Goal: Use online tool/utility: Use online tool/utility

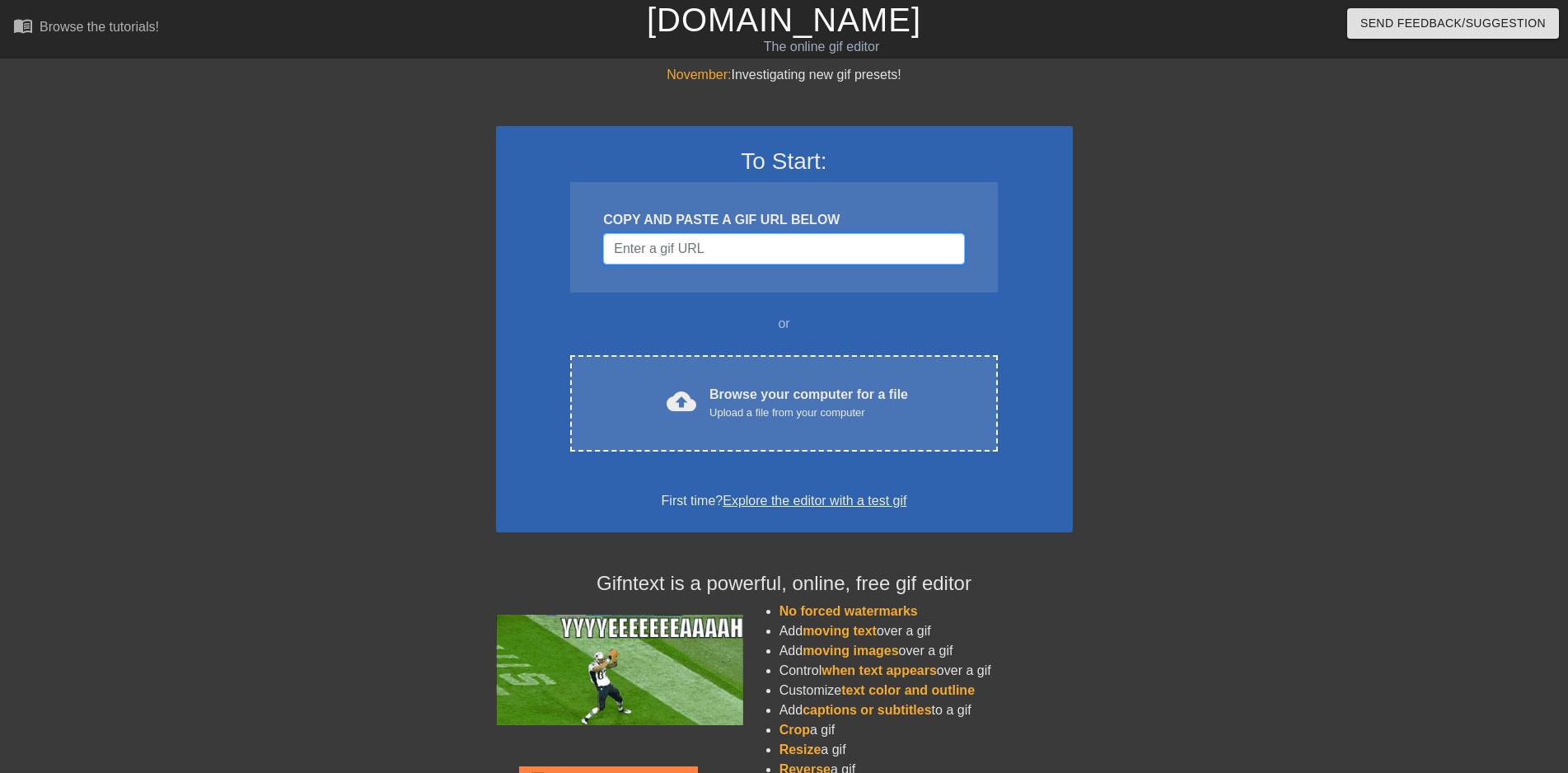
click at [743, 260] on input "Username" at bounding box center [783, 248] width 361 height 31
paste input "[URL][DOMAIN_NAME]"
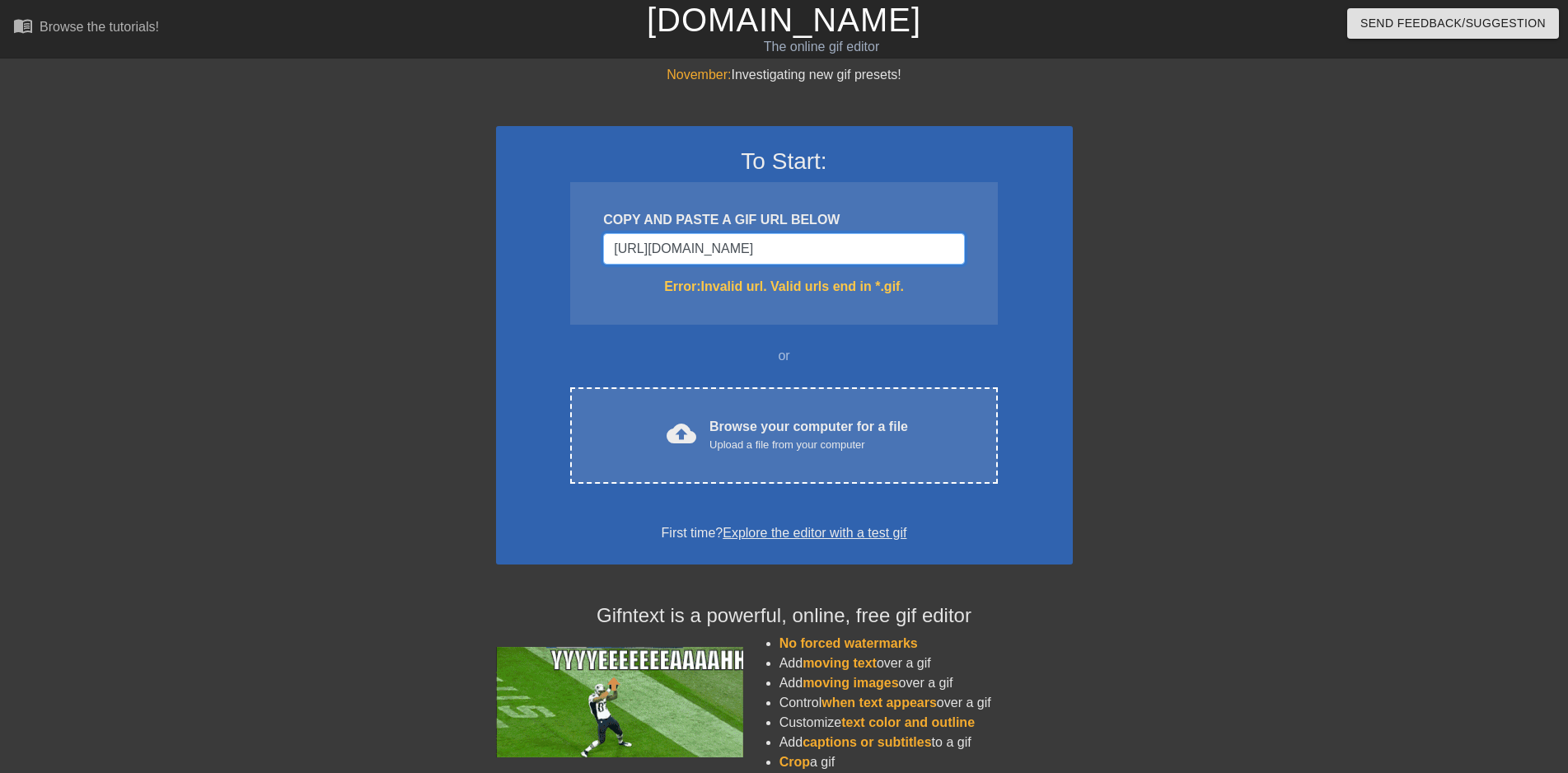
type input "[URL][DOMAIN_NAME]"
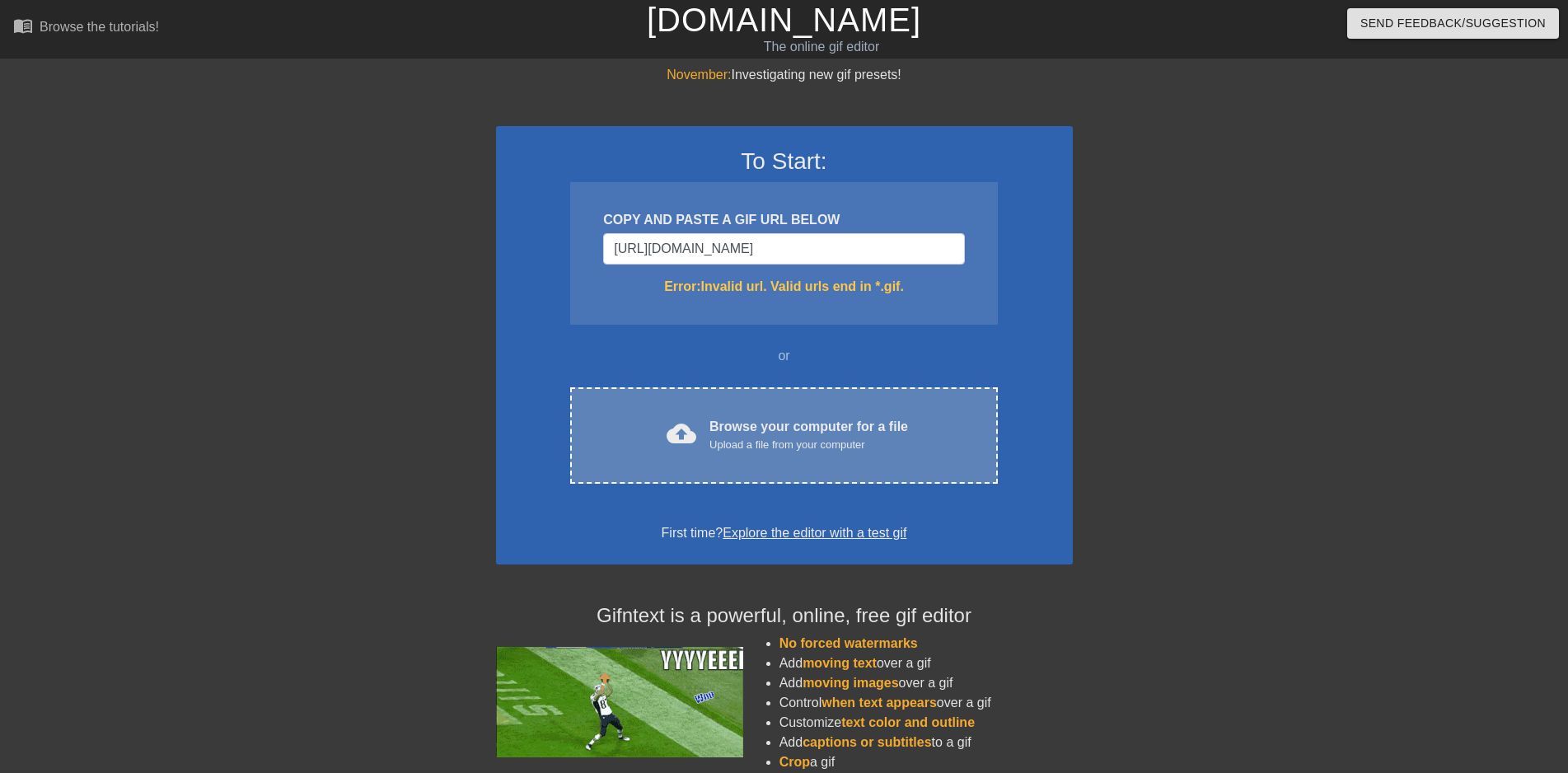
click at [796, 426] on div "Browse your computer for a file Upload a file from your computer" at bounding box center [808, 435] width 199 height 36
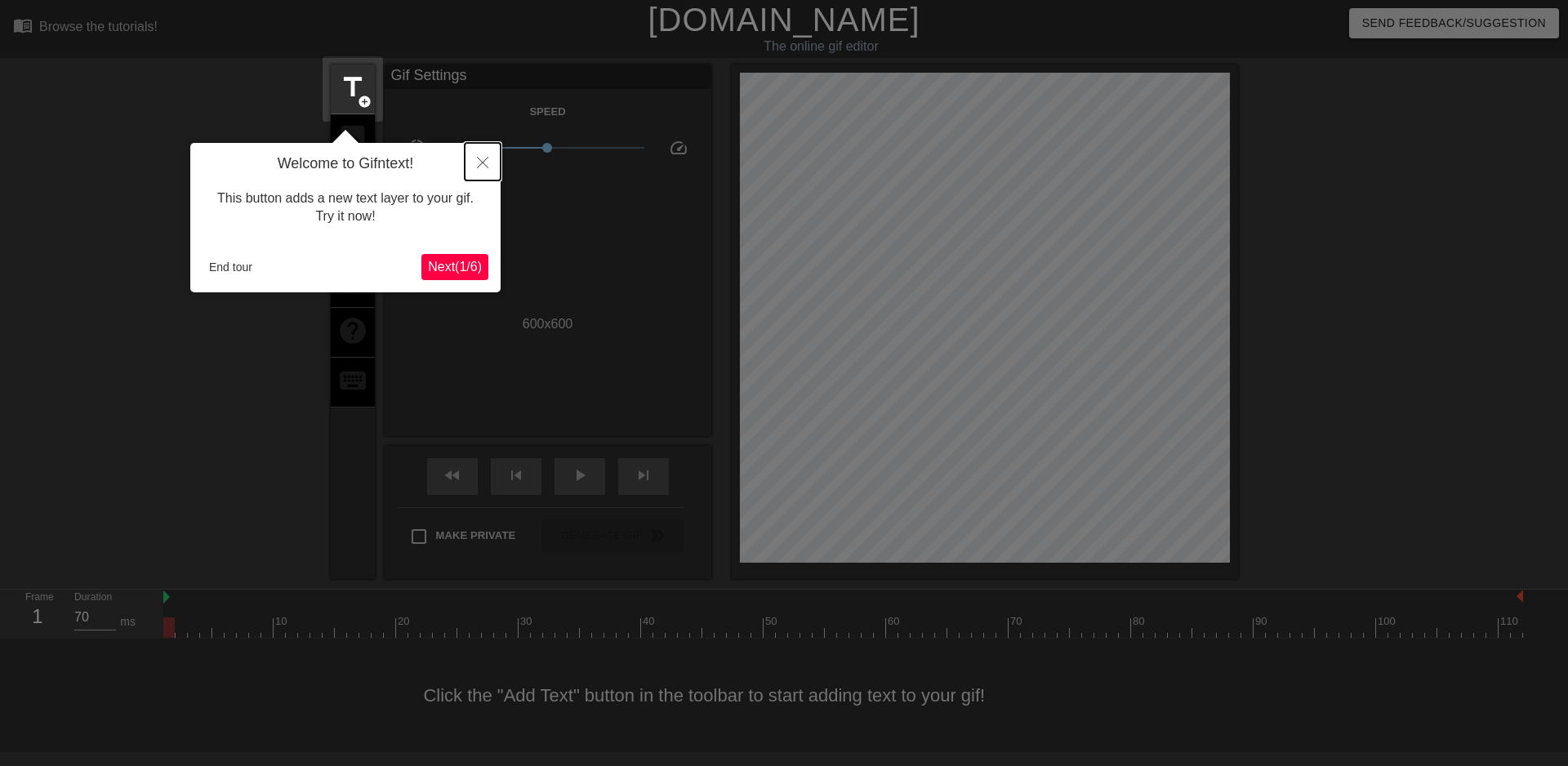
click at [482, 161] on icon "Close" at bounding box center [483, 162] width 11 height 11
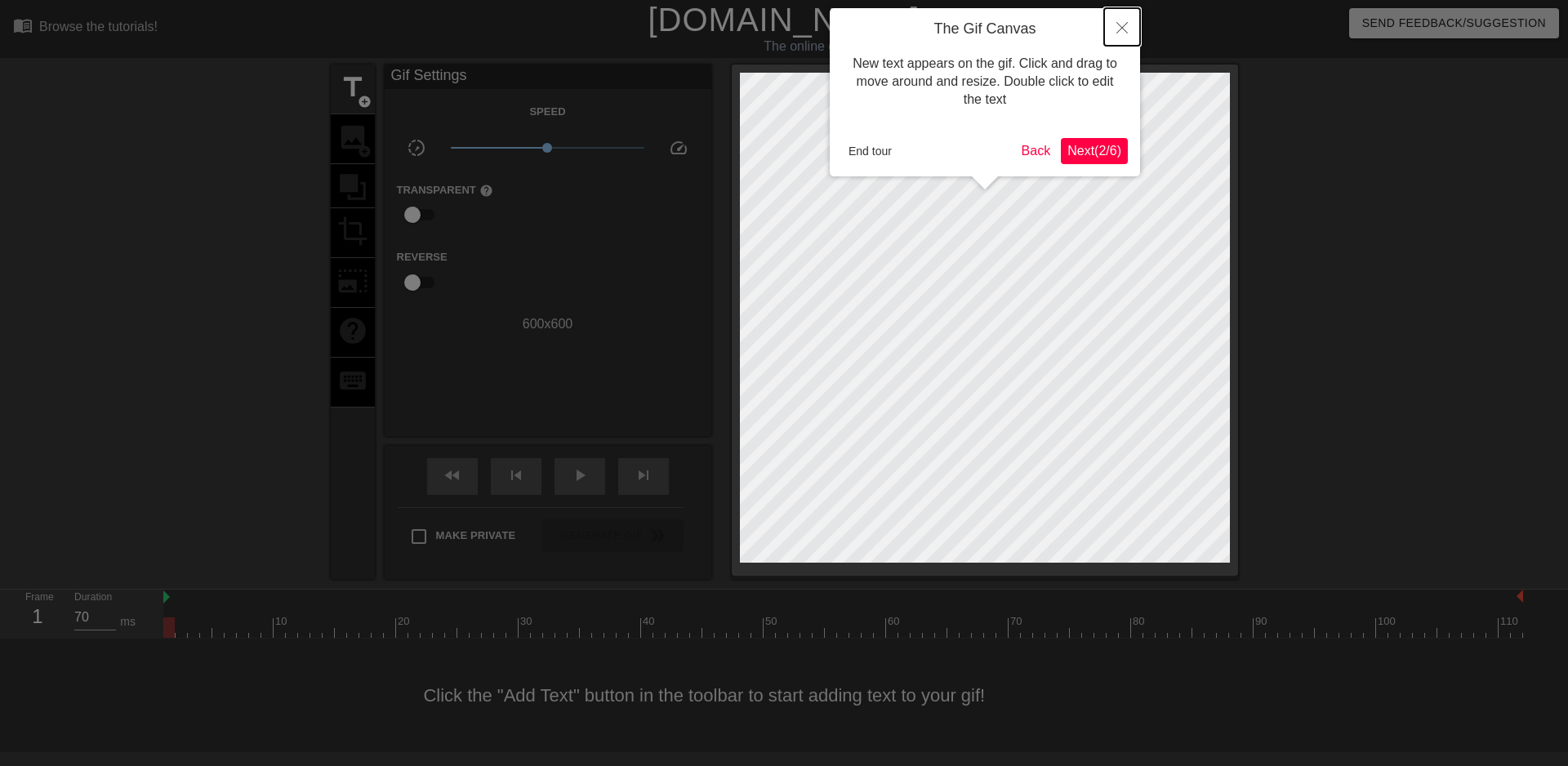
click at [1120, 21] on button "Close" at bounding box center [1122, 27] width 36 height 38
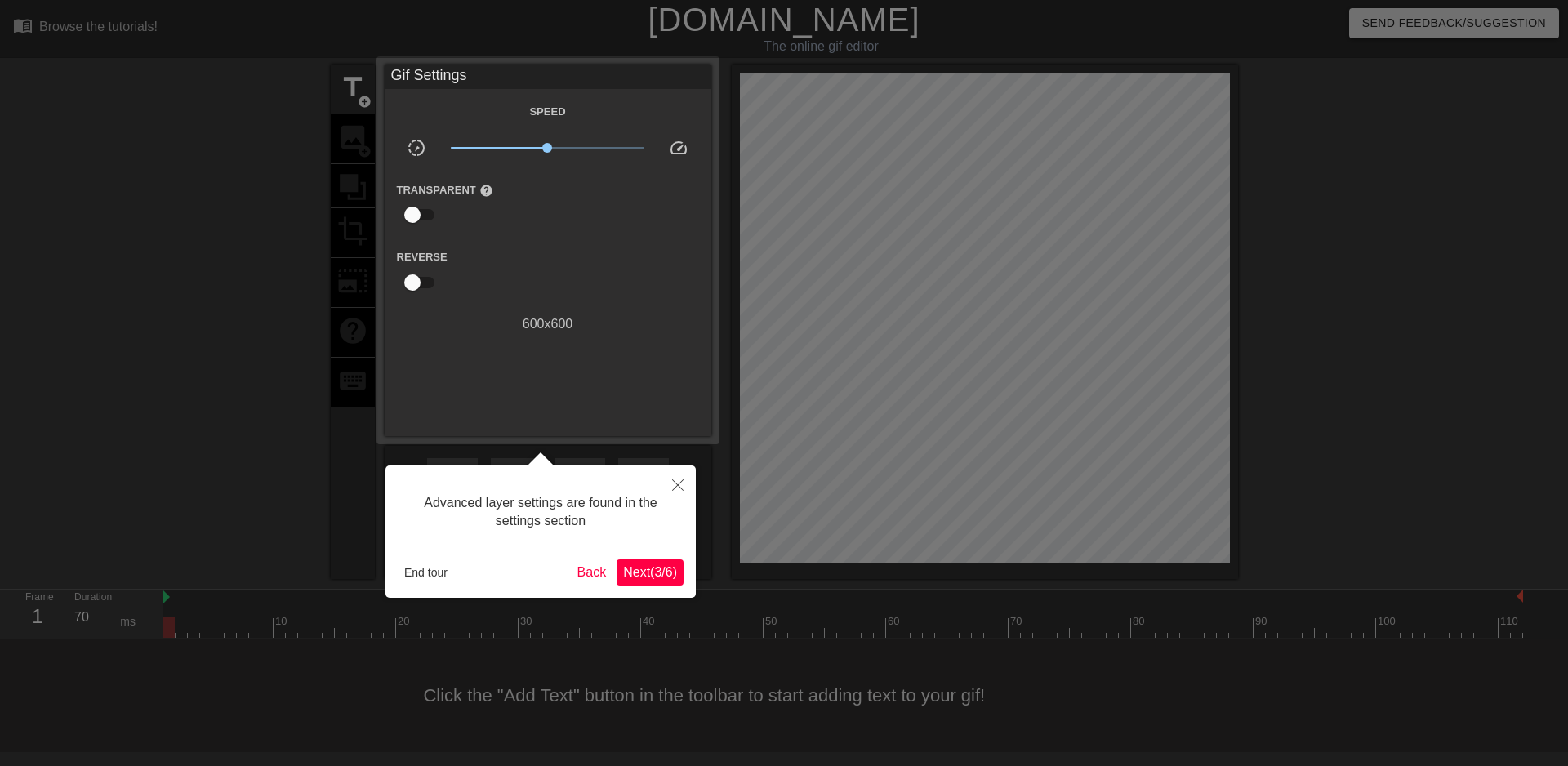
click at [668, 574] on span "Next ( 3 / 6 )" at bounding box center [650, 572] width 54 height 14
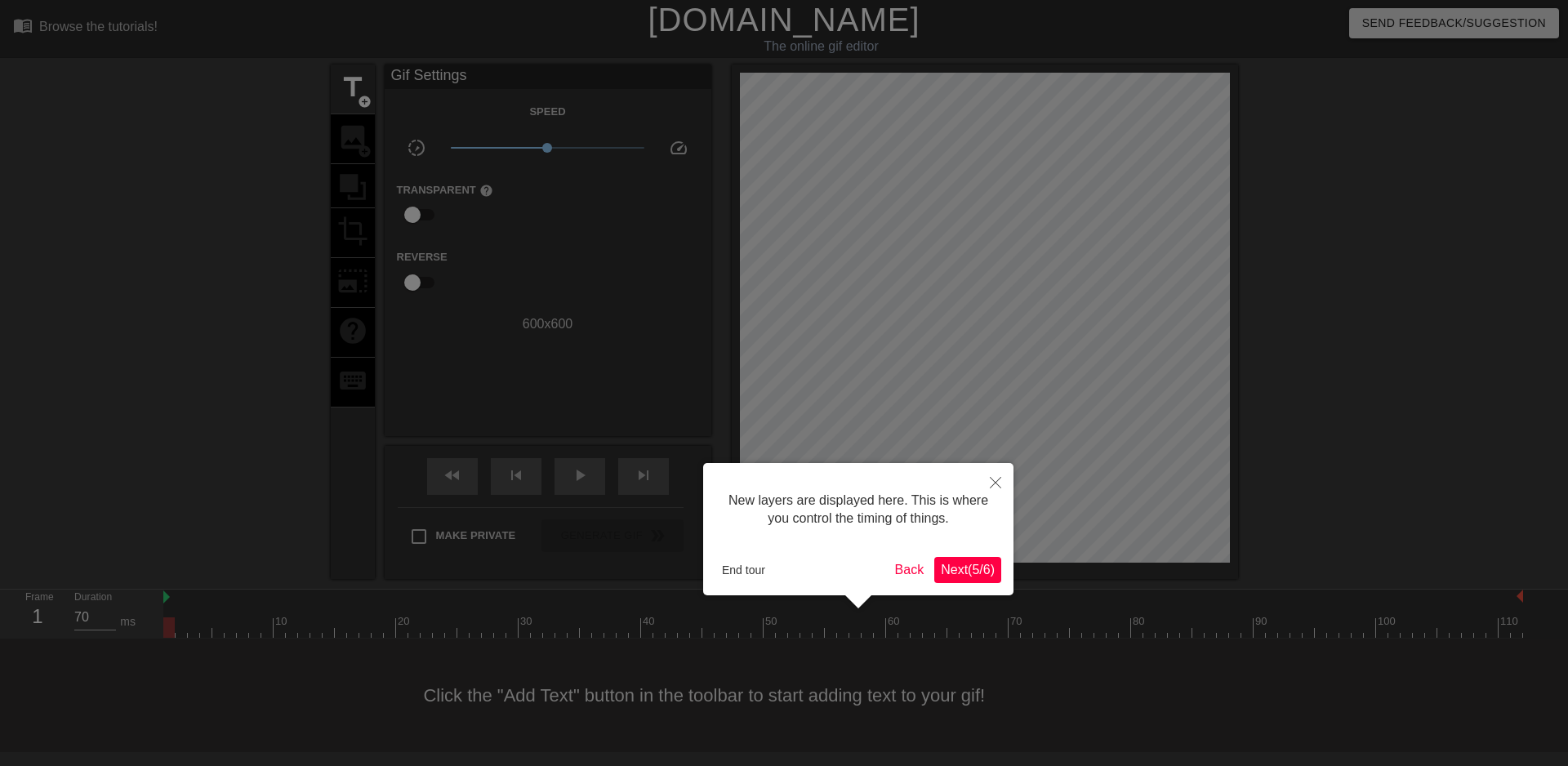
scroll to position [14, 0]
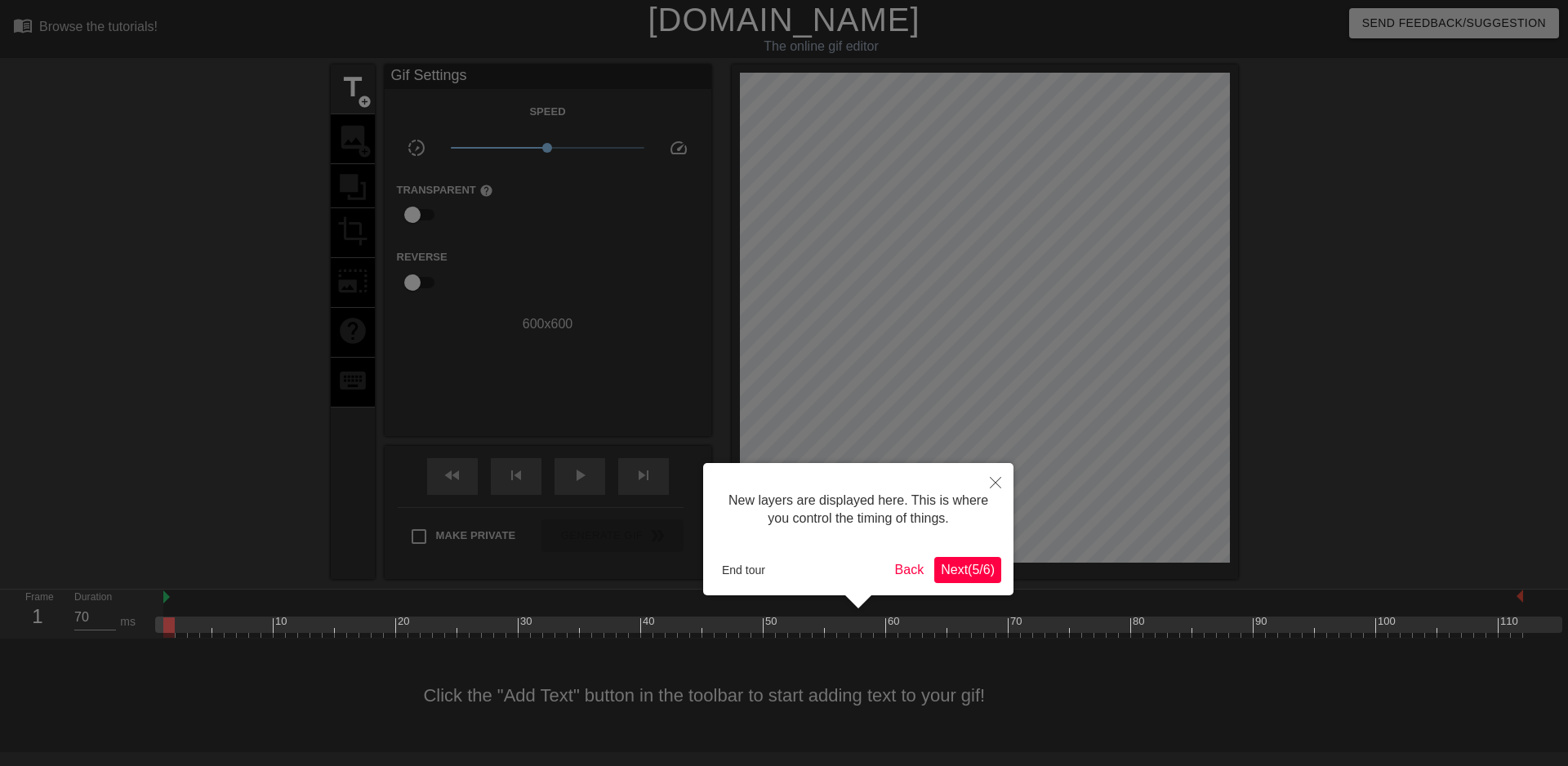
click at [976, 561] on button "Next ( 5 / 6 )" at bounding box center [967, 570] width 67 height 26
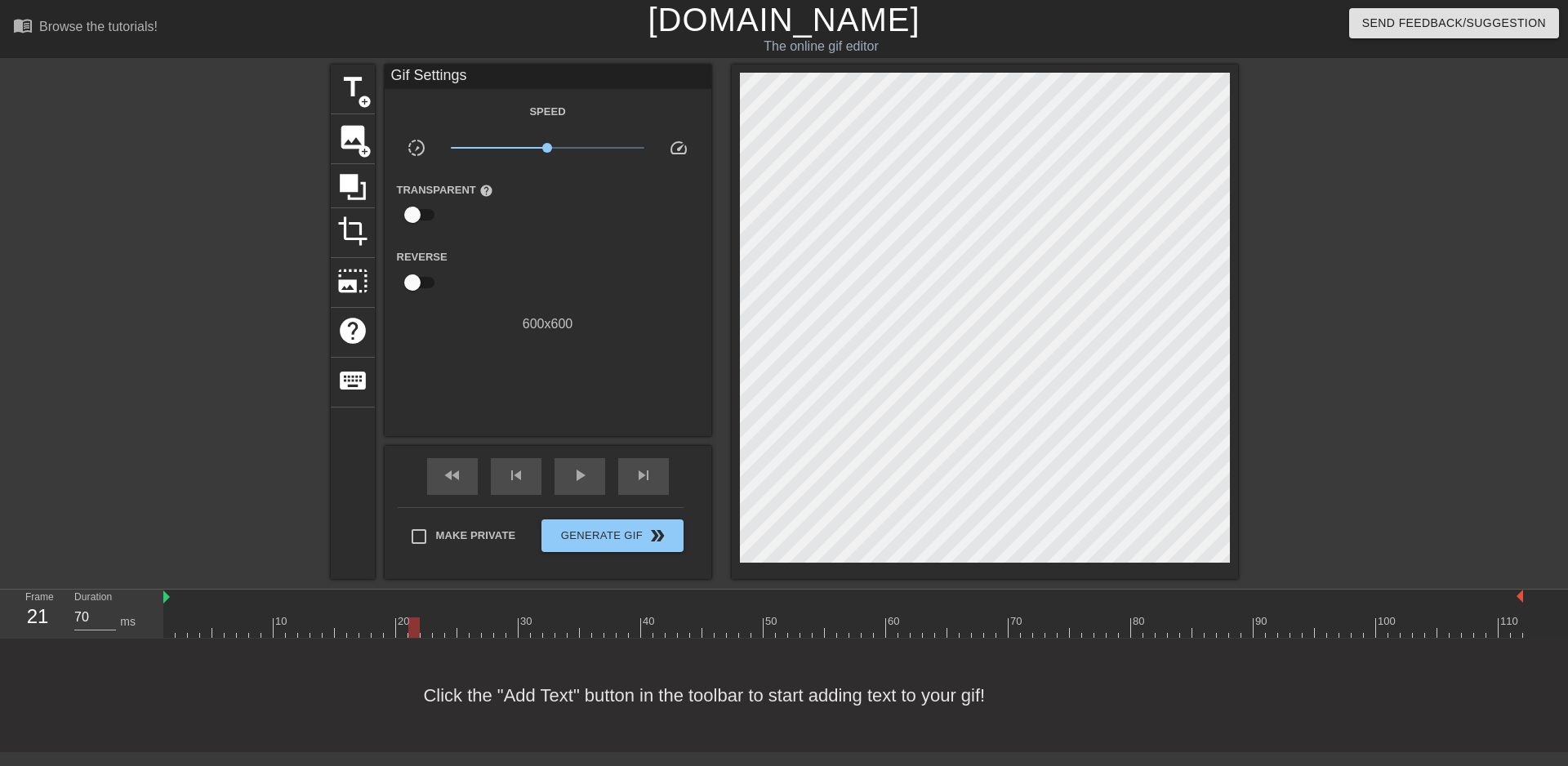
drag, startPoint x: 204, startPoint y: 629, endPoint x: 415, endPoint y: 648, distance: 211.9
click at [415, 648] on div "menu_book Browse the tutorials! [DOMAIN_NAME] The online gif editor Send Feedba…" at bounding box center [784, 375] width 1568 height 752
click at [362, 89] on span "title" at bounding box center [353, 87] width 31 height 31
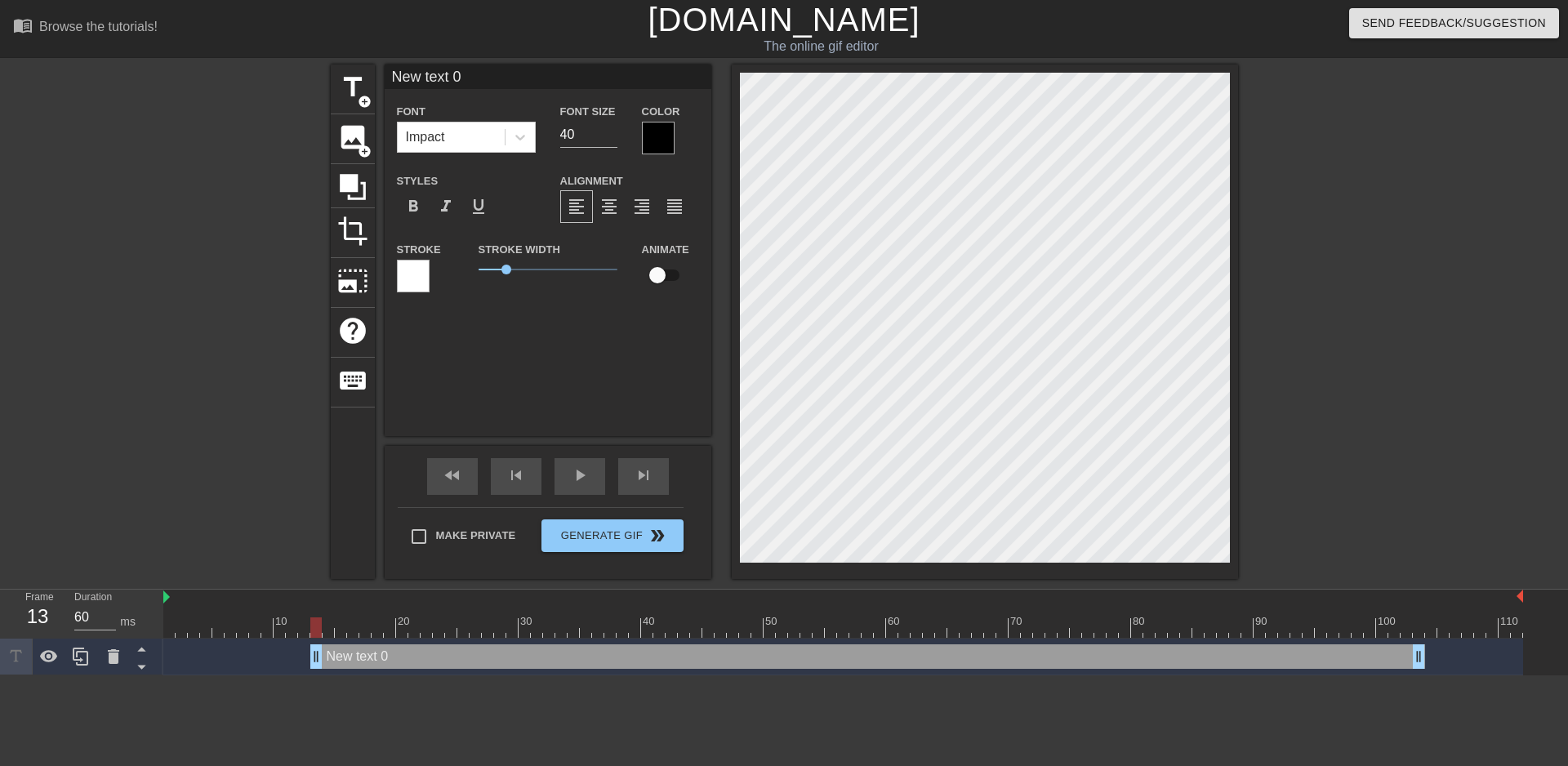
type input "70"
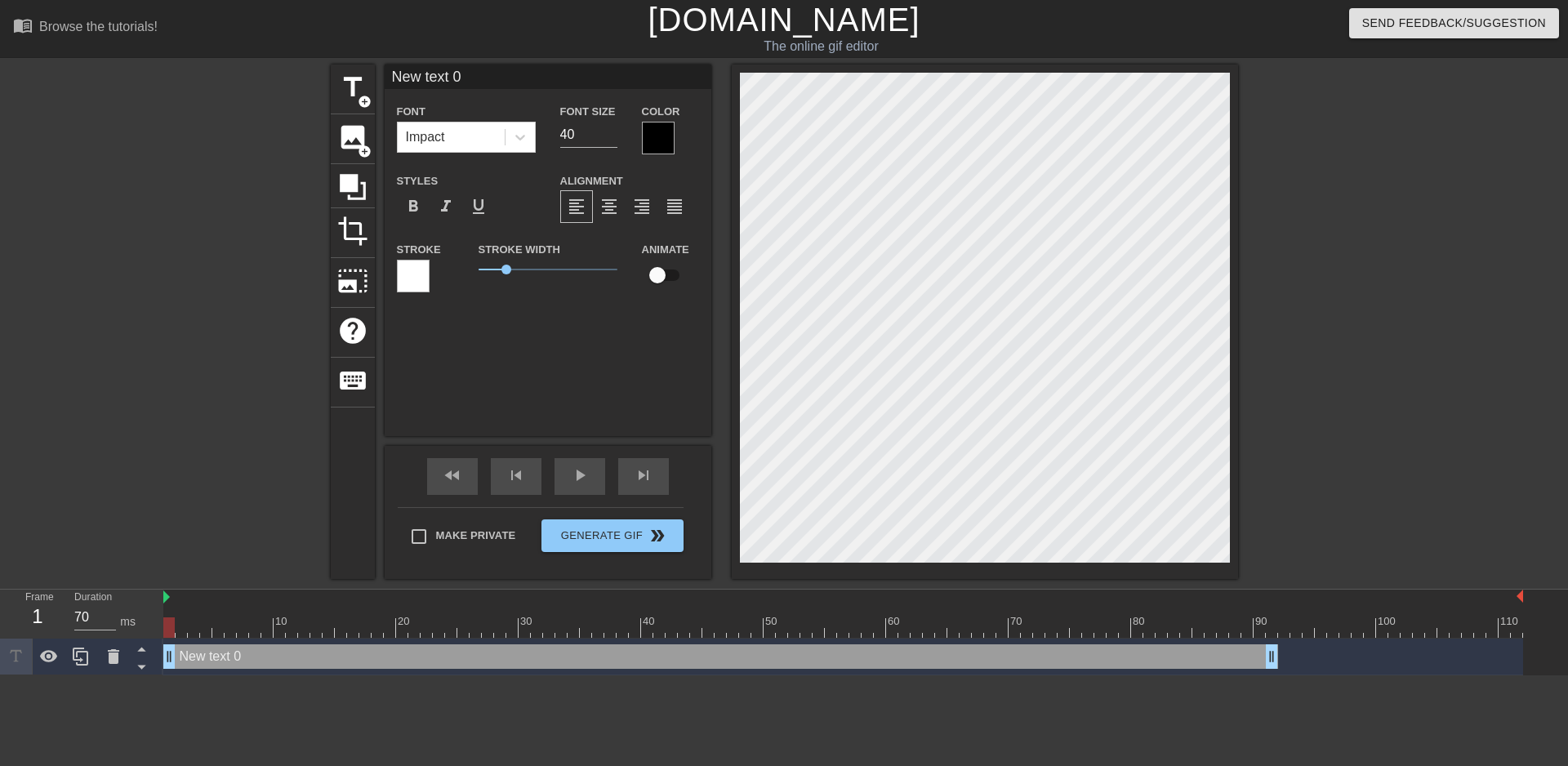
drag, startPoint x: 511, startPoint y: 660, endPoint x: 198, endPoint y: 668, distance: 313.1
click at [198, 668] on div "New text 0 drag_handle drag_handle" at bounding box center [721, 657] width 1115 height 25
type input "New text"
type textarea "New text"
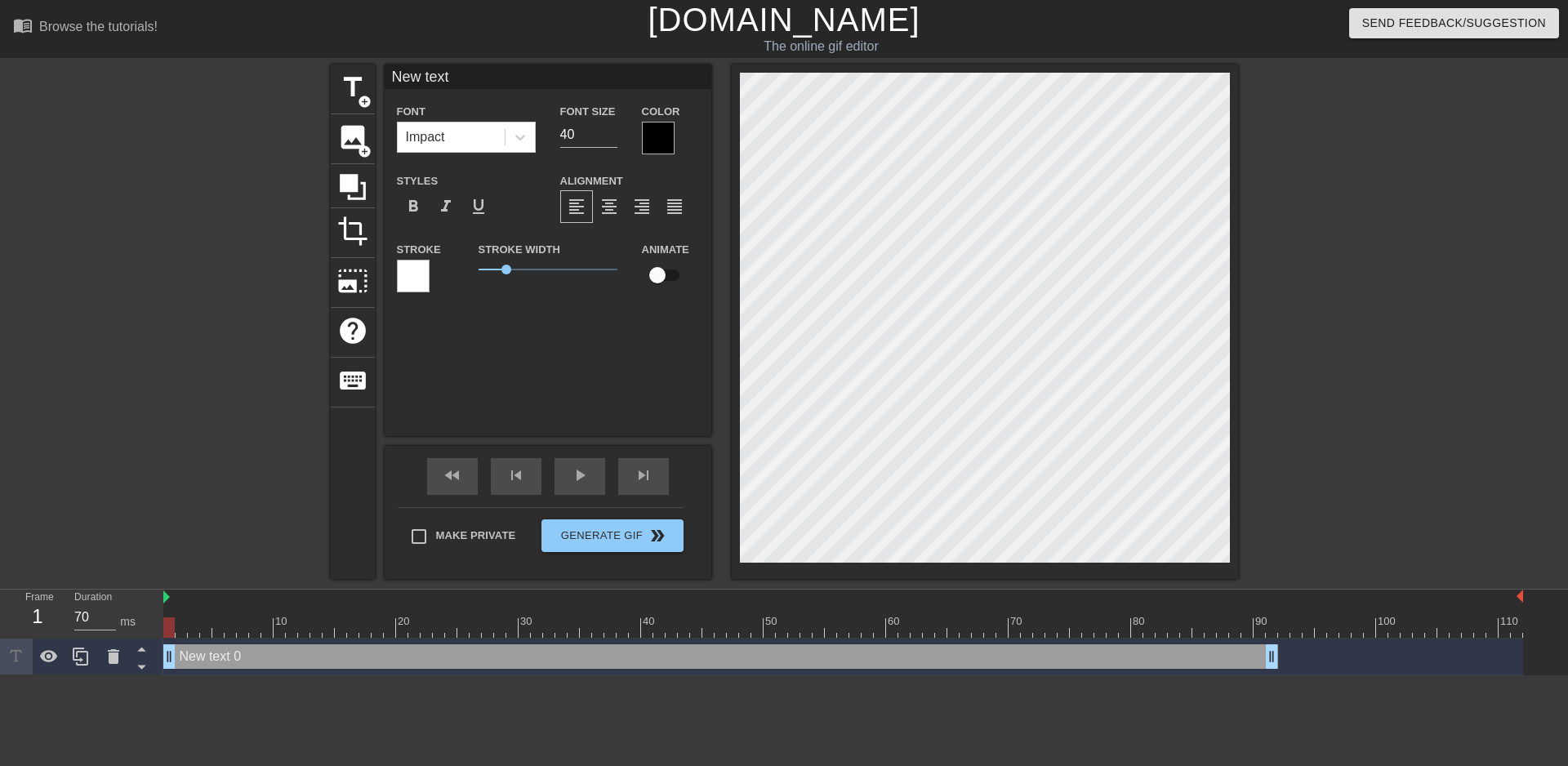
scroll to position [0, 2]
type input "New"
type textarea "New"
type input "A"
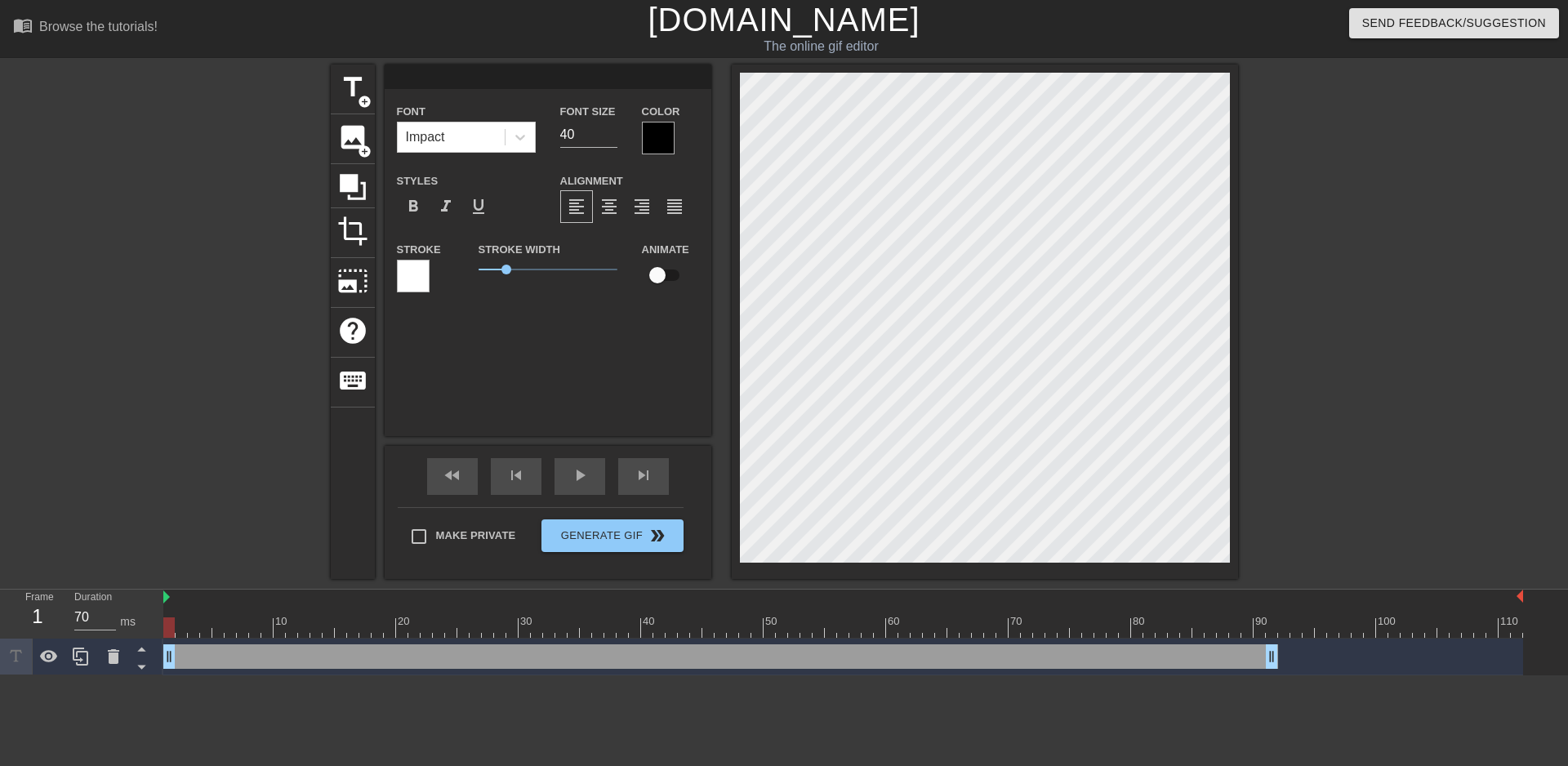
type textarea "A"
type input "Aa"
type textarea "Aa"
type input "Aas"
type textarea "Aas"
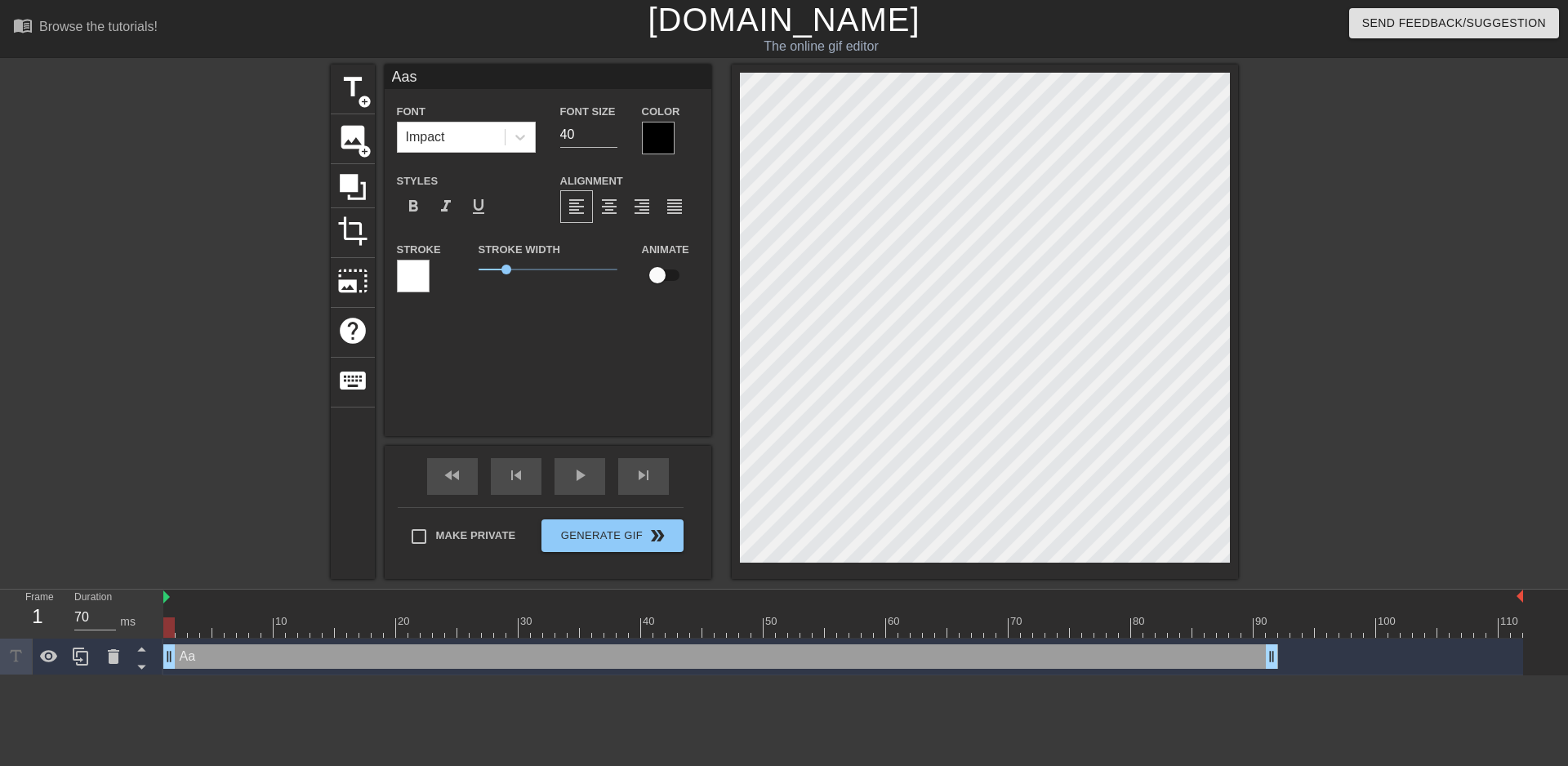
type input "Aash"
type textarea "Aash"
type input "[PERSON_NAME]"
type textarea "[PERSON_NAME]"
type input "Aashur"
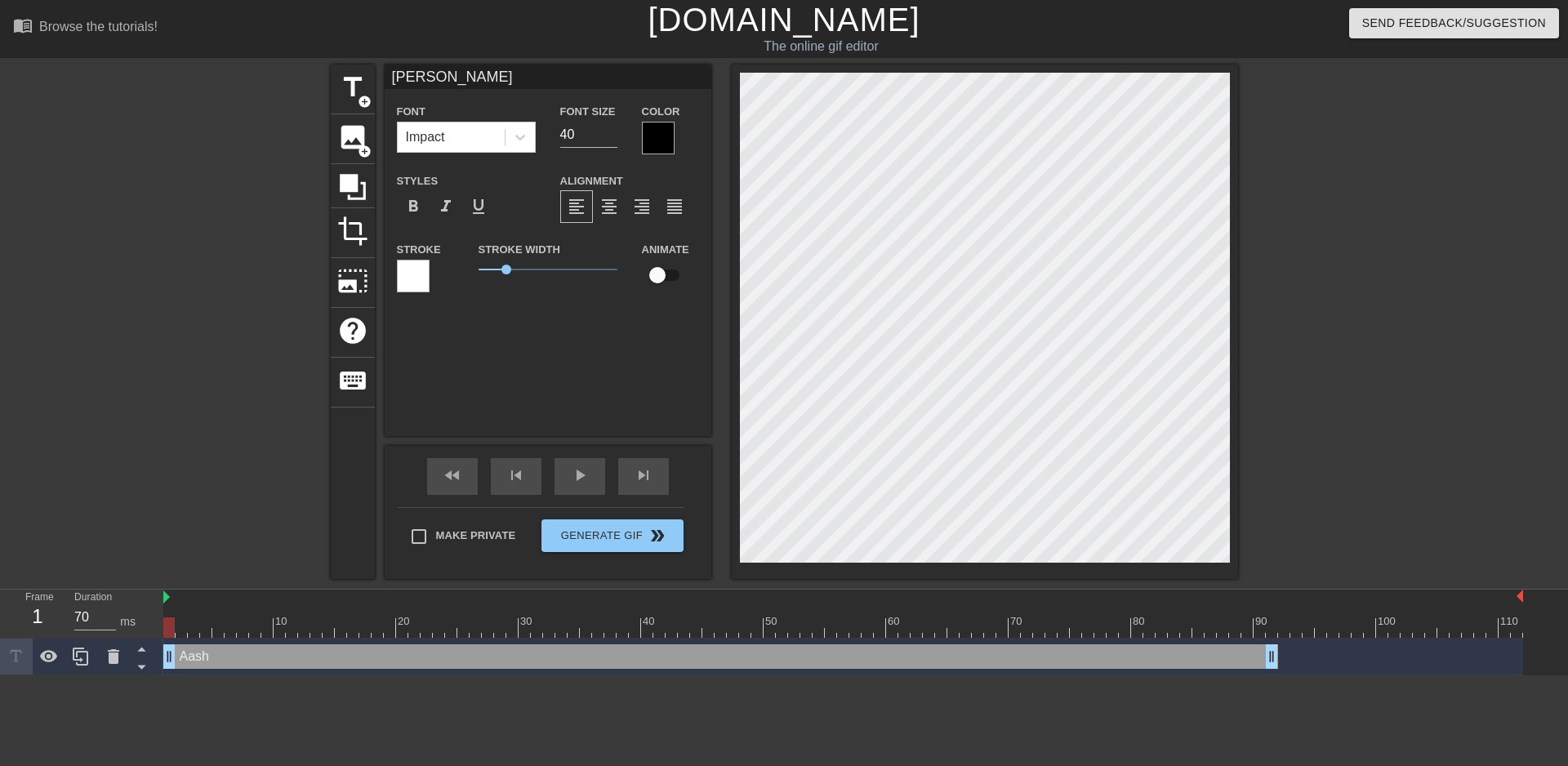
type textarea "Aashur"
type input "Aashura"
type textarea "Aashura"
type input "Aashura"
type textarea "Aashura"
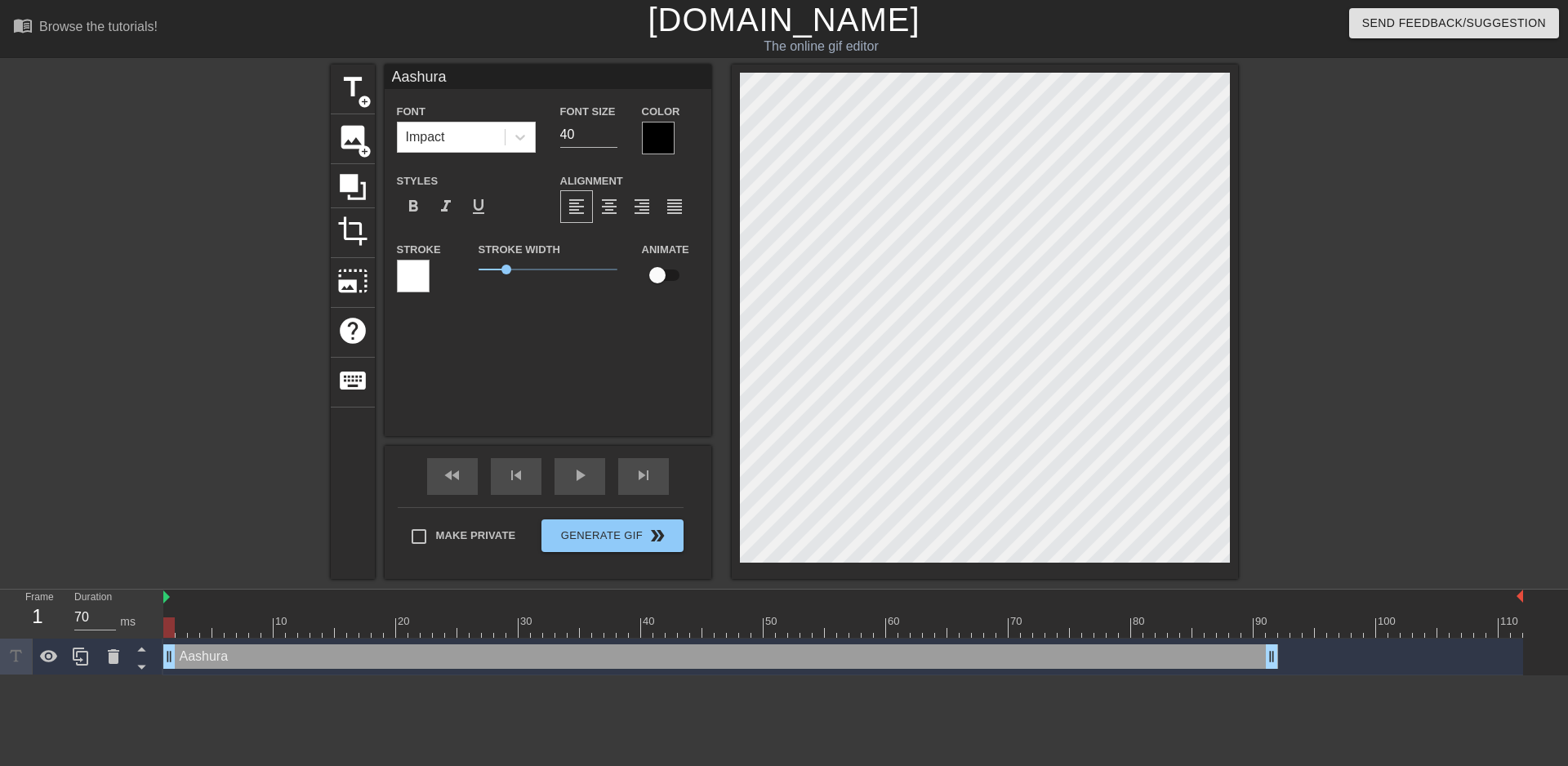
type input "Aashura g"
type textarea "Aashura g"
type input "Aashura ge"
type textarea "Aashura ge"
type input "Aashura get"
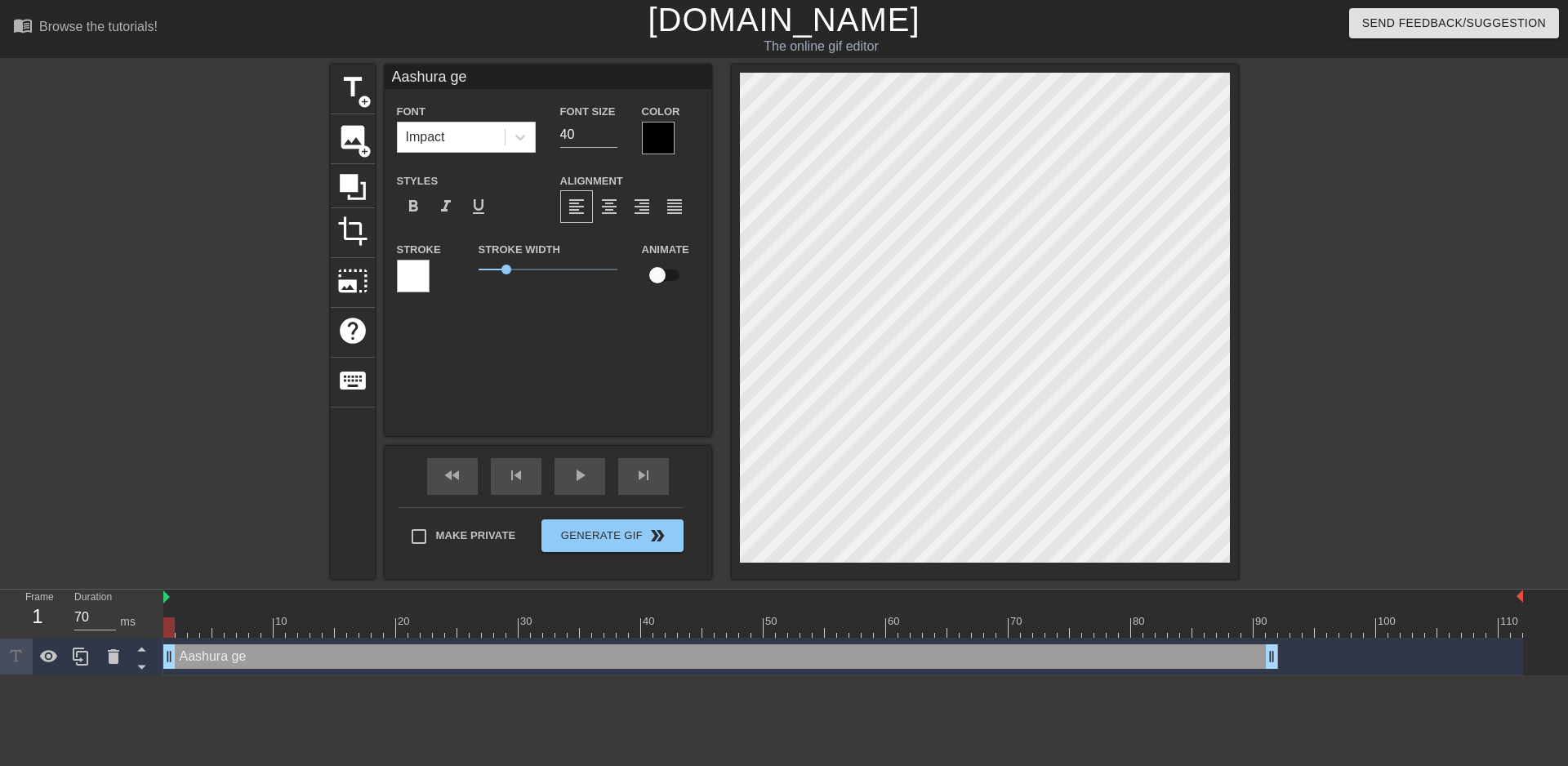
type textarea "Aashura get"
type input "Aashura gett"
type textarea "Aashura gett"
type input "Aashura getti"
type textarea "Aashura getti"
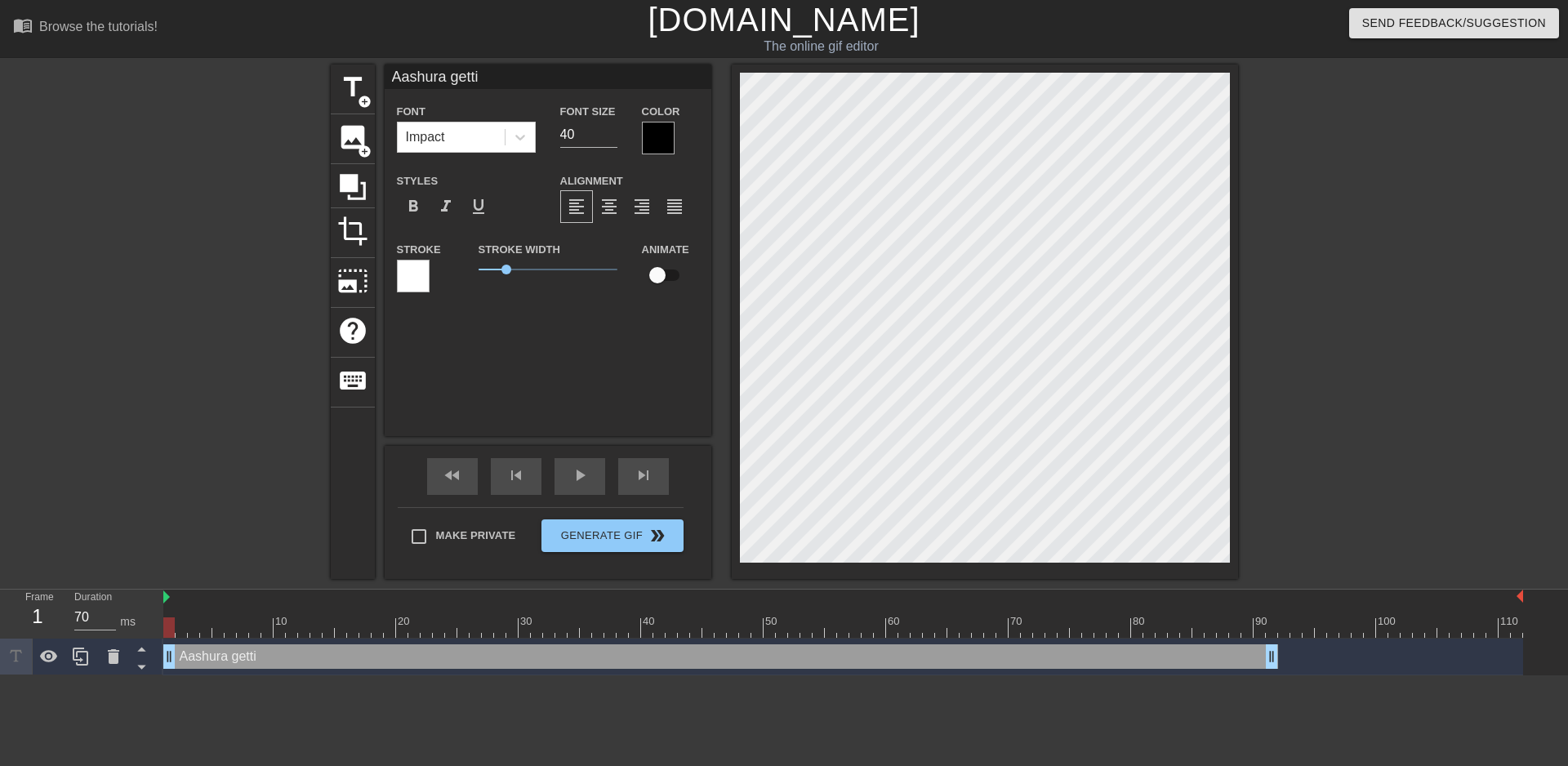
type input "Aashura gettin"
type textarea "Aashura gettin"
type input "Aashura getting"
type textarea "Aashura getting"
type input "Aashura getting"
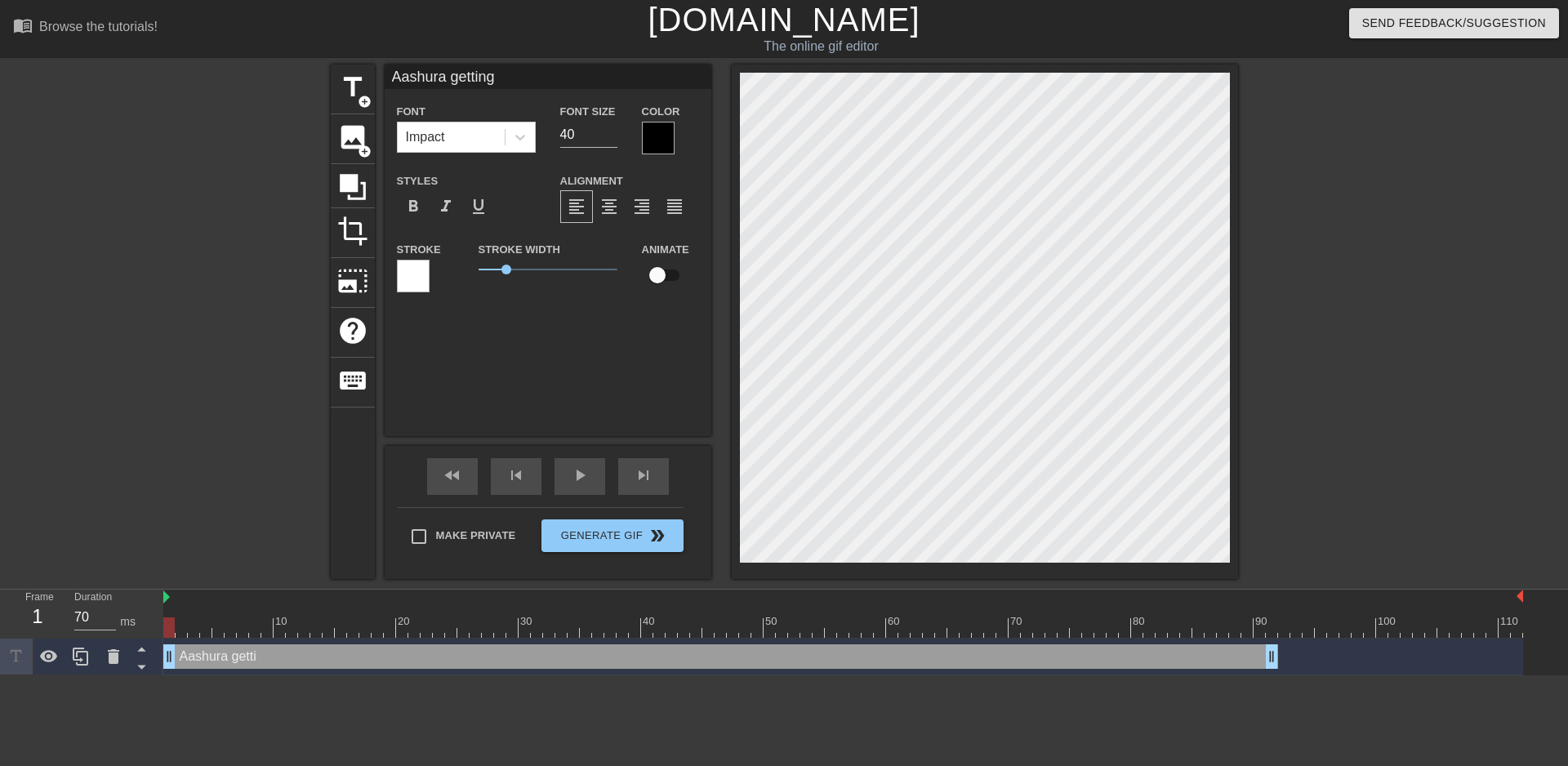
type textarea "Aashura getting"
type input "[PERSON_NAME] getting e"
type textarea "[PERSON_NAME] getting e"
type input "[PERSON_NAME] getting ea"
type textarea "[PERSON_NAME] getting ea"
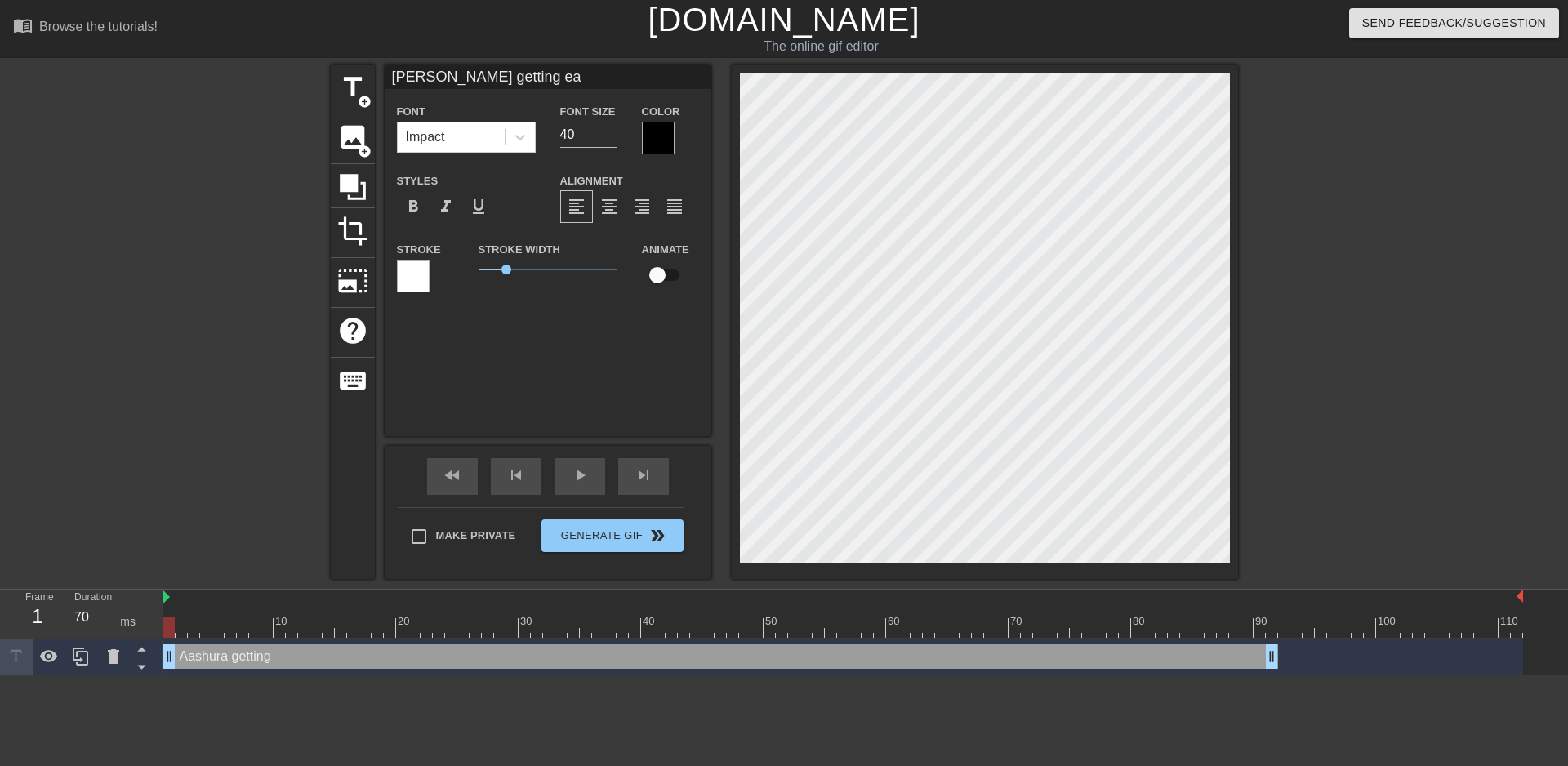
type input "[PERSON_NAME] getting eas"
type textarea "[PERSON_NAME] getting eas"
type input "Aashura getting easy"
type textarea "Aashura getting easy"
type input "Aashura getting easy"
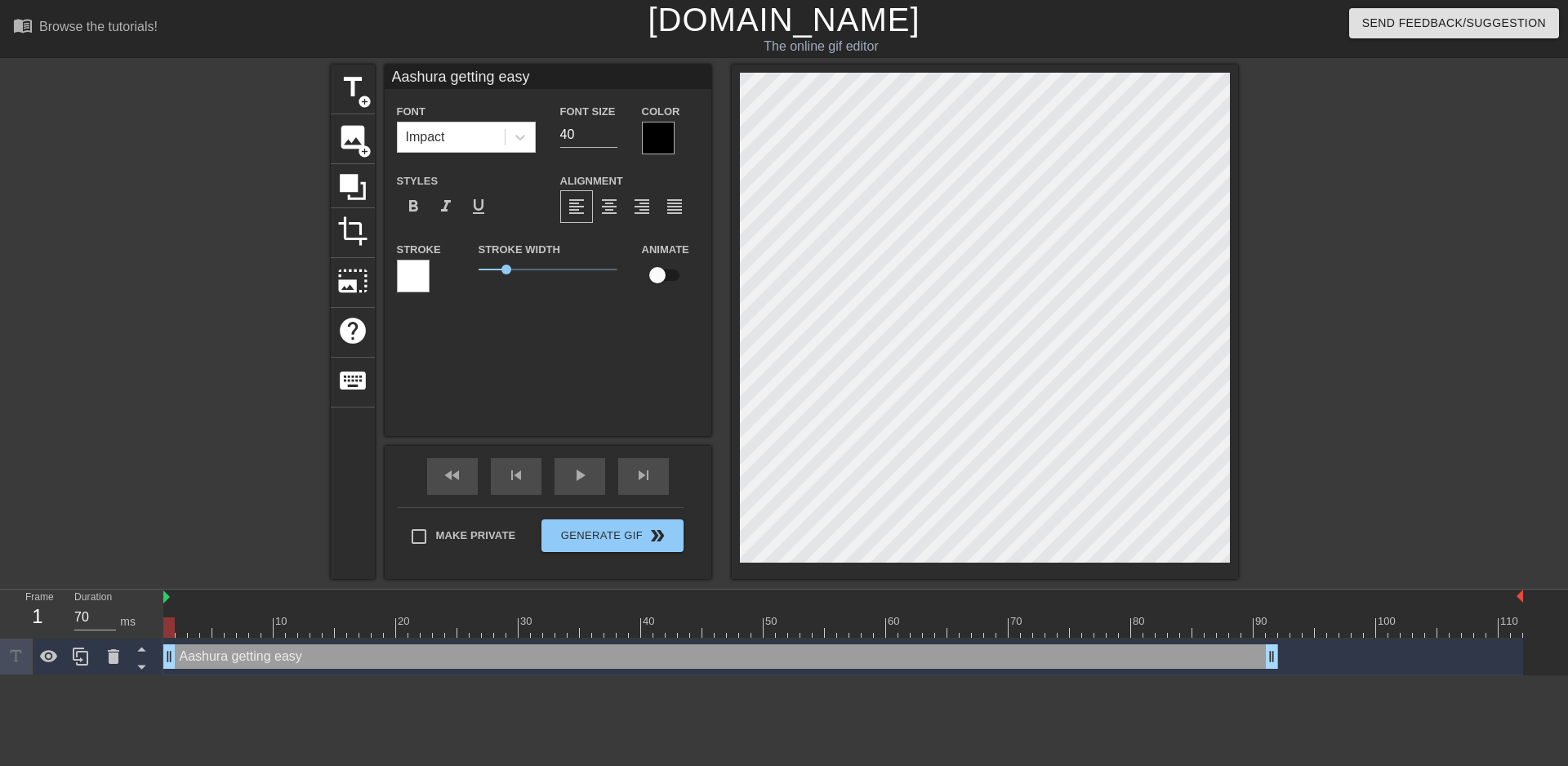
type textarea "Aashura getting easy"
type input "Aashura getting easy w"
type textarea "Aashura getting easy w"
type input "Aashura getting easy wi"
type textarea "Aashura getting easy wi"
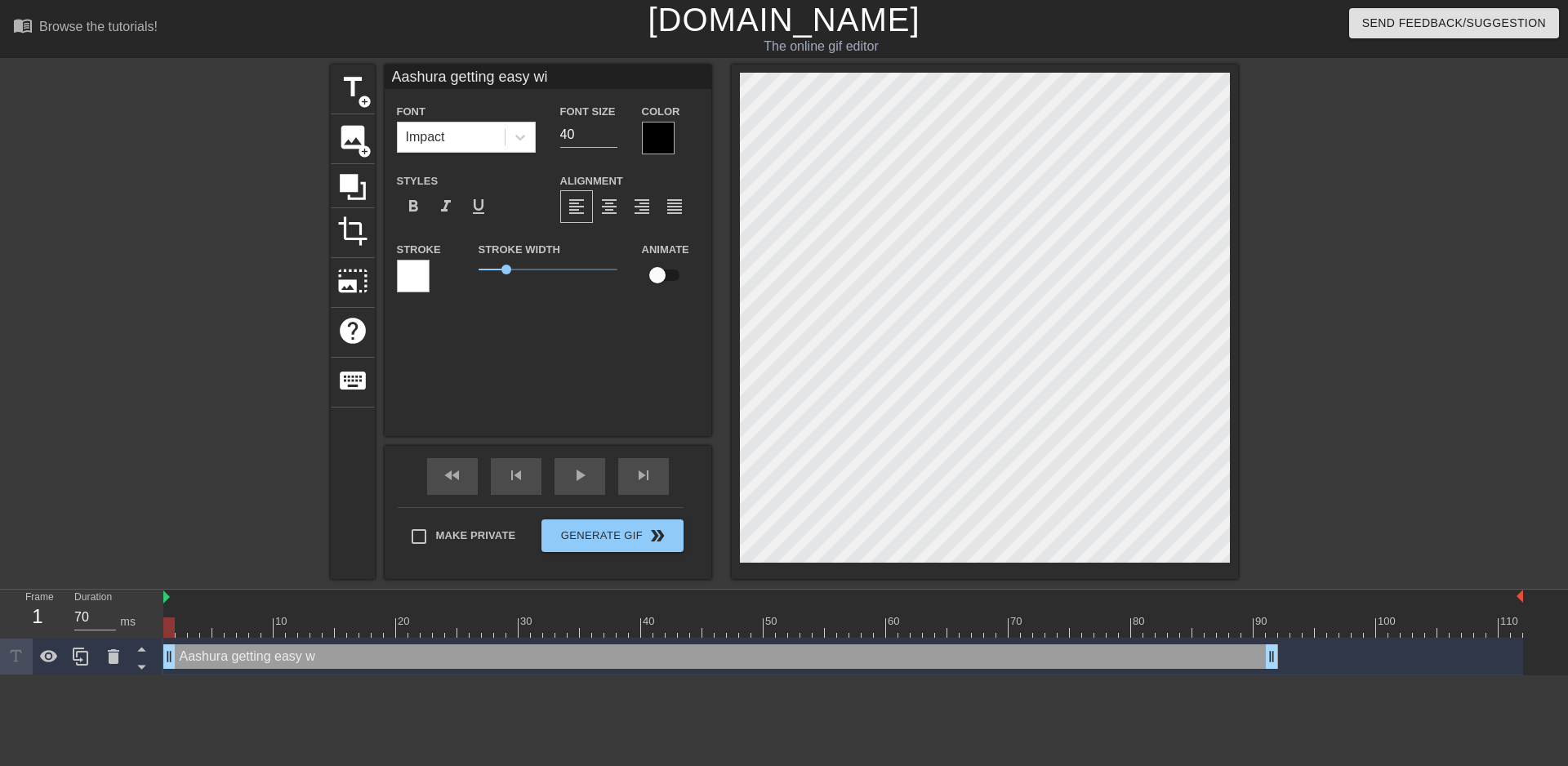
type input "Aashura getting easy win"
type textarea "Aashura getting easy winc"
type input "Aashura getting easy winco"
type textarea "Aashura getting easy winco"
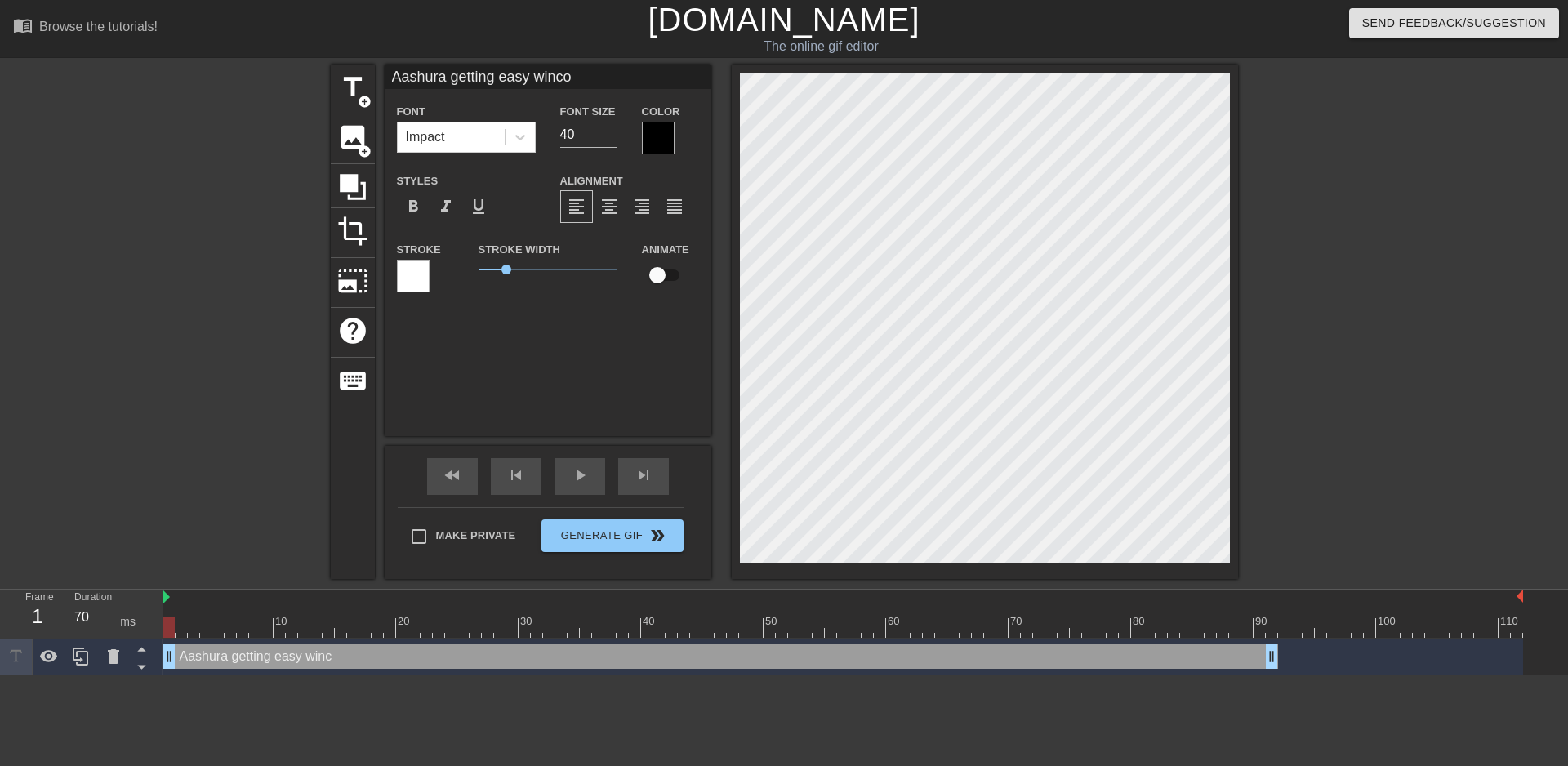
type input "Aashura getting easy wincon"
type textarea "Aashura getting easy wincon"
type input "Aashura getting easy wincon,"
type textarea "Aashura getting easy wincon,"
type input "Aashura getting easy wincon,"
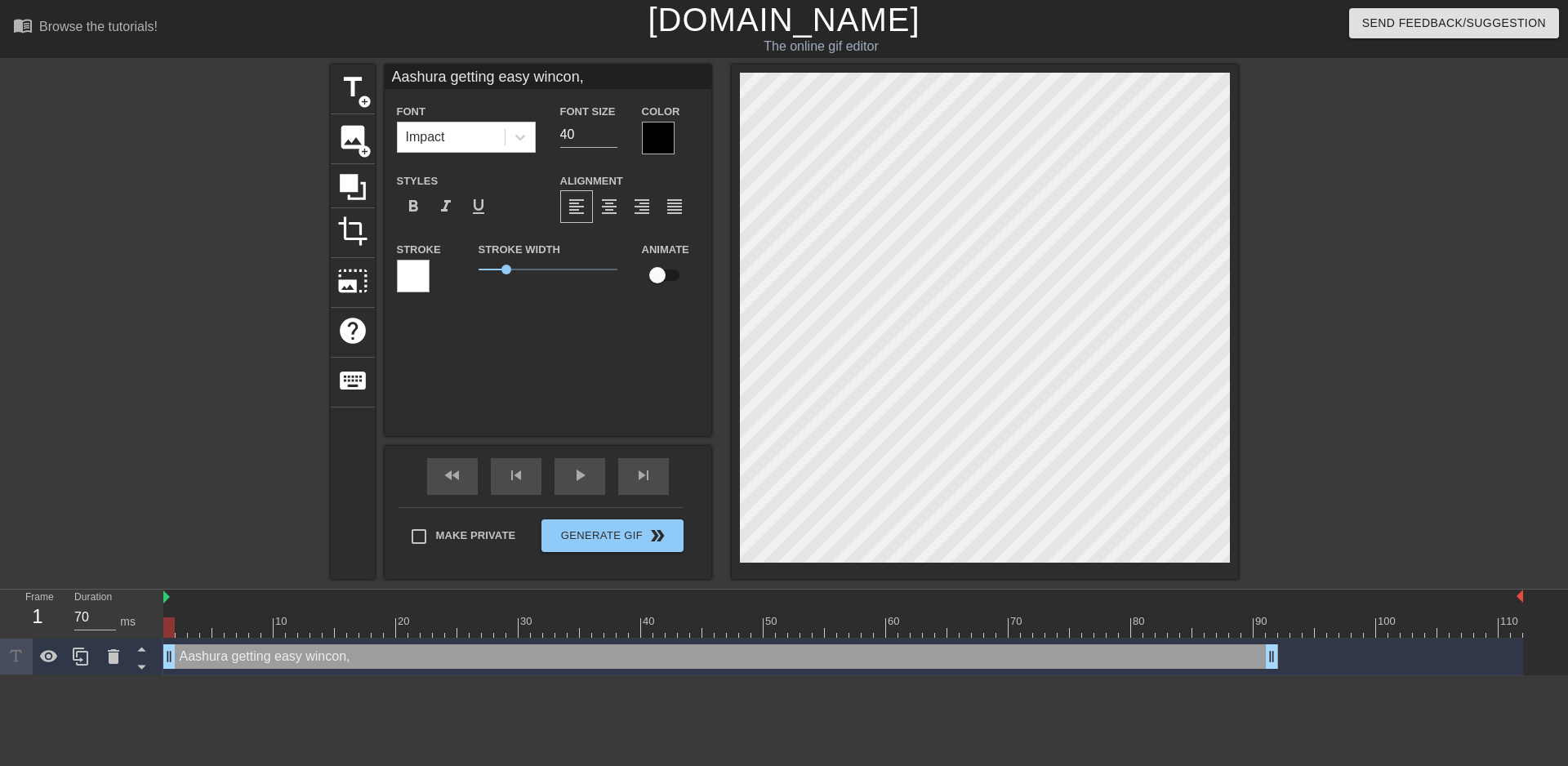
type textarea "Aashura getting easy wincon, a"
type input "Aashura getting easy wincon, ab"
type textarea "Aashura getting easy wincon, ab"
type input "Aashura getting easy wincon, abo"
type textarea "Aashura getting easy wincon, abo"
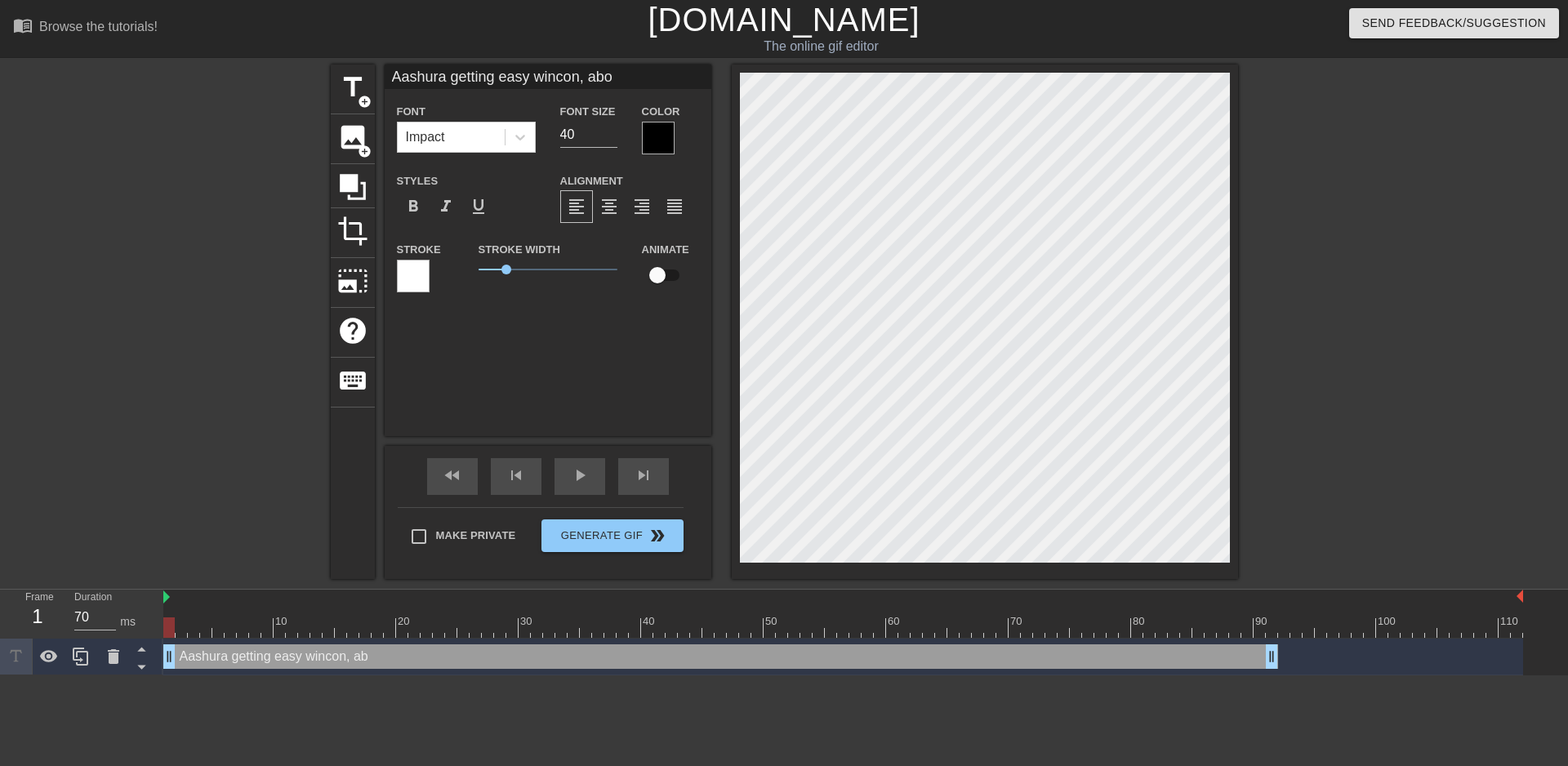
type input "Aashura getting easy wincon, abou"
type textarea "Aashura getting easy wincon, about"
type input "Aashura getting easy wincon, about"
type textarea "Aashura getting easy wincon, about"
type input "Aashura getting easy wincon, about t"
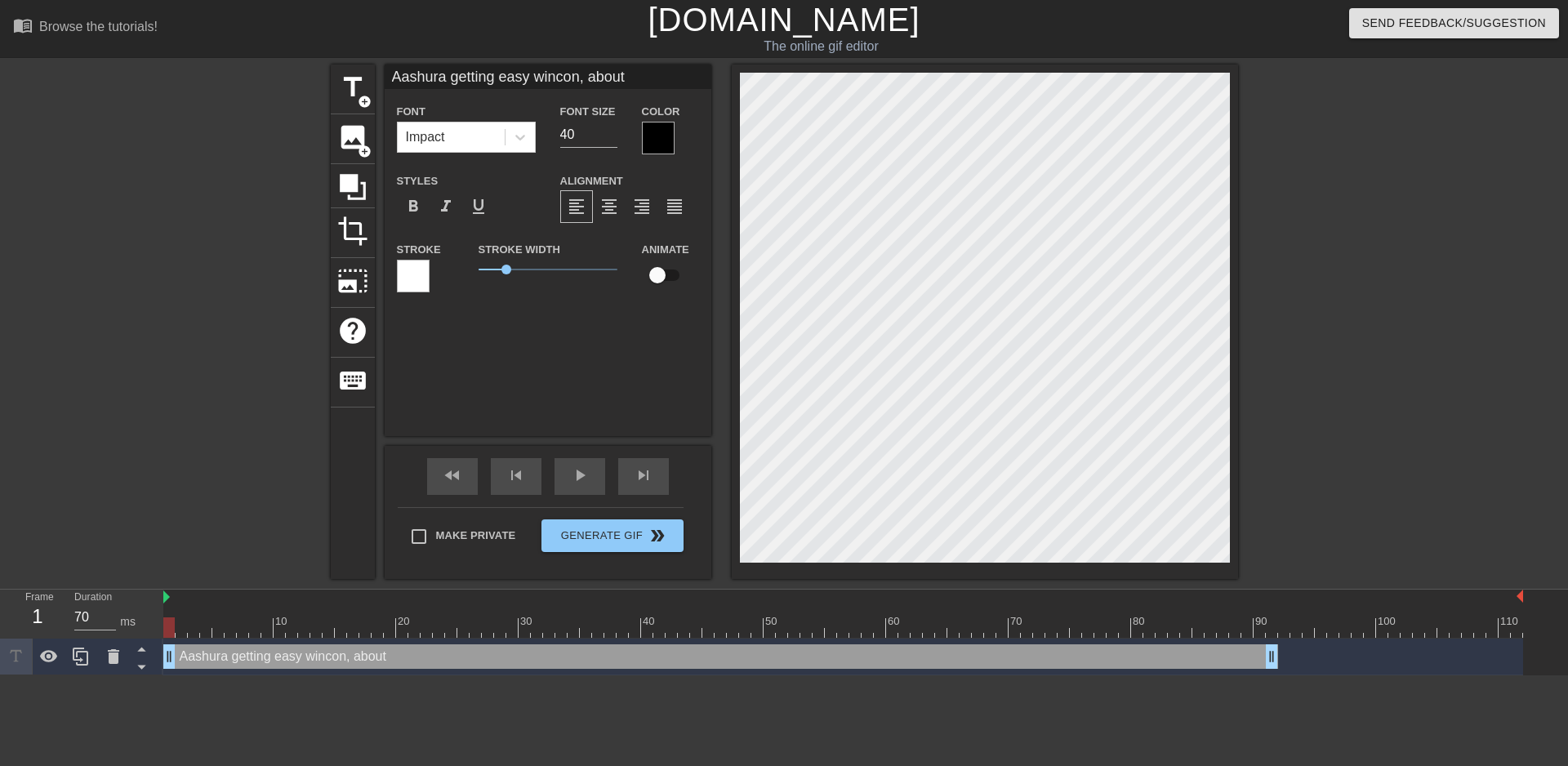
type textarea "Aashura getting easy wincon, about t"
type input "Aashura getting easy wincon, about to"
type textarea "Aashura getting easy wincon, about to"
type input "Aashura getting easy wincon, about to w"
type textarea "Aashura getting easy wincon, about to w"
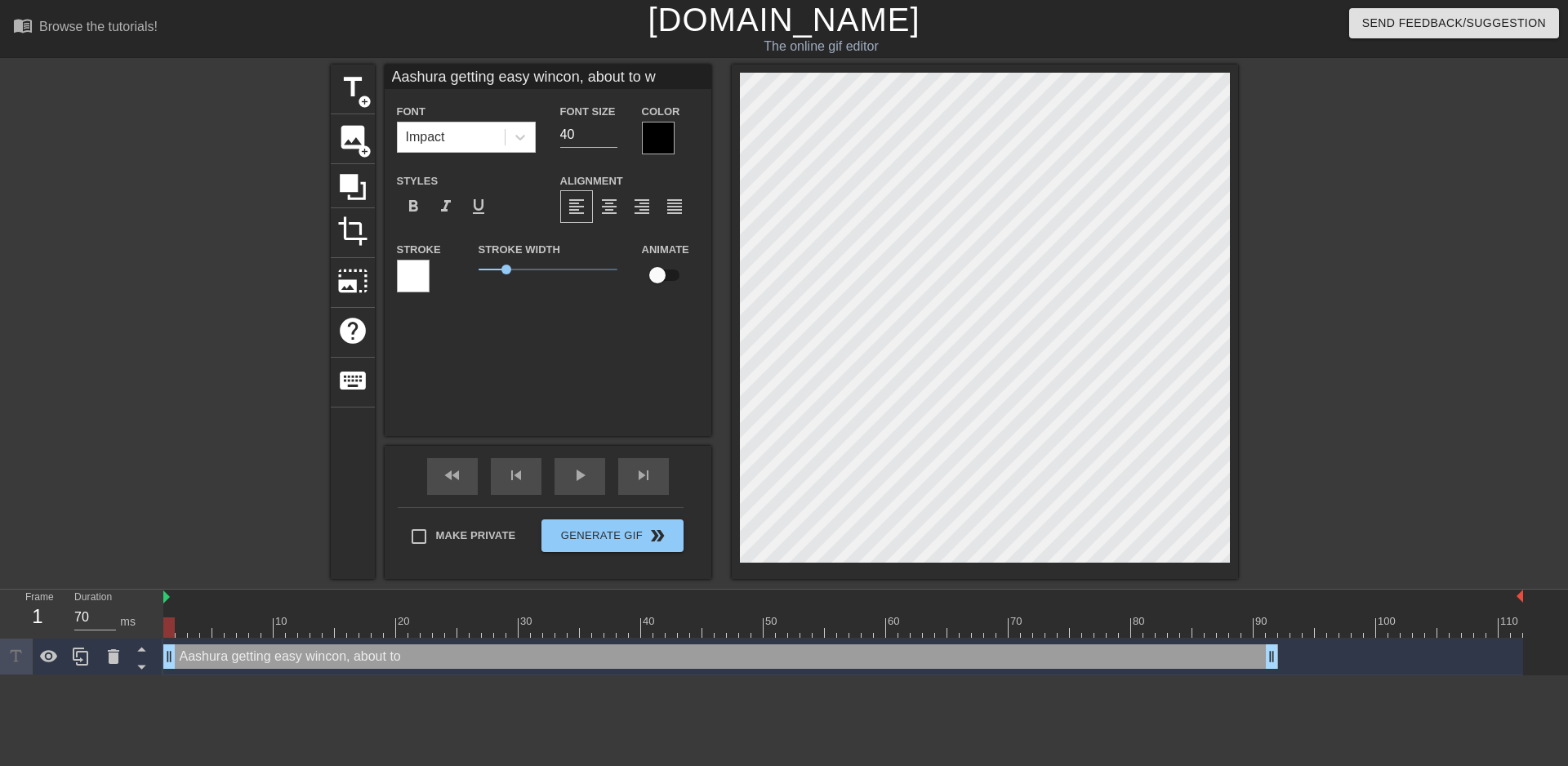
type input "Aashura getting easy wincon, about to wi"
type textarea "Aashura getting easy wincon, about to wi"
type input "Aashura getting easy wincon, about to win"
type textarea "Aashura getting easy wincon, about to win"
type input "Aashura getting easy wincon, about to win"
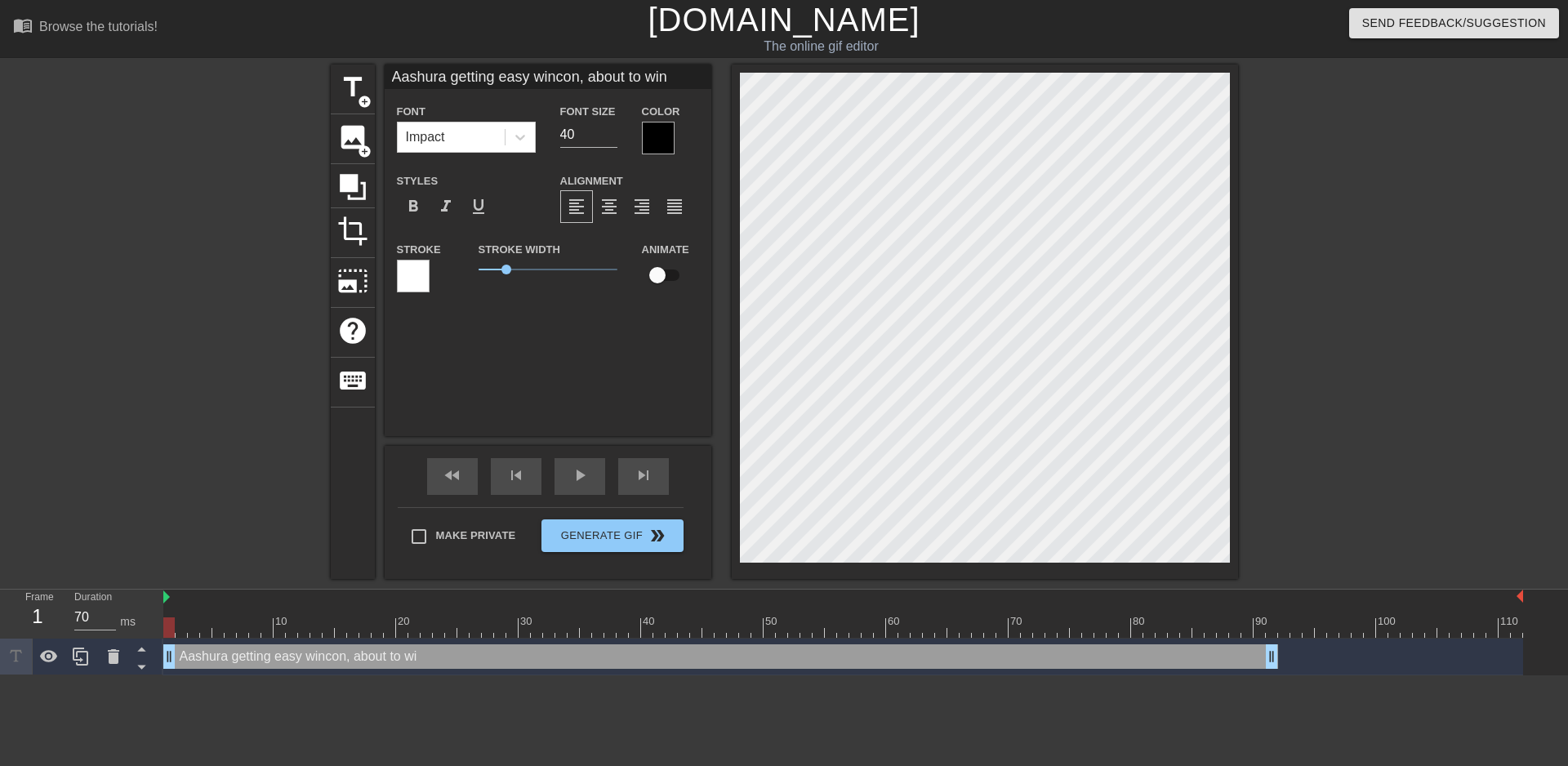
type textarea "Aashura getting easy wincon, about to win"
type input "Aashura getting easy wincon, about to win t"
type textarea "Aashura getting easy wincon, about to win t"
type input "[PERSON_NAME] getting easy wincon, about to win th"
type textarea "[PERSON_NAME] getting easy wincon, about to win th"
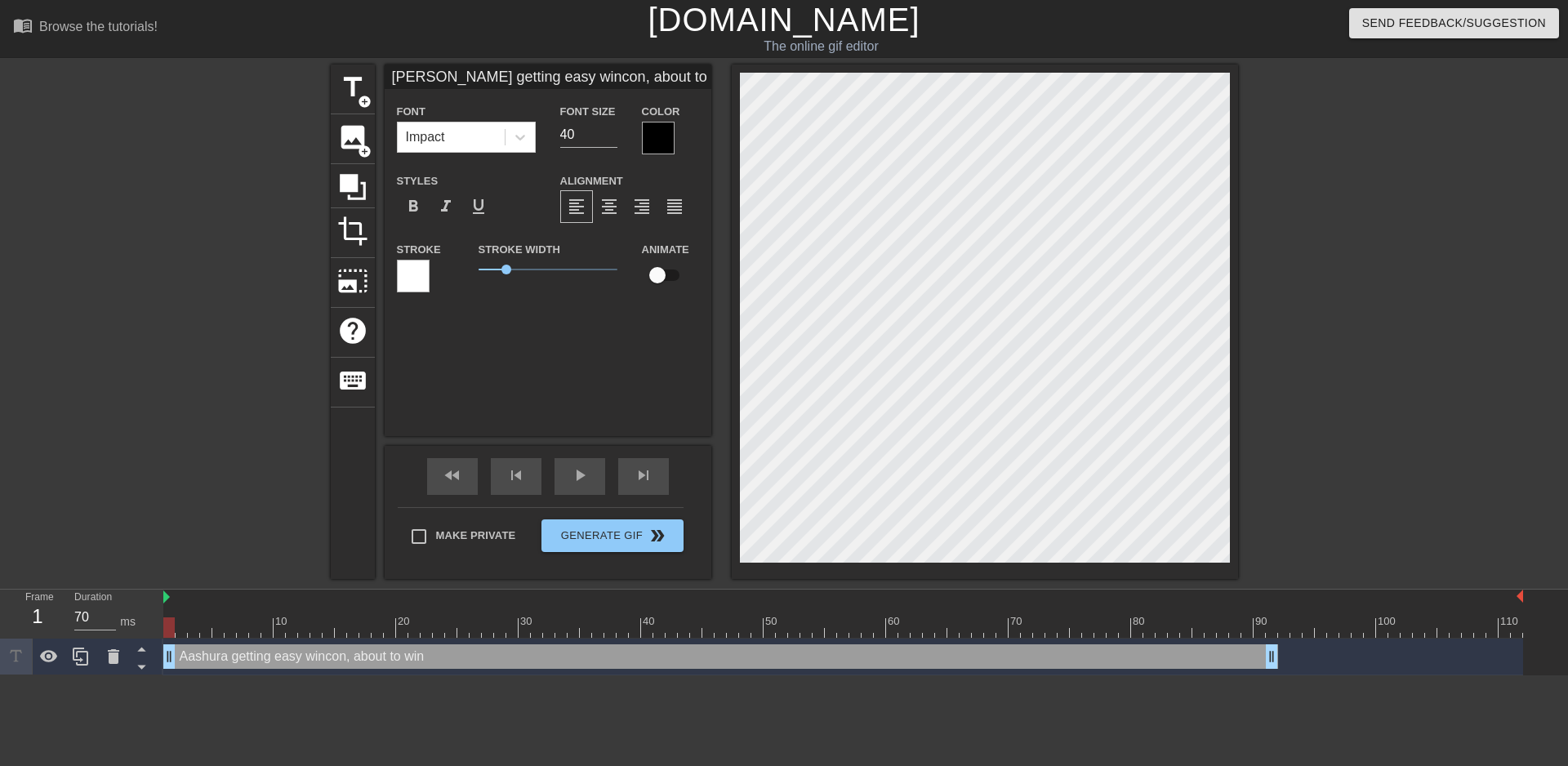
type input "[PERSON_NAME] getting easy wincon, about to win the"
type textarea "[PERSON_NAME] getting easy wincon, about to win the"
type input "[PERSON_NAME] getting easy wincon, about to win the"
type textarea "[PERSON_NAME] getting easy wincon, about to win the"
type input "Aashura getting easy wincon, about to win the s"
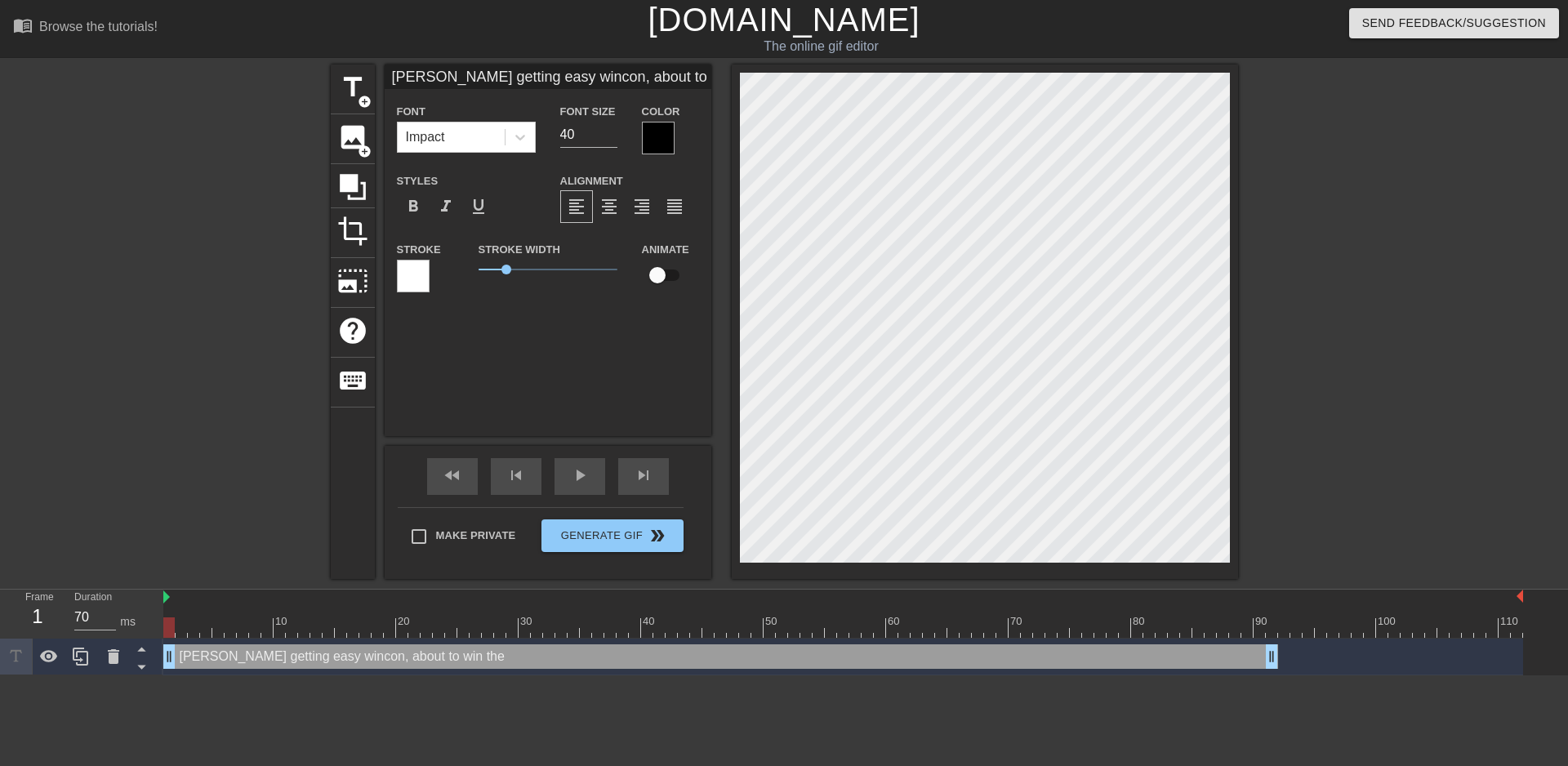
type textarea "Aashura getting easy wincon, about to win the s"
type input "Aashura getting easy wincon, about to win the se"
type textarea "Aashura getting easy wincon, about to win the se"
type input "[PERSON_NAME] getting easy wincon, about to win the set"
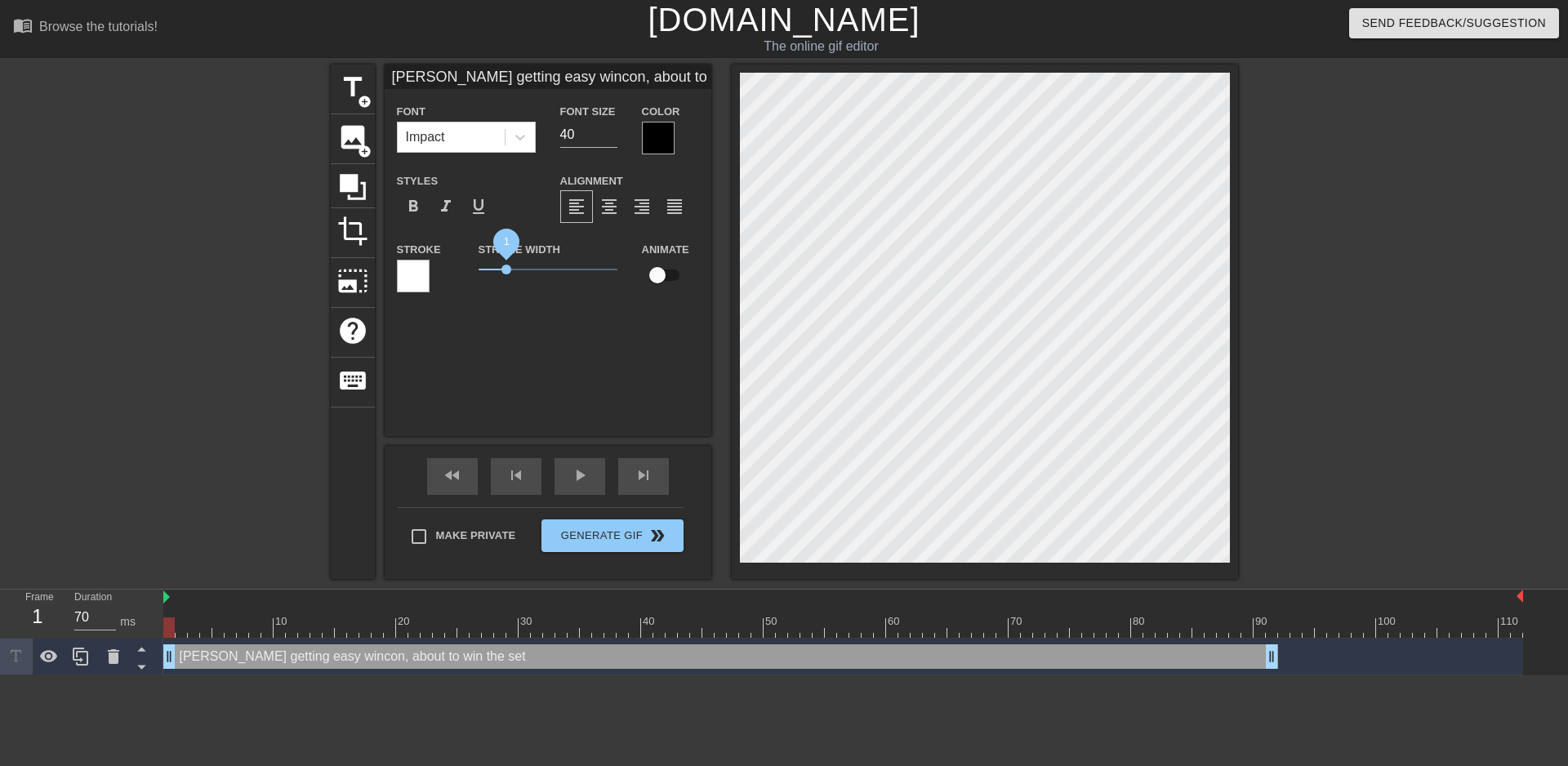
type textarea "[PERSON_NAME] getting easy wincon, about to win the set"
drag, startPoint x: 507, startPoint y: 269, endPoint x: 375, endPoint y: 324, distance: 143.0
click at [359, 288] on div "title add_circle image add_circle crop photo_size_select_large help keyboard Aa…" at bounding box center [785, 321] width 908 height 514
click at [243, 662] on div "[PERSON_NAME] getting easy wincon, about to win the set drag_handle drag_handle" at bounding box center [721, 657] width 1115 height 25
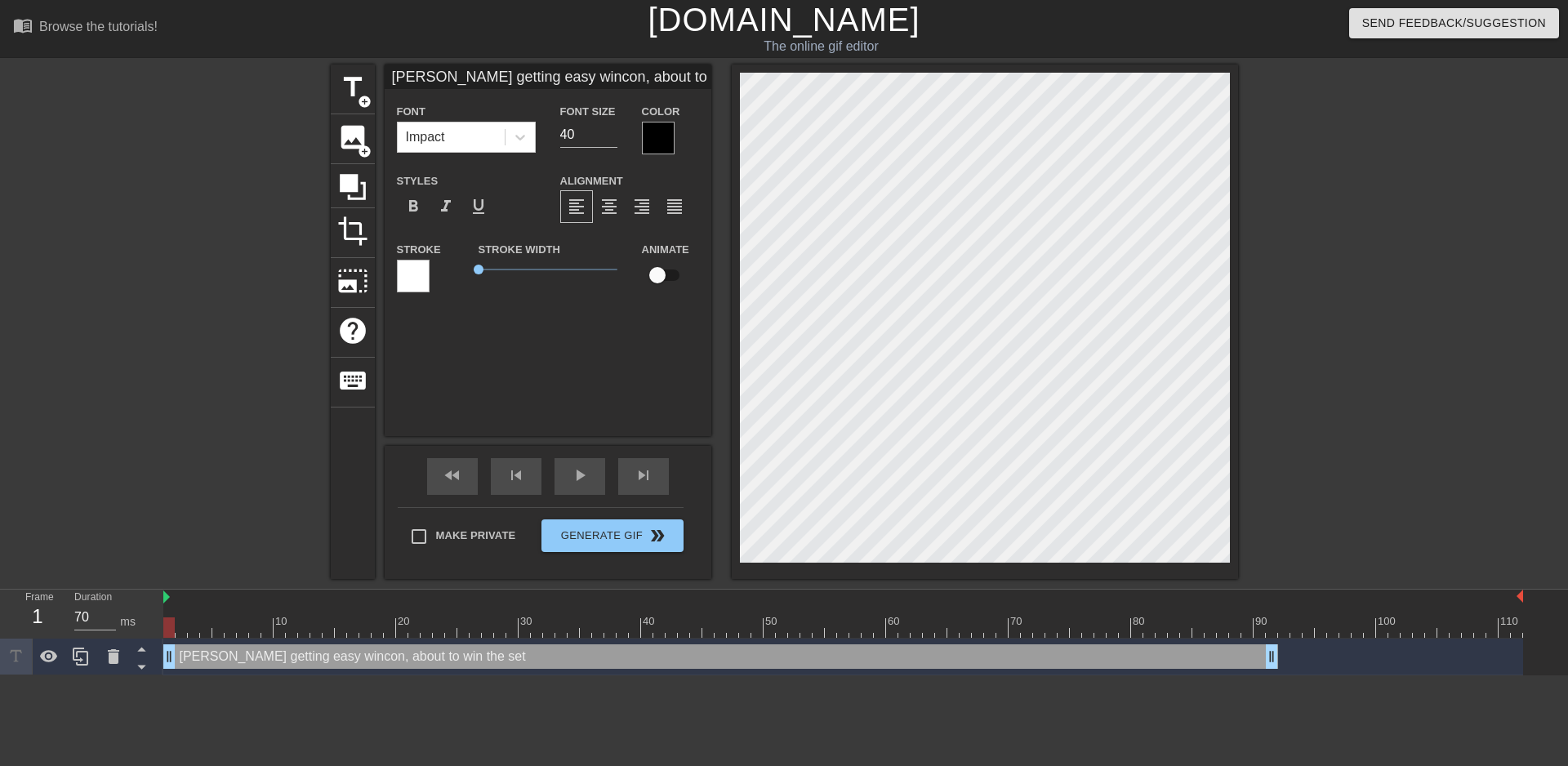
click at [241, 675] on html "menu_book Browse the tutorials! [DOMAIN_NAME] The online gif editor Send Feedba…" at bounding box center [784, 338] width 1568 height 675
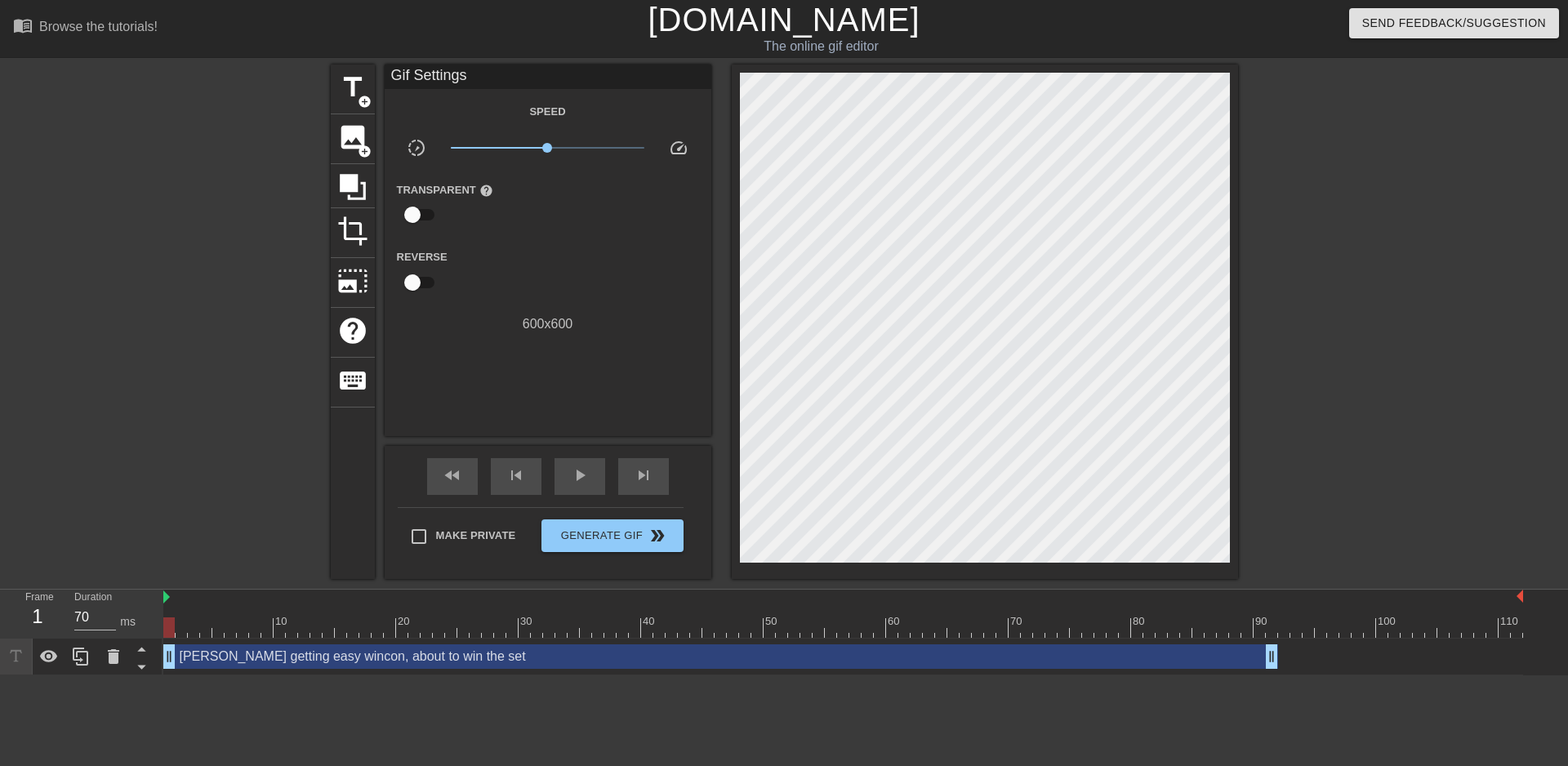
click at [269, 665] on div "[PERSON_NAME] getting easy wincon, about to win the set drag_handle drag_handle" at bounding box center [721, 657] width 1115 height 25
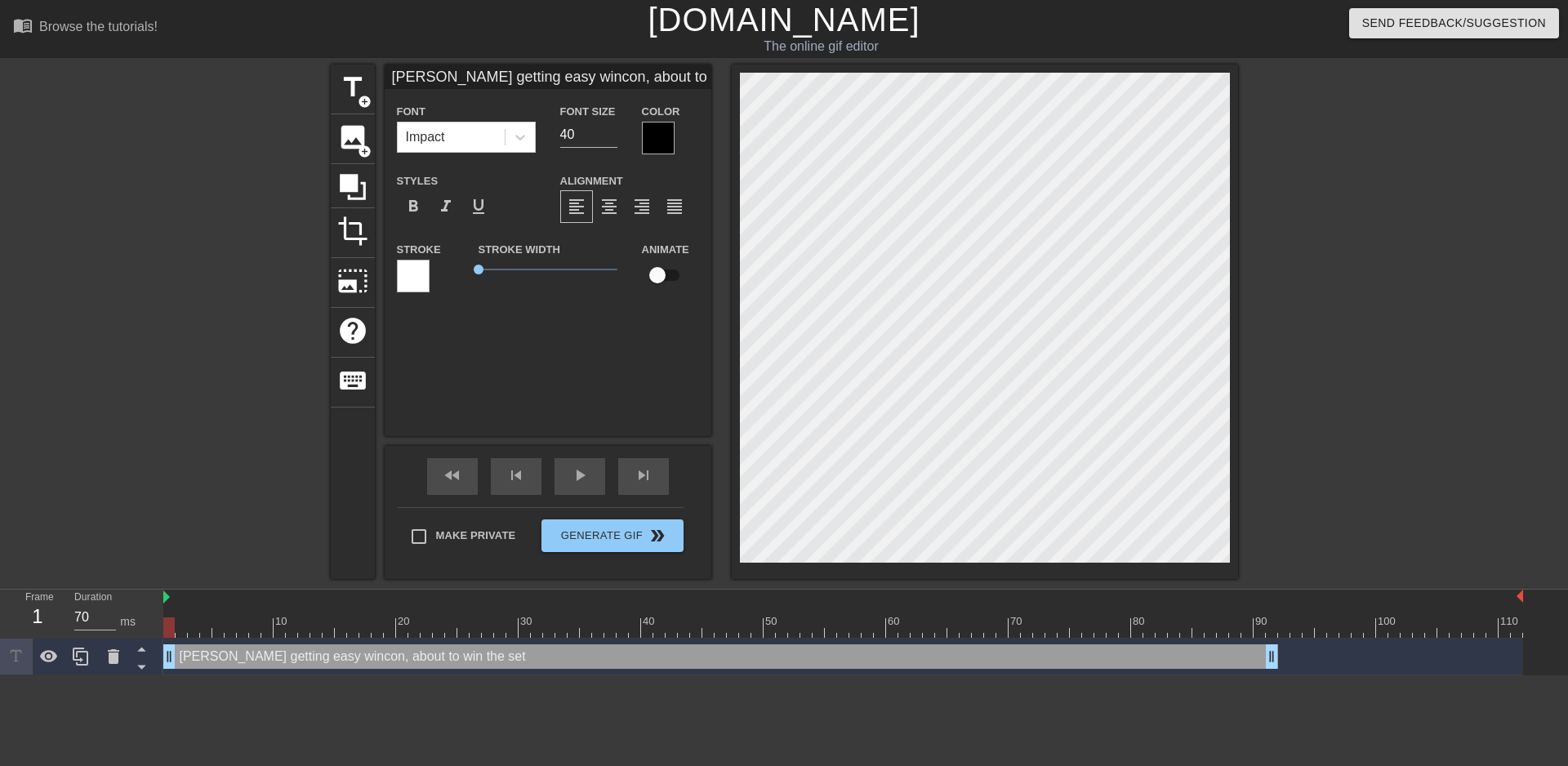
scroll to position [0, 10]
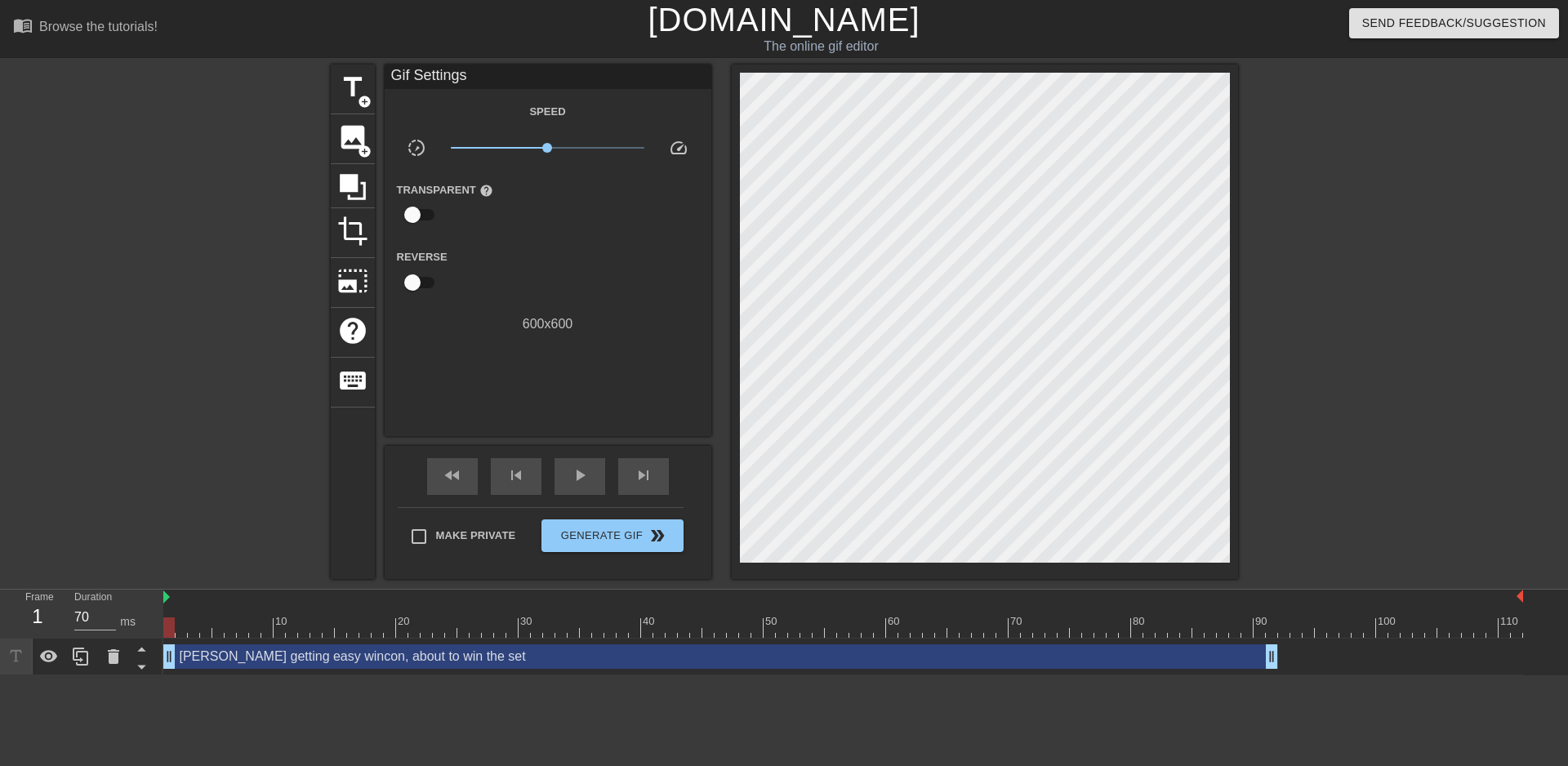
click at [542, 675] on html "menu_book Browse the tutorials! [DOMAIN_NAME] The online gif editor Send Feedba…" at bounding box center [784, 338] width 1568 height 675
click at [557, 654] on div "[PERSON_NAME] getting easy wincon, about to win the set drag_handle drag_handle" at bounding box center [721, 657] width 1115 height 25
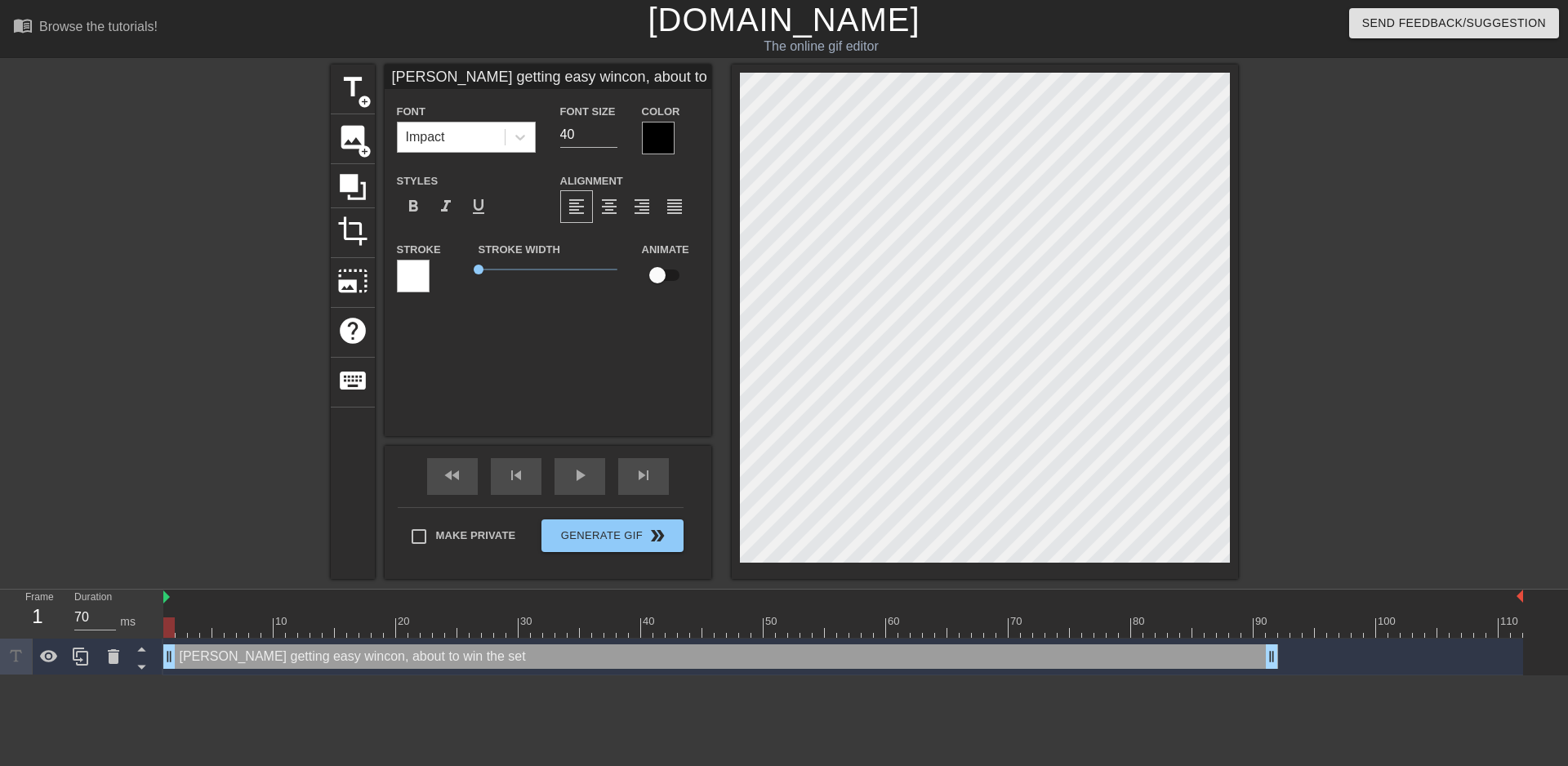
click at [465, 147] on div "Impact" at bounding box center [451, 137] width 107 height 29
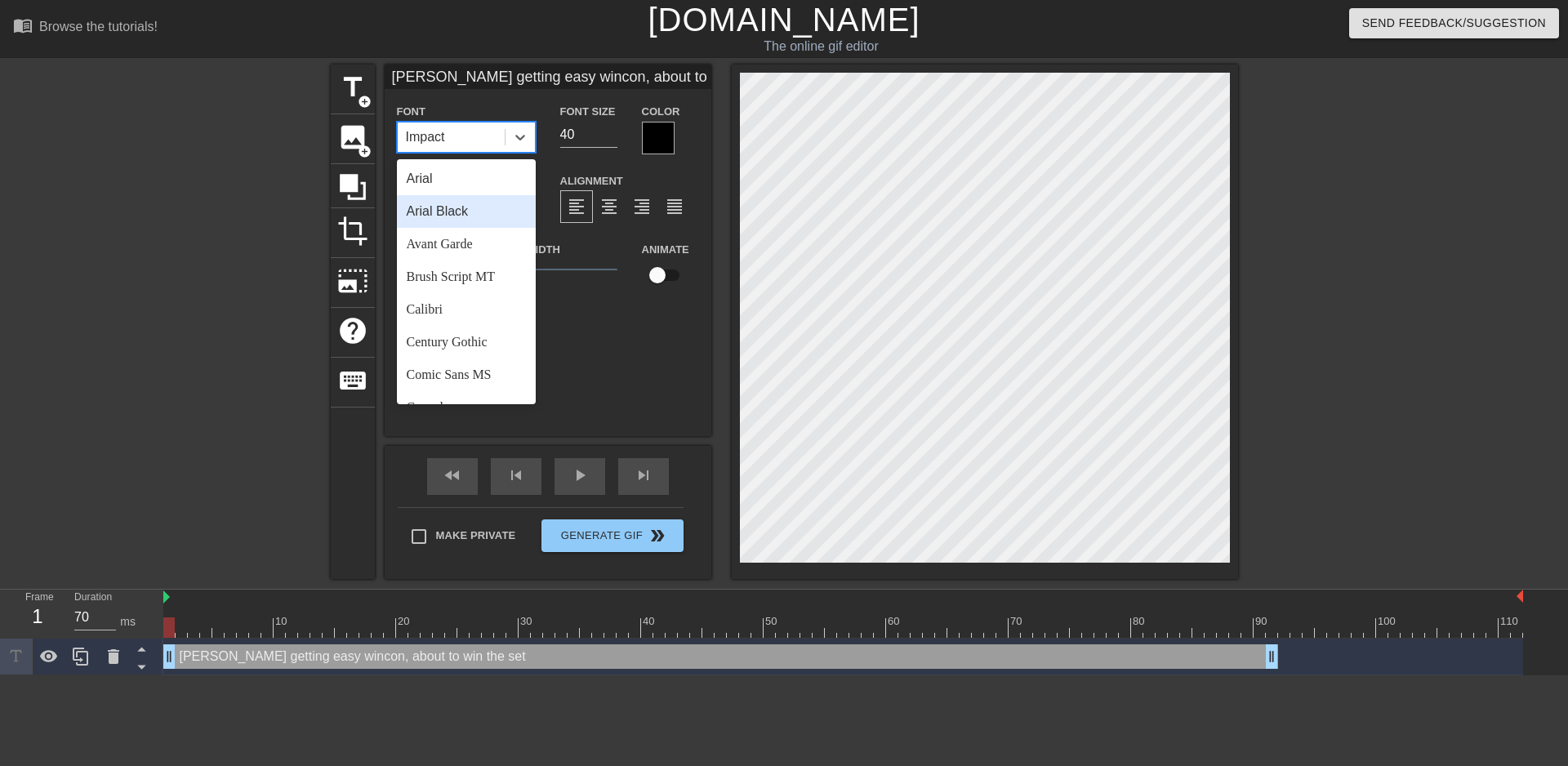
click at [437, 214] on div "Arial Black" at bounding box center [466, 211] width 139 height 33
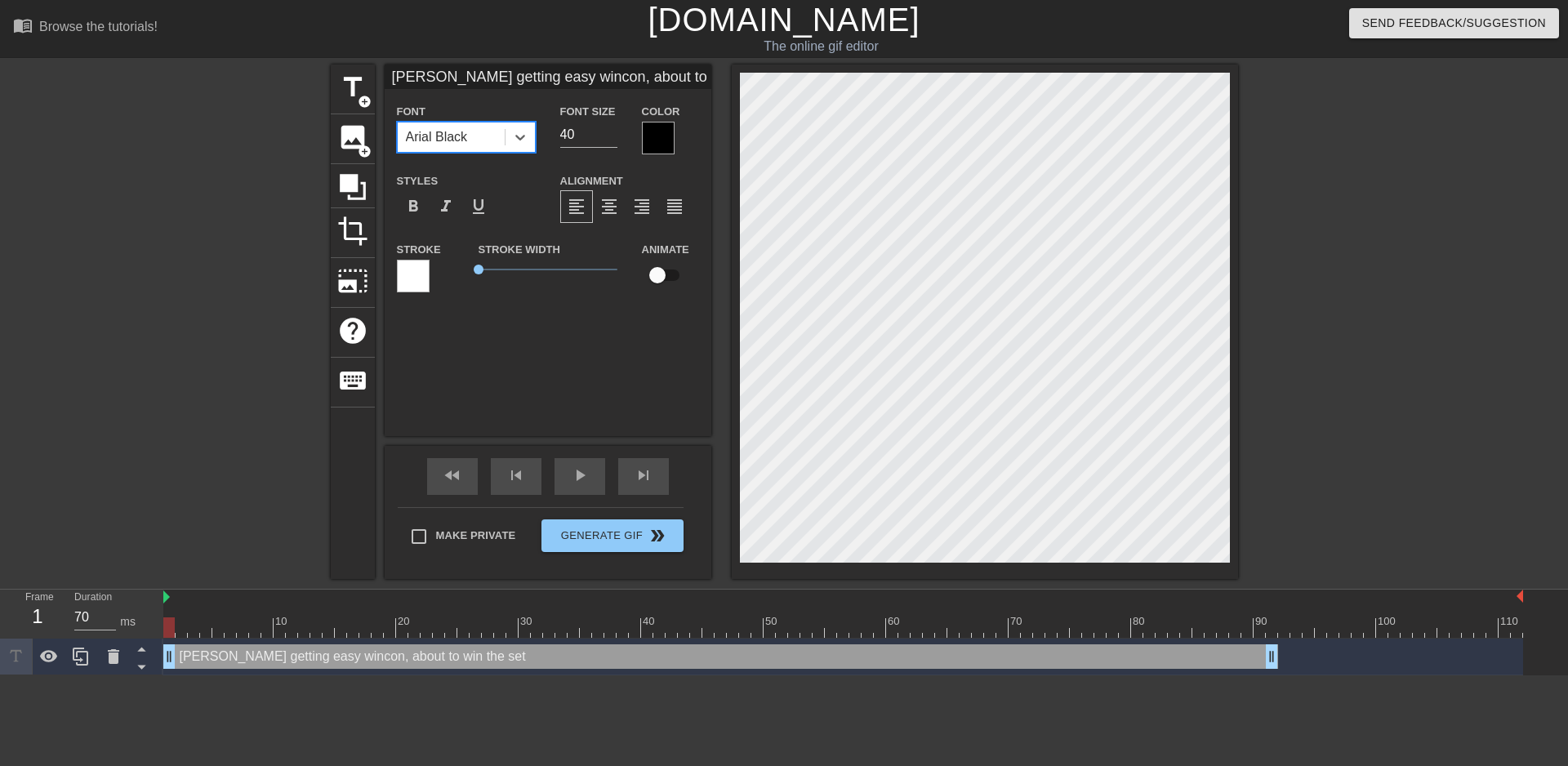
click at [443, 142] on div "Arial Black" at bounding box center [437, 137] width 62 height 20
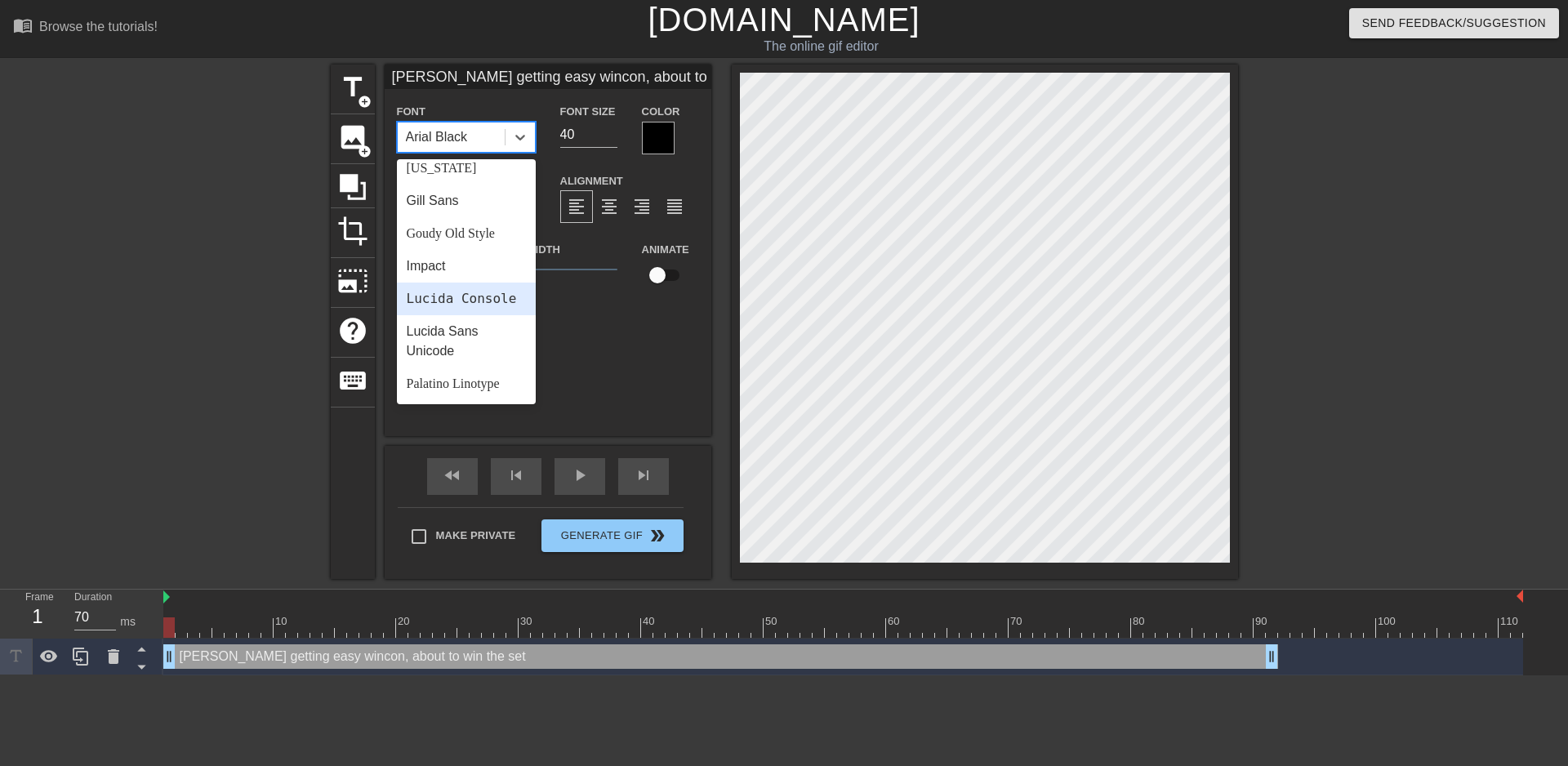
scroll to position [411, 0]
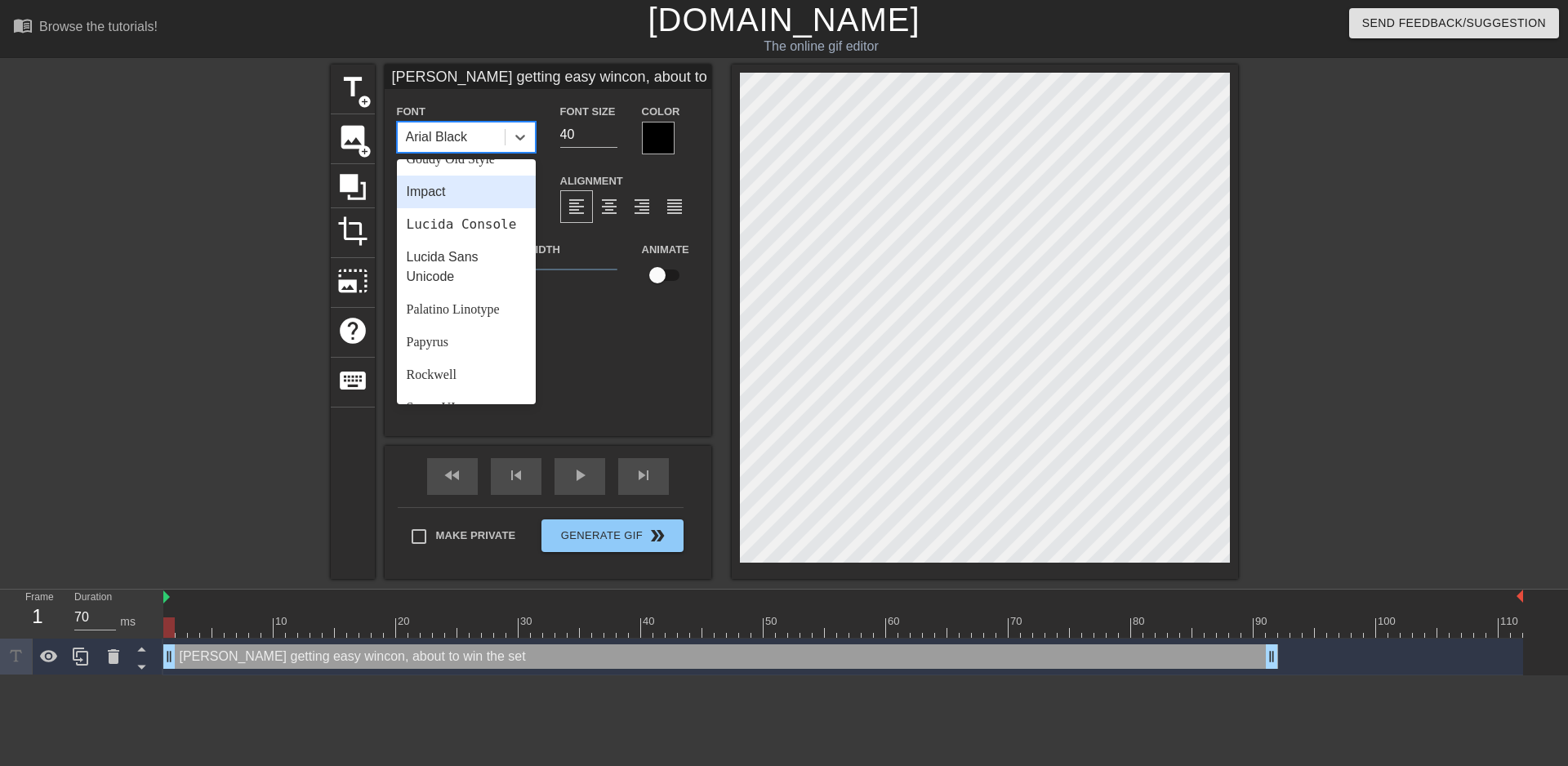
click at [468, 200] on div "Impact" at bounding box center [466, 192] width 139 height 33
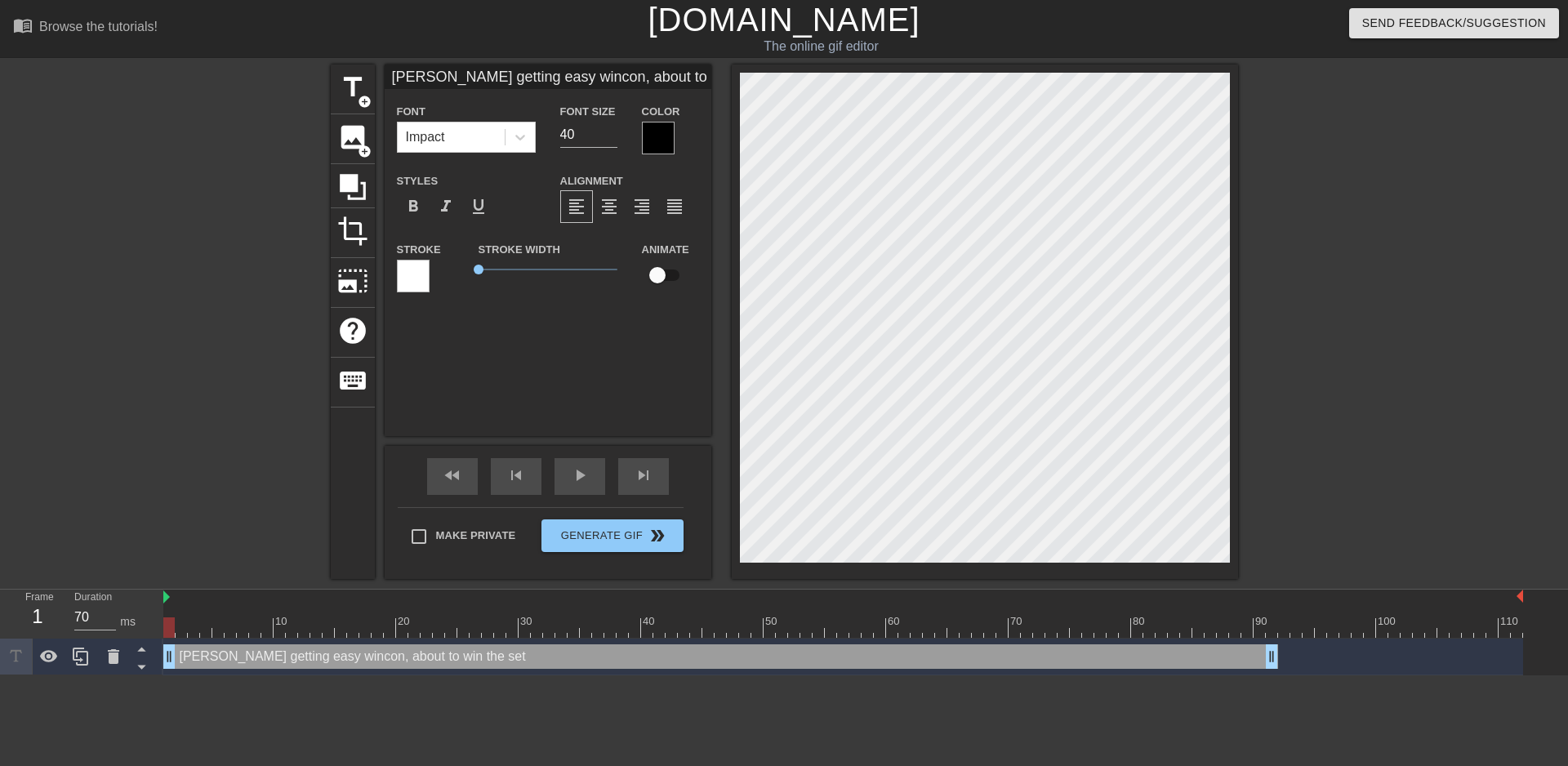
click at [658, 138] on div at bounding box center [658, 138] width 33 height 33
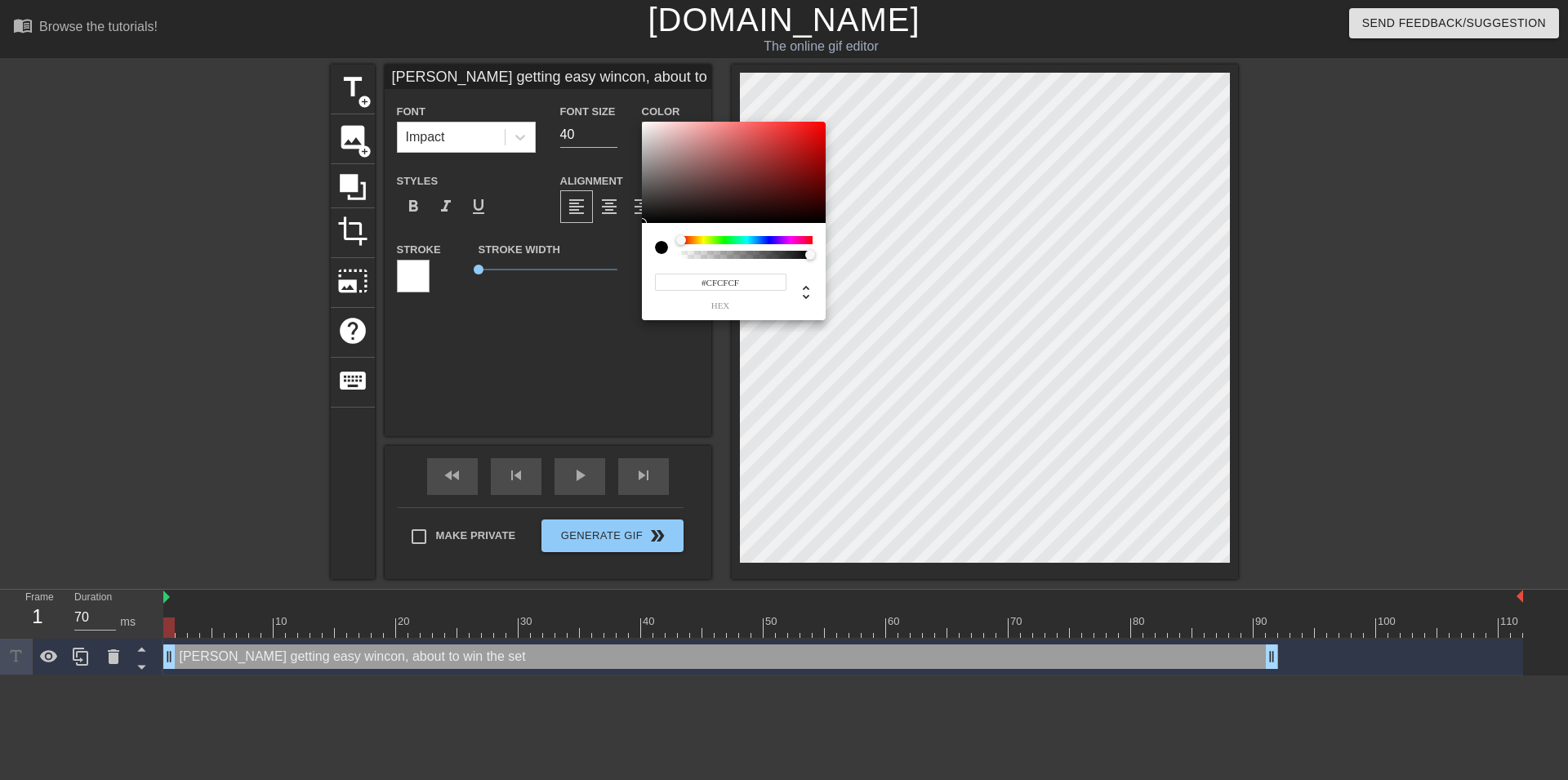
type input "#FFFFFF"
drag, startPoint x: 604, startPoint y: 128, endPoint x: 539, endPoint y: 113, distance: 66.7
click at [642, 122] on div at bounding box center [733, 172] width 184 height 101
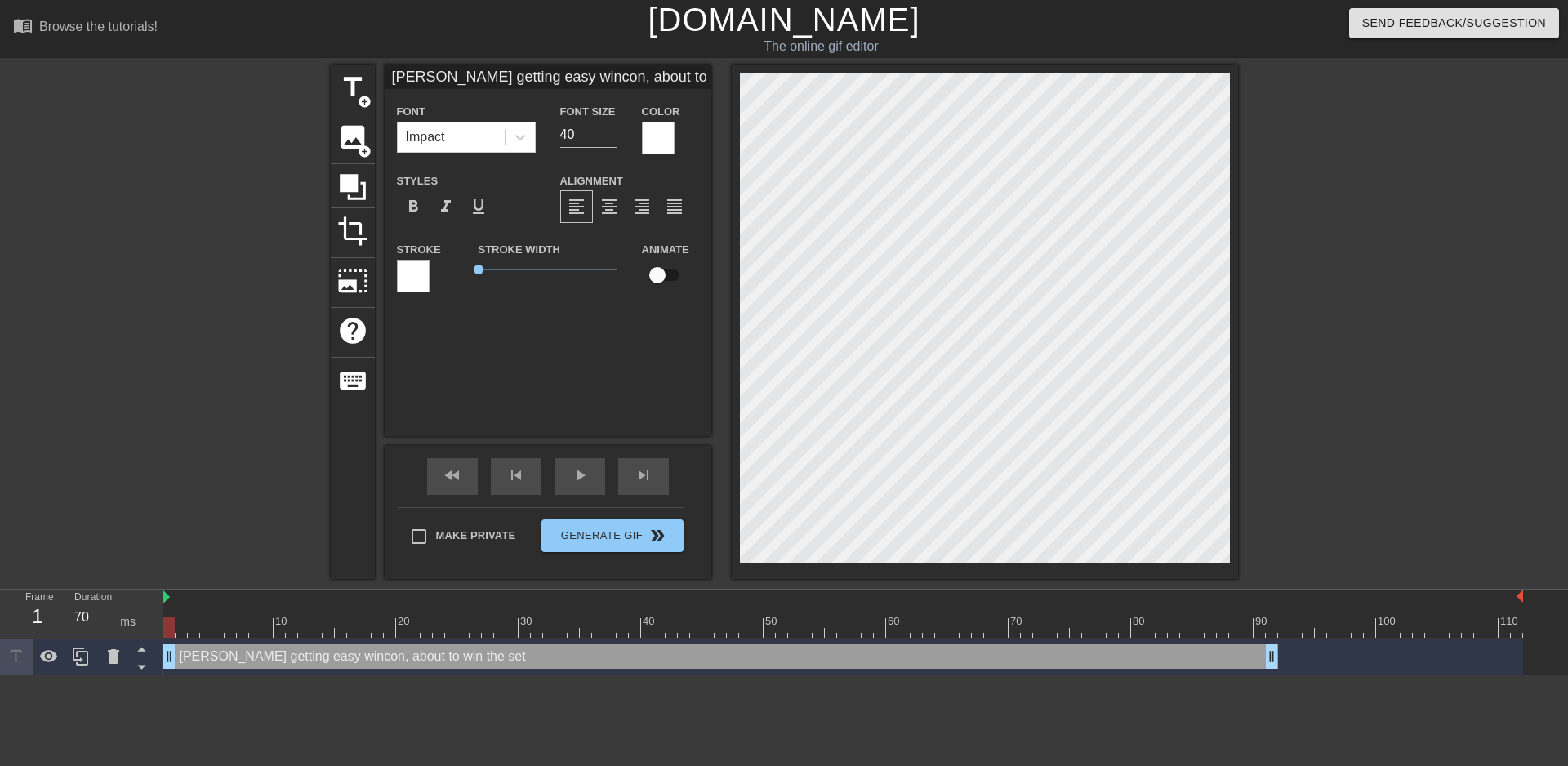
click at [709, 675] on html "menu_book Browse the tutorials! [DOMAIN_NAME] The online gif editor Send Feedba…" at bounding box center [784, 338] width 1568 height 675
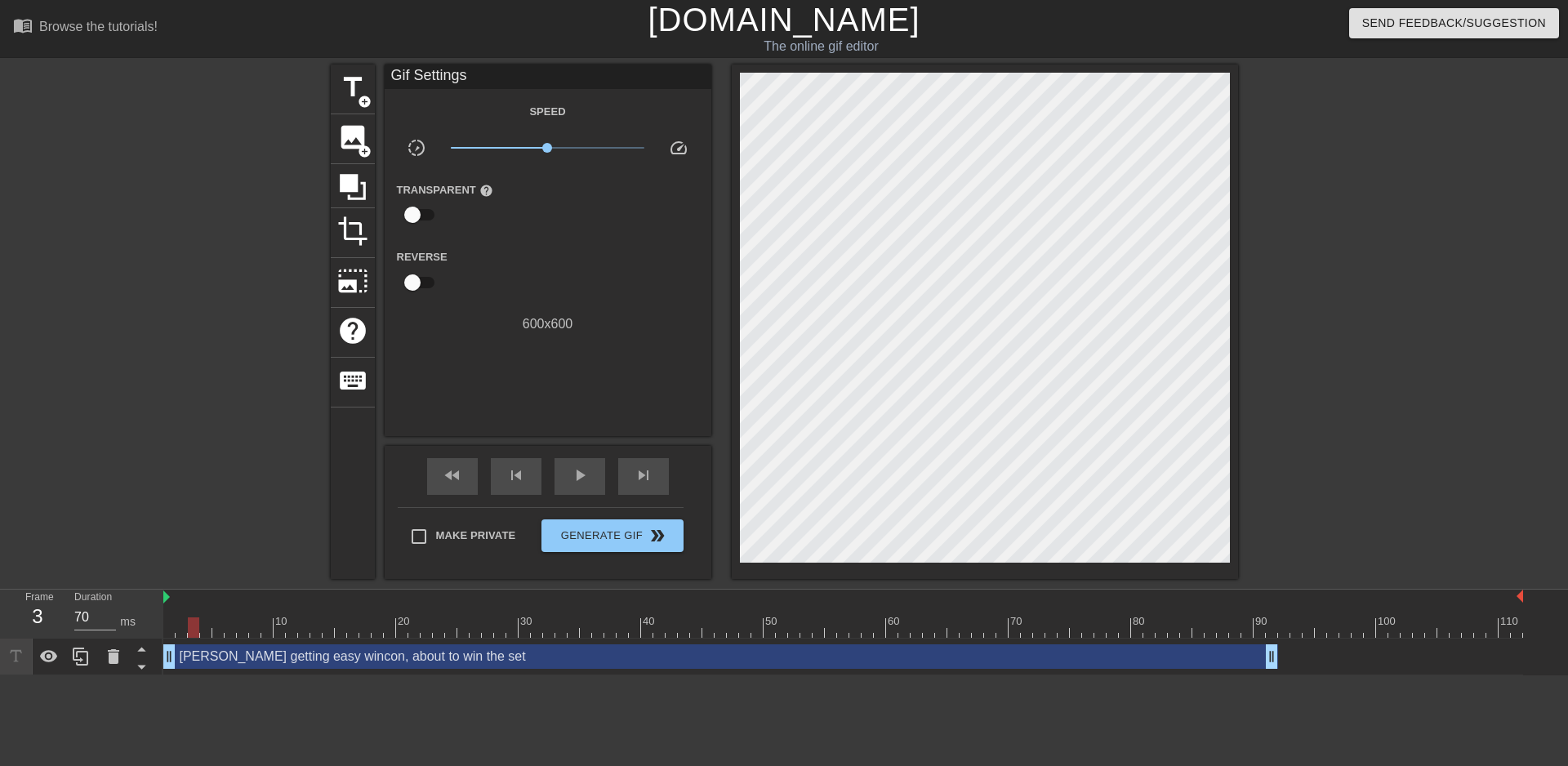
drag, startPoint x: 182, startPoint y: 611, endPoint x: 1109, endPoint y: 604, distance: 927.0
click at [1082, 600] on div "10 20 30 40 50 60 70 80 90 100 110" at bounding box center [842, 613] width 1359 height 48
drag, startPoint x: 1275, startPoint y: 657, endPoint x: 1546, endPoint y: 650, distance: 271.1
click at [1546, 650] on div "[PERSON_NAME] getting easy wincon, about to win the set drag_handle drag_handle" at bounding box center [865, 657] width 1405 height 37
drag, startPoint x: 369, startPoint y: 632, endPoint x: 382, endPoint y: 626, distance: 14.3
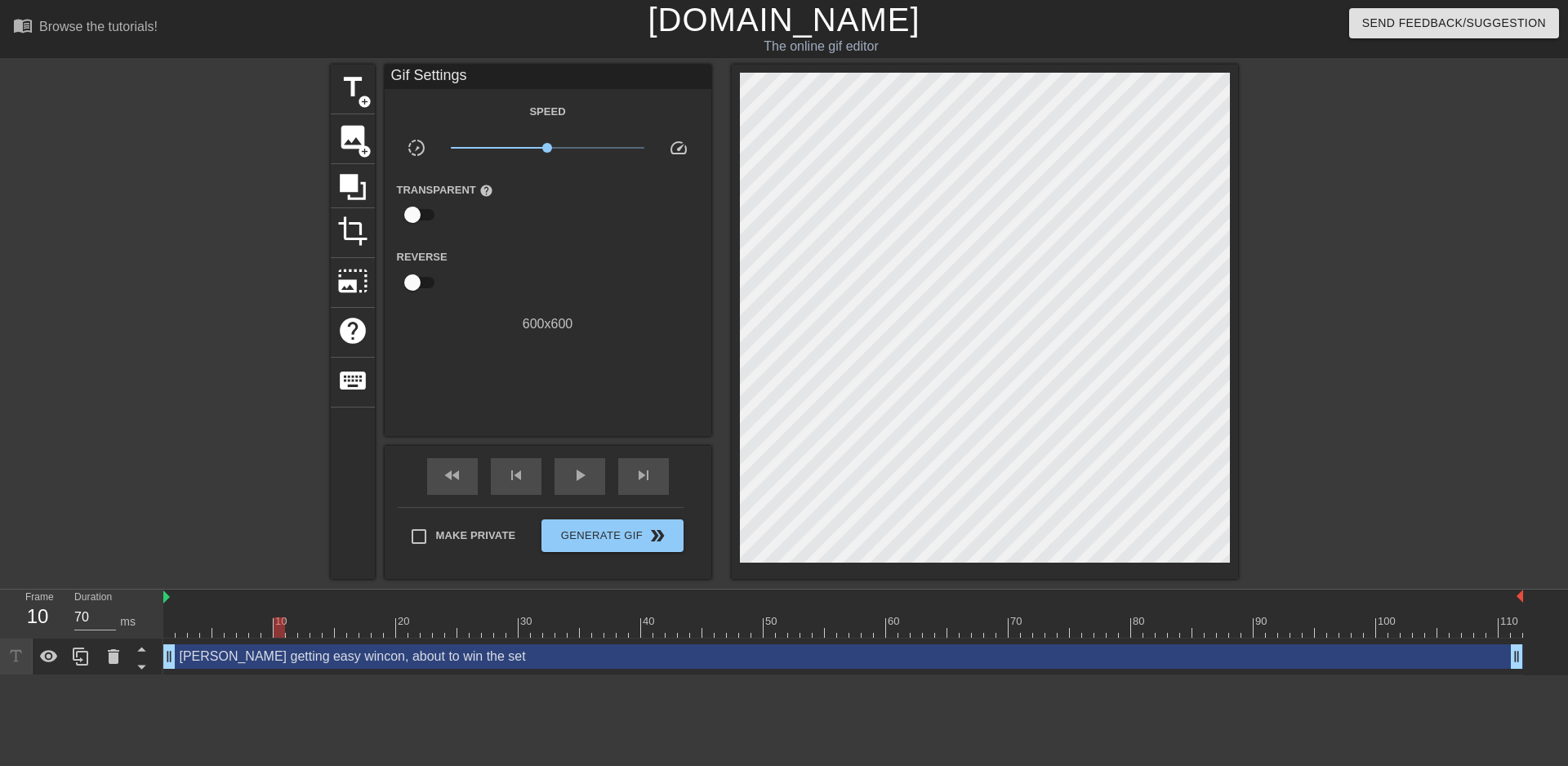
click at [382, 626] on div at bounding box center [842, 628] width 1359 height 21
click at [381, 658] on div "[PERSON_NAME] getting easy wincon, about to win the set drag_handle drag_handle" at bounding box center [842, 657] width 1359 height 25
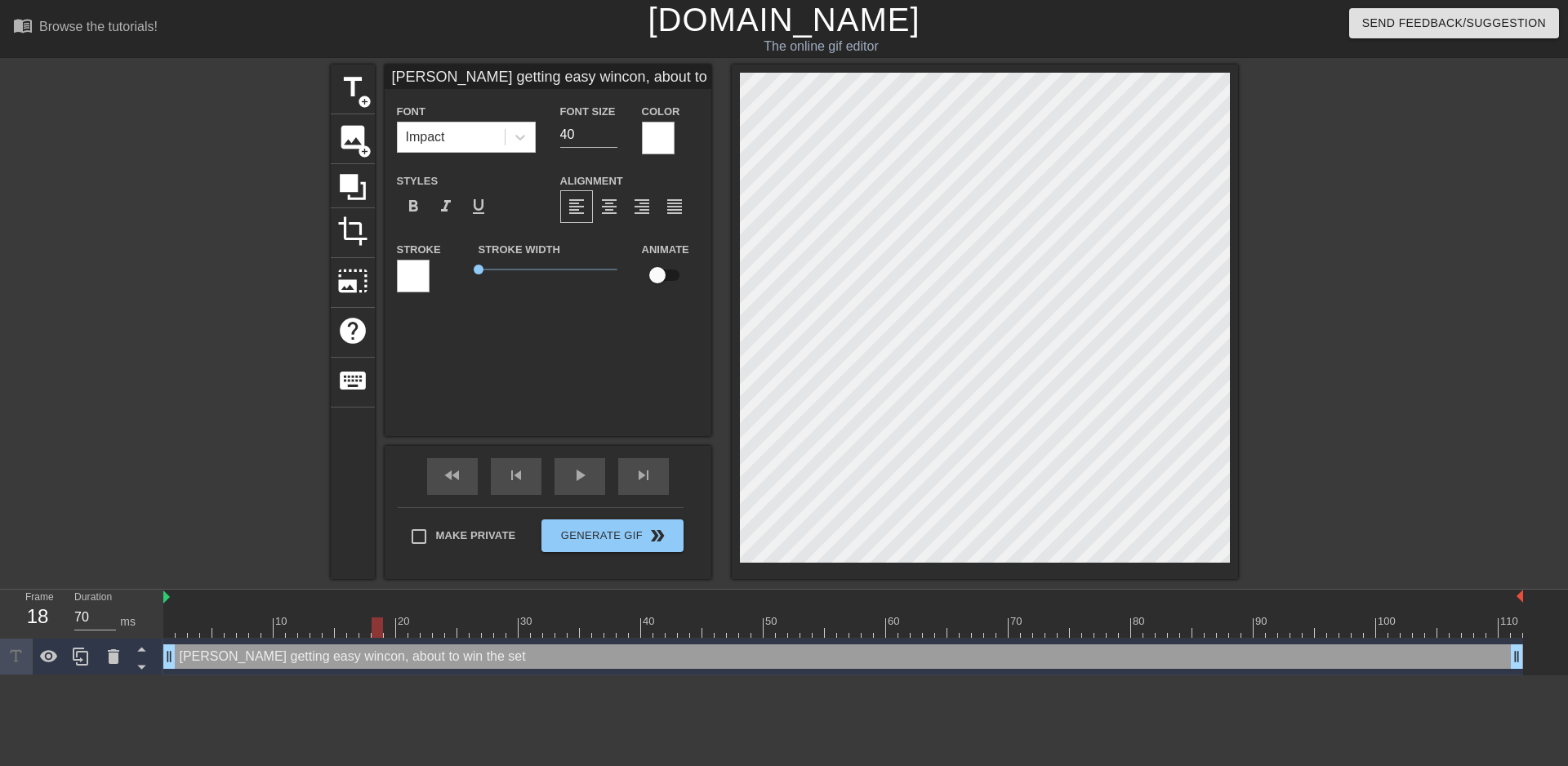
click at [292, 675] on html "menu_book Browse the tutorials! [DOMAIN_NAME] The online gif editor Send Feedba…" at bounding box center [784, 338] width 1568 height 675
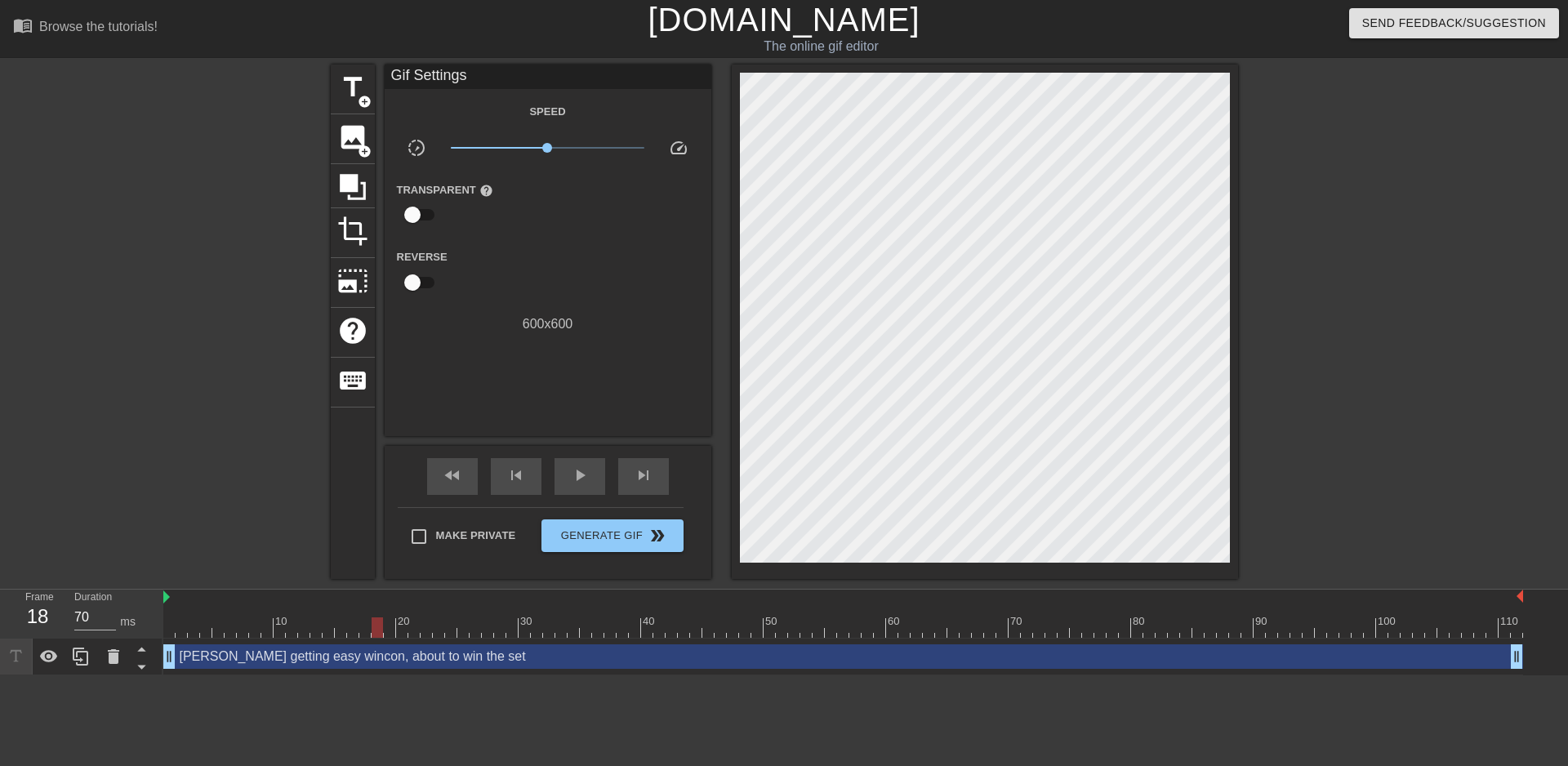
click at [269, 657] on div "[PERSON_NAME] getting easy wincon, about to win the set drag_handle drag_handle" at bounding box center [842, 657] width 1359 height 25
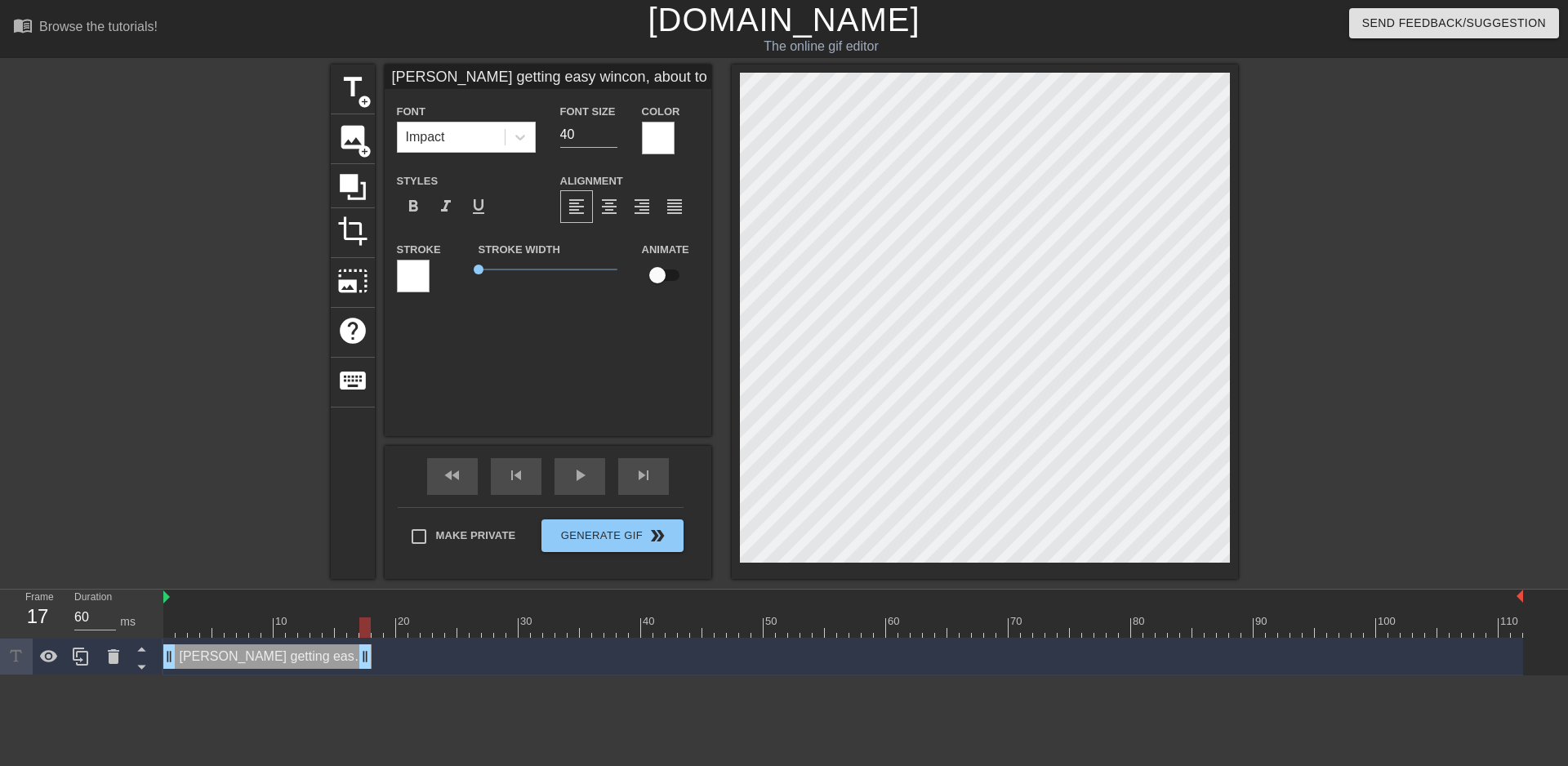
drag, startPoint x: 1516, startPoint y: 656, endPoint x: 362, endPoint y: 703, distance: 1155.0
click at [362, 675] on html "menu_book Browse the tutorials! [DOMAIN_NAME] The online gif editor Send Feedba…" at bounding box center [784, 338] width 1568 height 675
type input "60"
drag, startPoint x: 256, startPoint y: 628, endPoint x: 370, endPoint y: 616, distance: 114.6
click at [370, 616] on div "10 20 30 40 50 60 70 80 90 100 110" at bounding box center [842, 613] width 1359 height 48
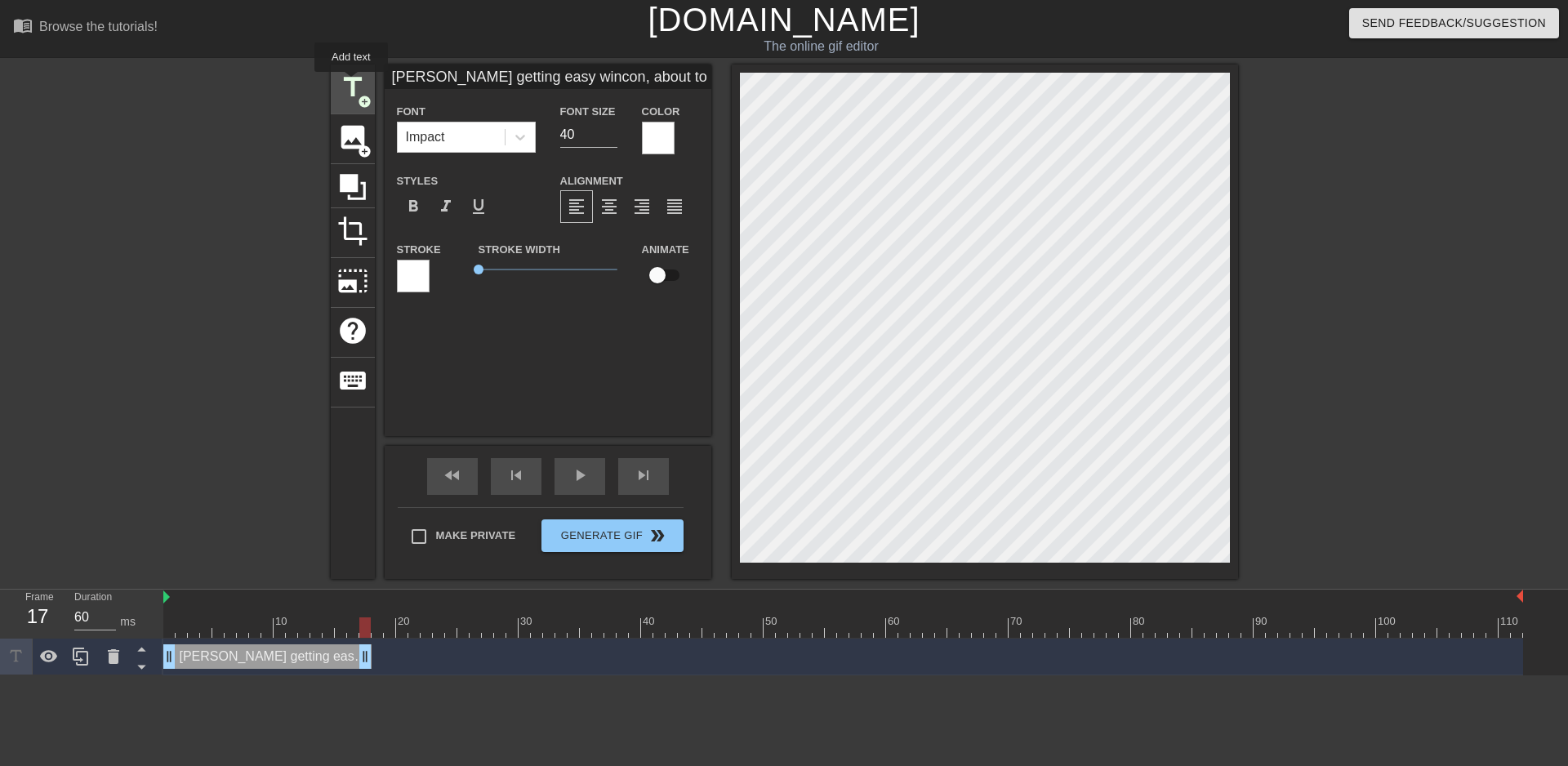
click at [351, 83] on span "title" at bounding box center [353, 87] width 31 height 31
type input "New text 1"
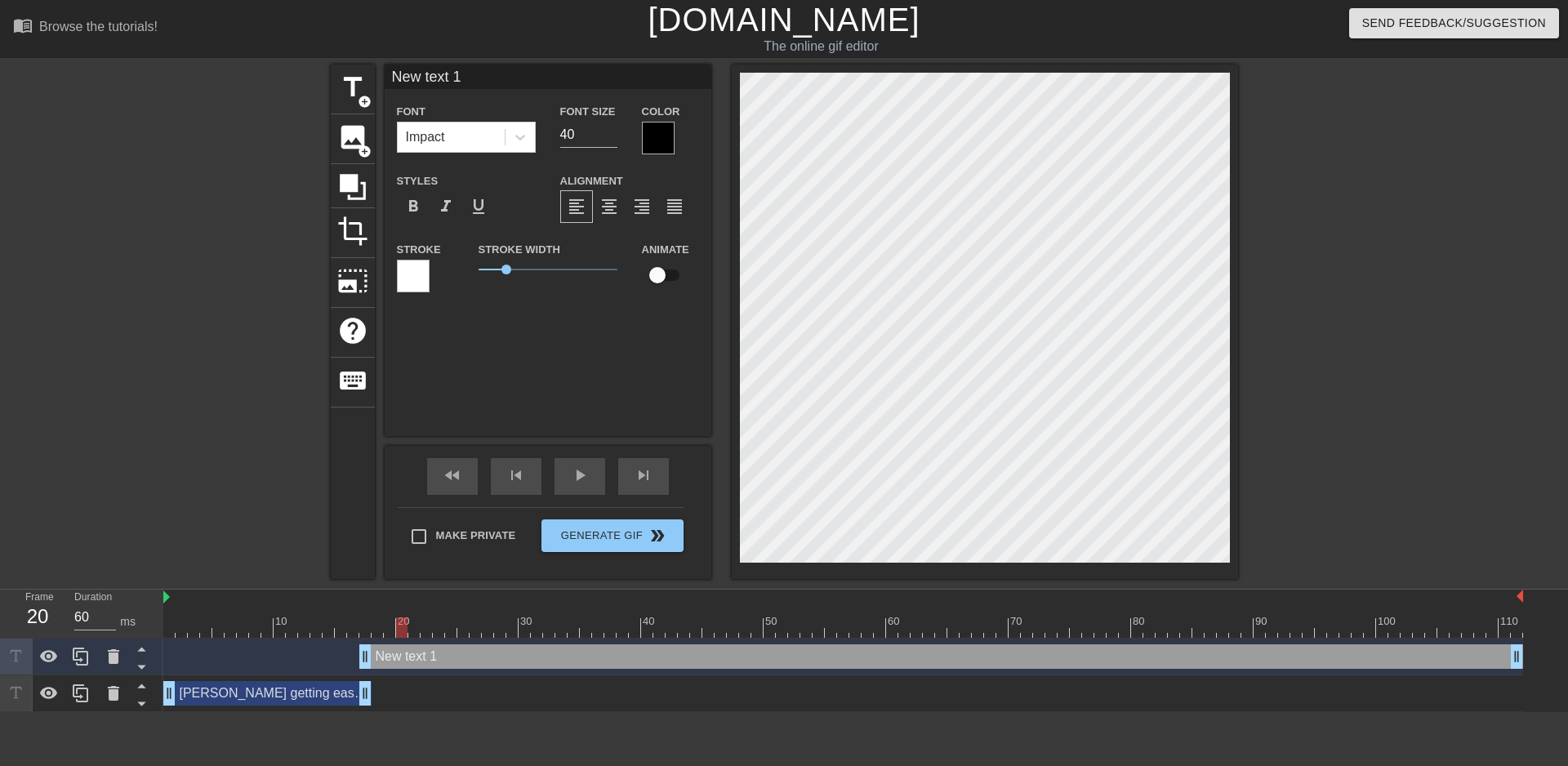
type input "70"
drag, startPoint x: 360, startPoint y: 621, endPoint x: 428, endPoint y: 623, distance: 68.0
click at [425, 624] on div at bounding box center [426, 628] width 11 height 21
type input "K"
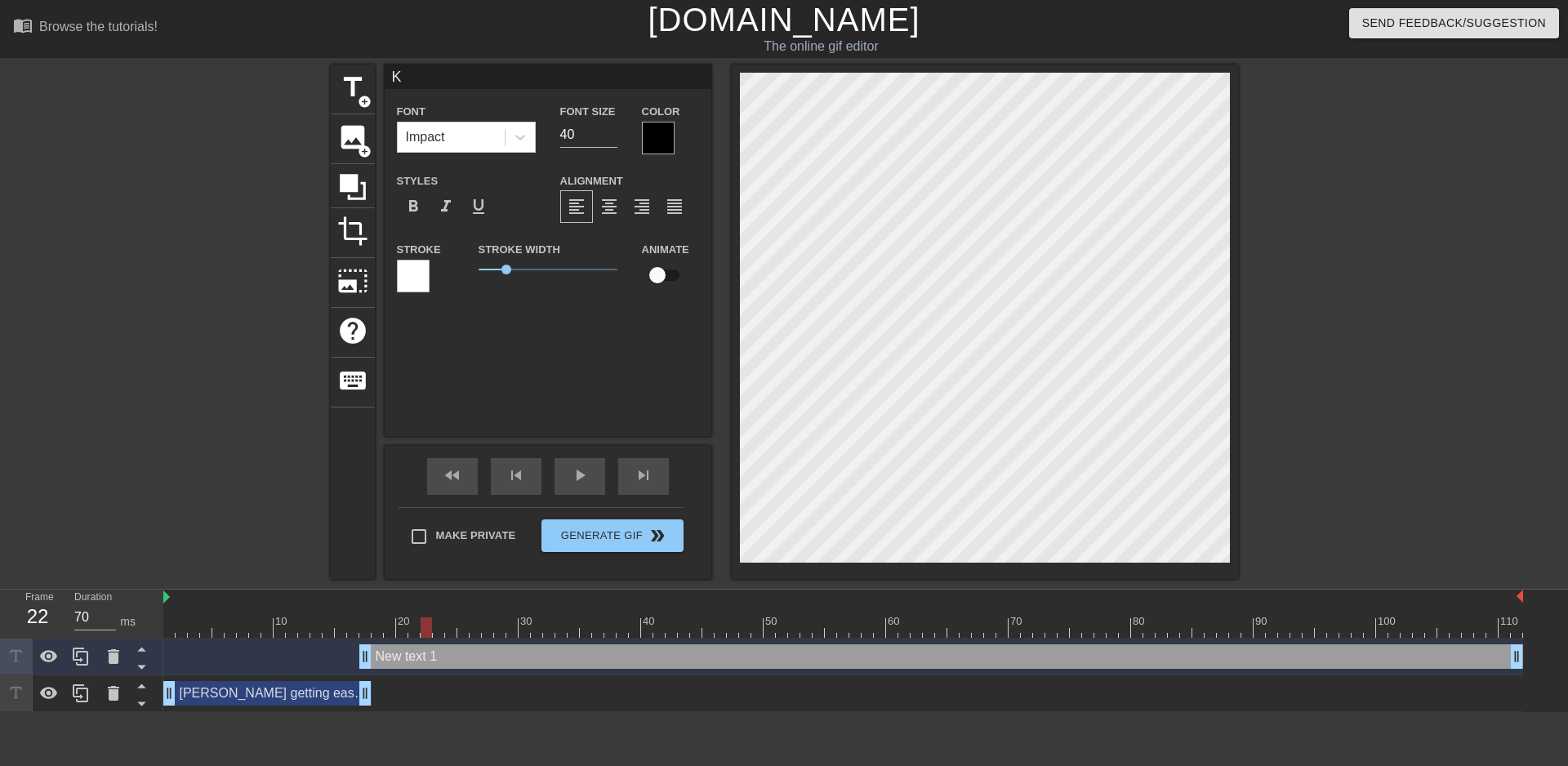
scroll to position [0, 0]
type textarea "K"
drag, startPoint x: 507, startPoint y: 266, endPoint x: 455, endPoint y: 264, distance: 52.0
click at [443, 270] on div "Stroke Stroke Width 0.9 Animate" at bounding box center [548, 274] width 326 height 68
click at [659, 134] on div at bounding box center [658, 138] width 33 height 33
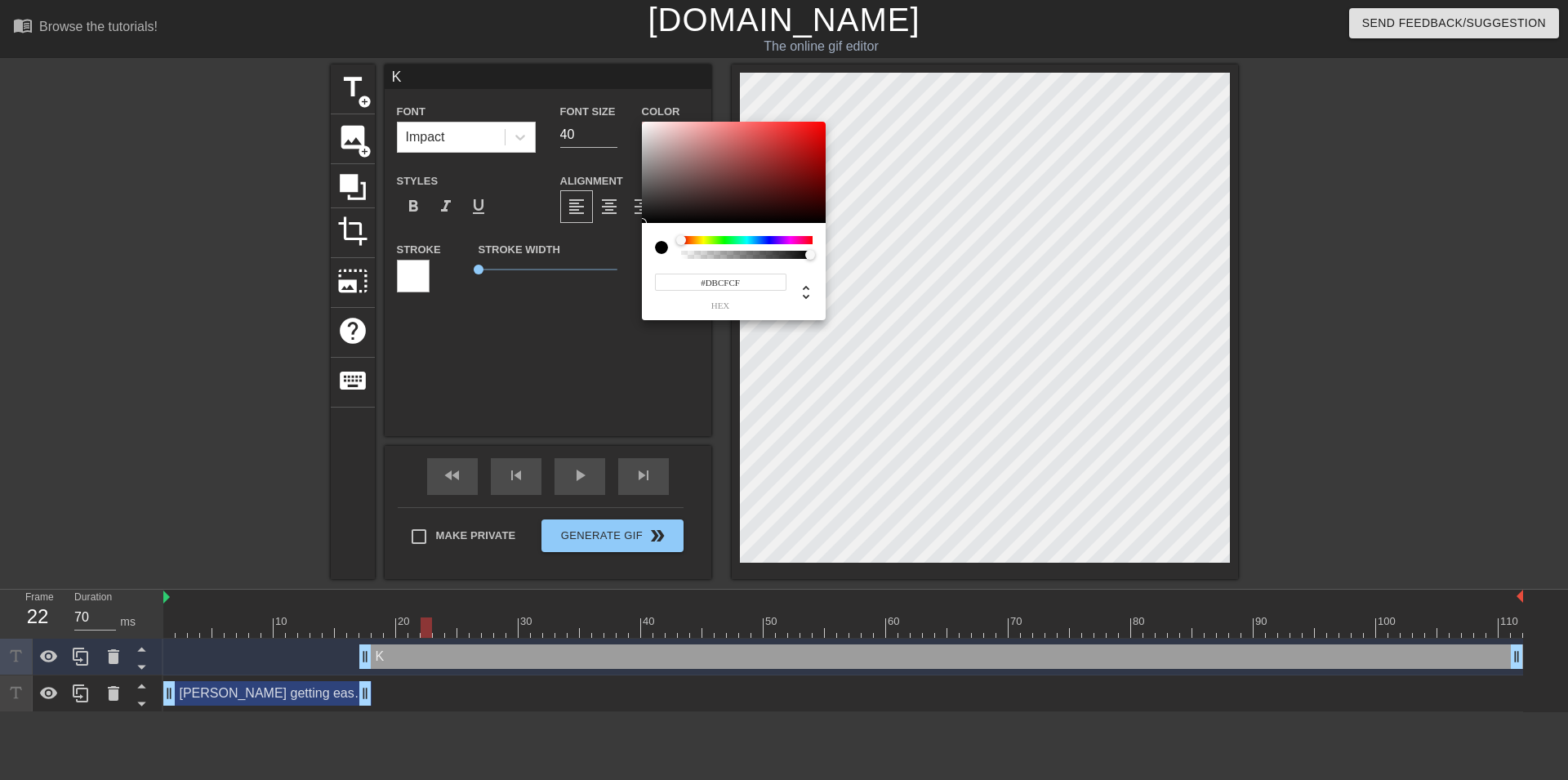
type input "#FFFFFF"
drag, startPoint x: 600, startPoint y: 92, endPoint x: 571, endPoint y: 78, distance: 32.2
click at [642, 122] on div at bounding box center [733, 172] width 184 height 101
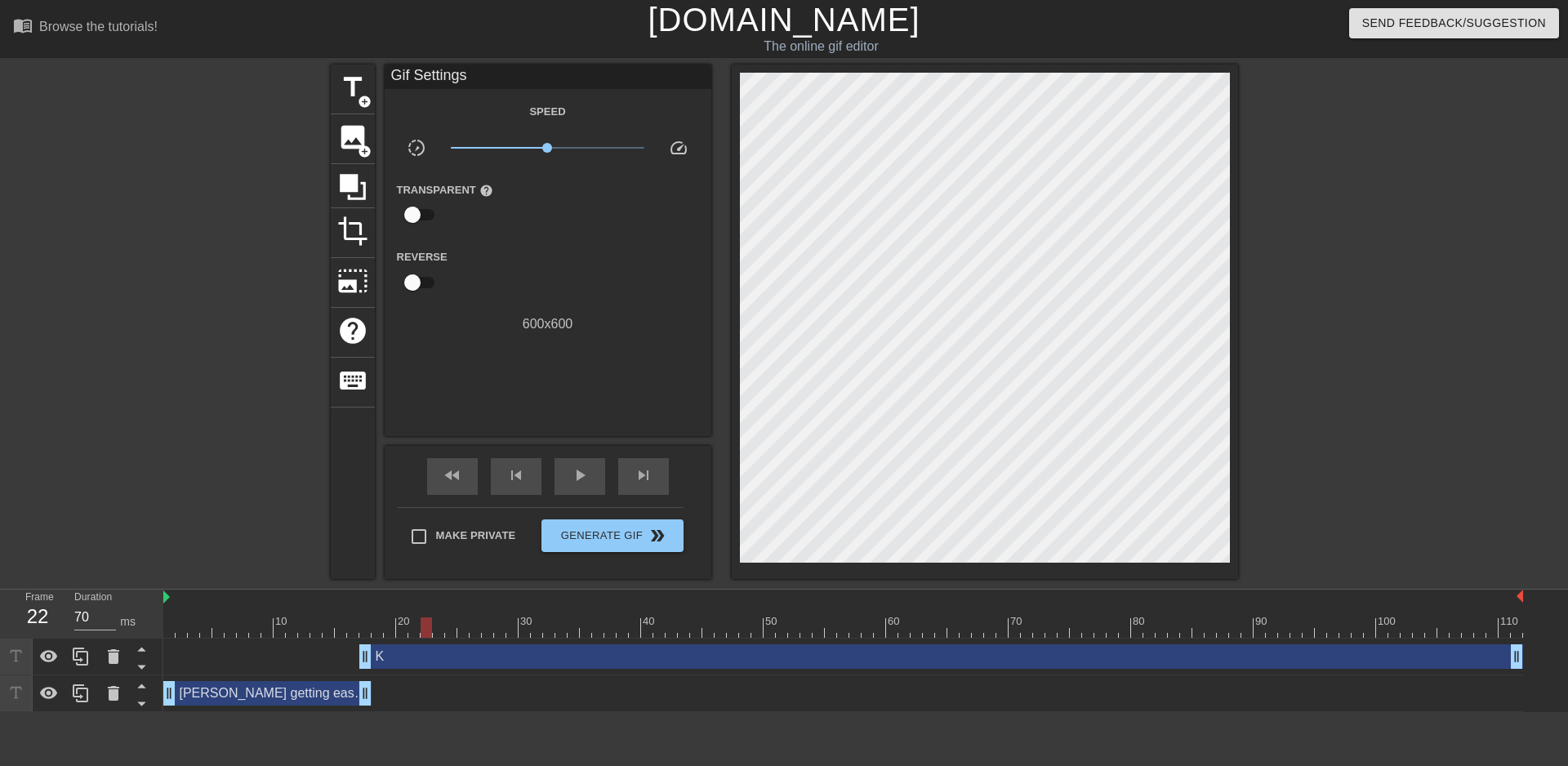
click at [490, 652] on div "K drag_handle drag_handle" at bounding box center [942, 657] width 1164 height 25
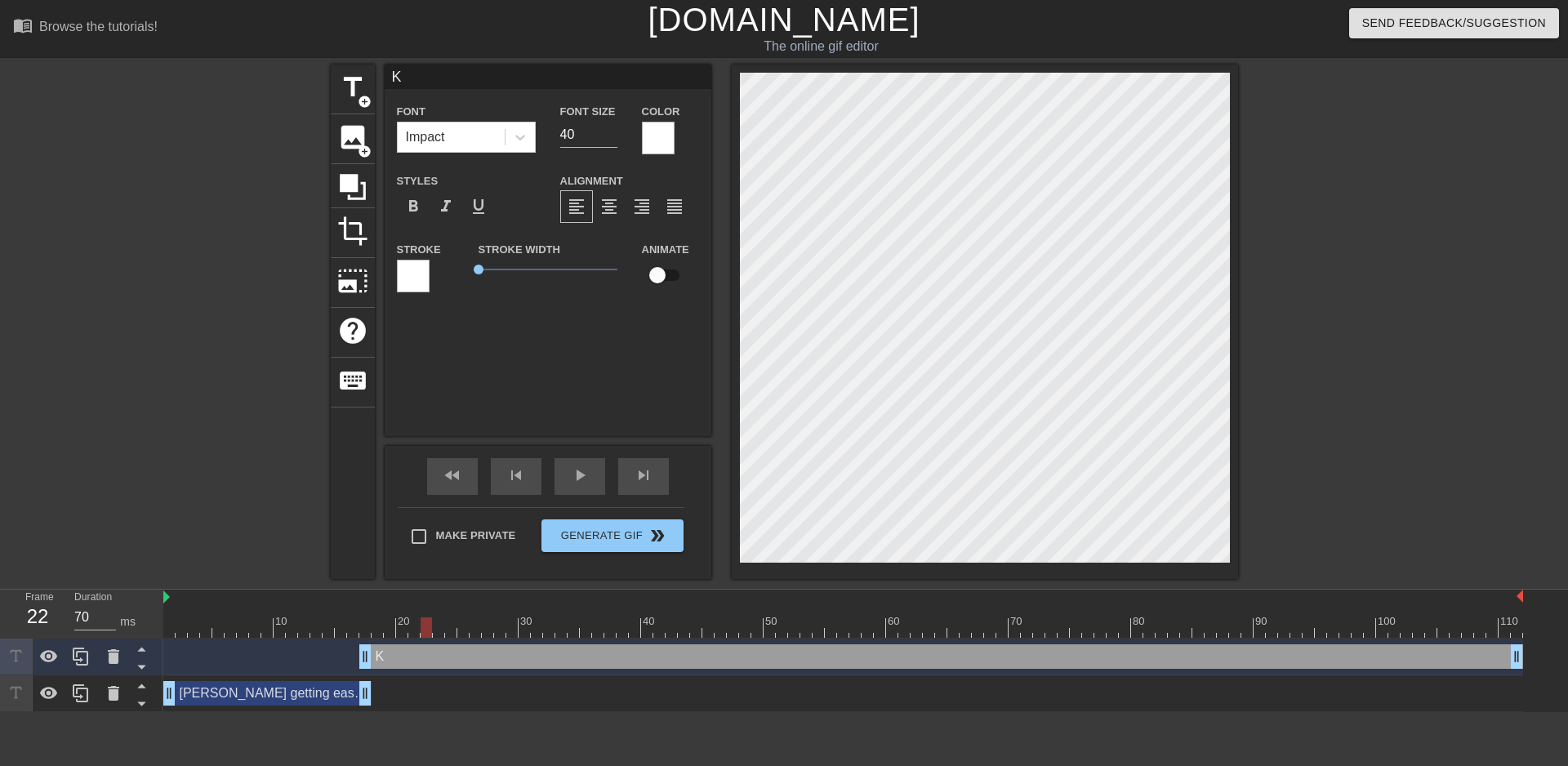
click at [544, 712] on html "menu_book Browse the tutorials! [DOMAIN_NAME] The online gif editor Send Feedba…" at bounding box center [784, 356] width 1568 height 712
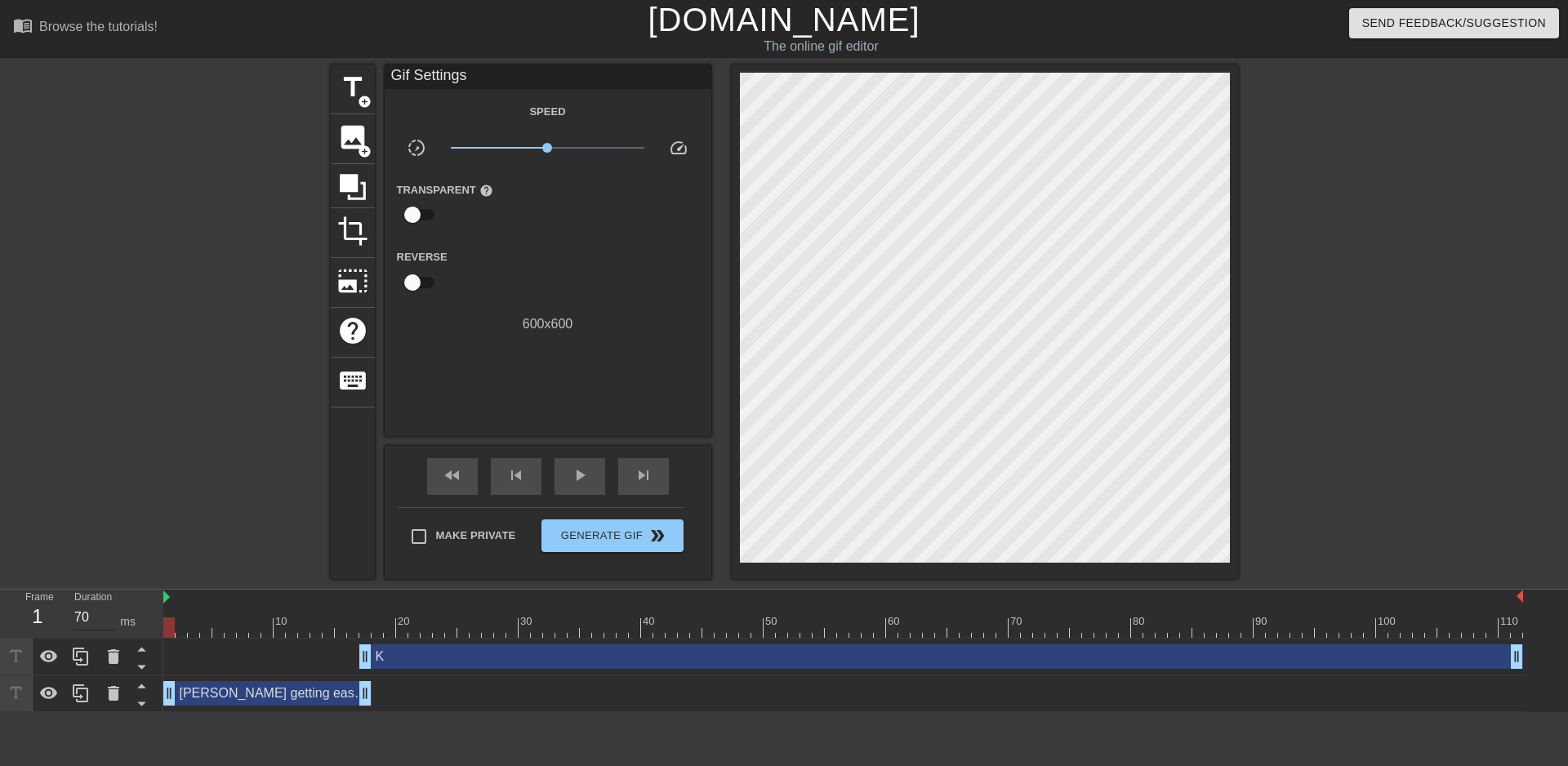
drag, startPoint x: 251, startPoint y: 618, endPoint x: 114, endPoint y: 612, distance: 137.1
click at [114, 612] on div "Frame 1 Duration 70 ms 10 20 30 40 50 60 70 80 90 100 110 K drag_handle drag_ha…" at bounding box center [784, 651] width 1568 height 123
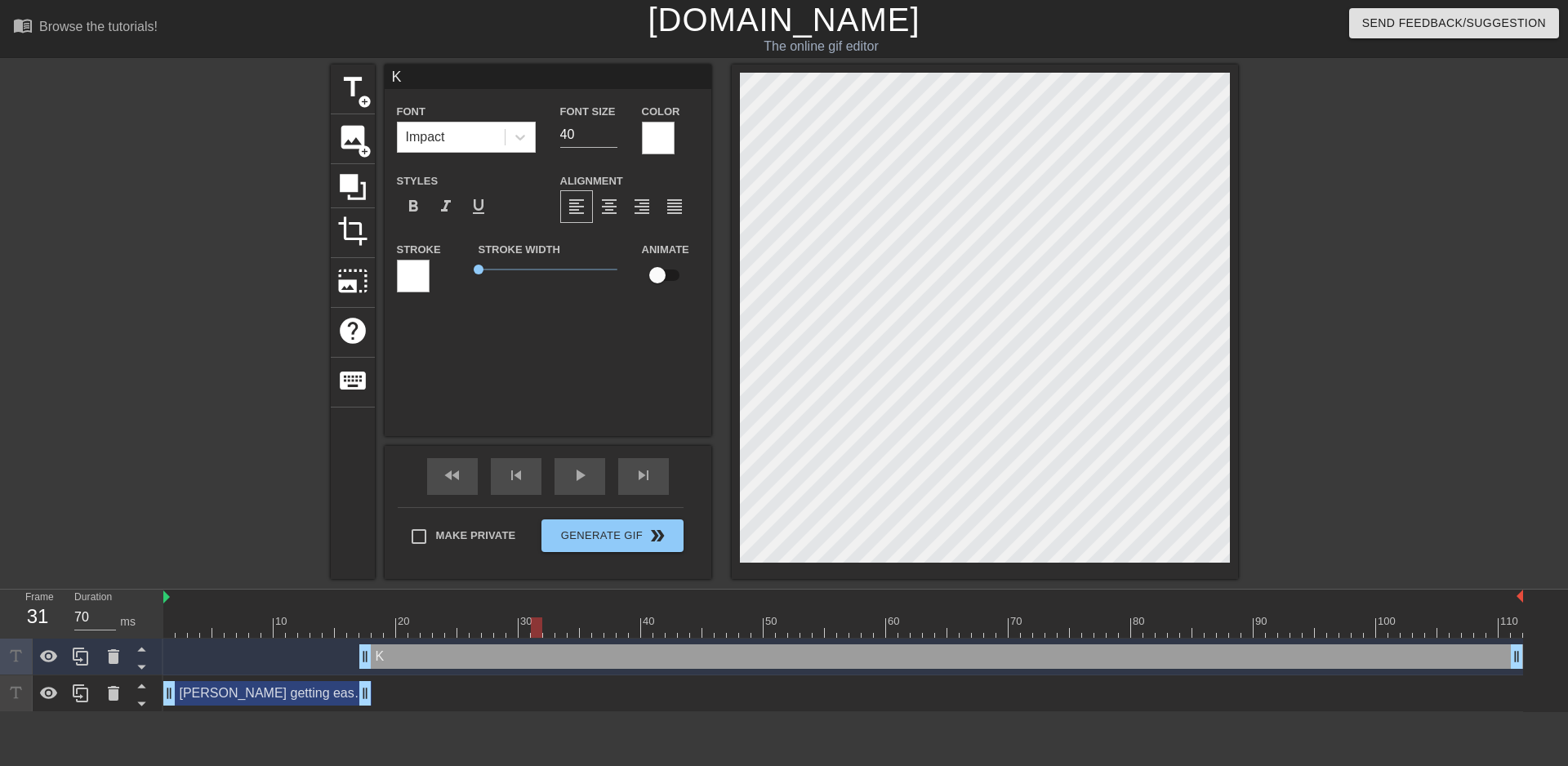
click at [621, 712] on html "menu_book Browse the tutorials! [DOMAIN_NAME] The online gif editor Send Feedba…" at bounding box center [784, 356] width 1568 height 712
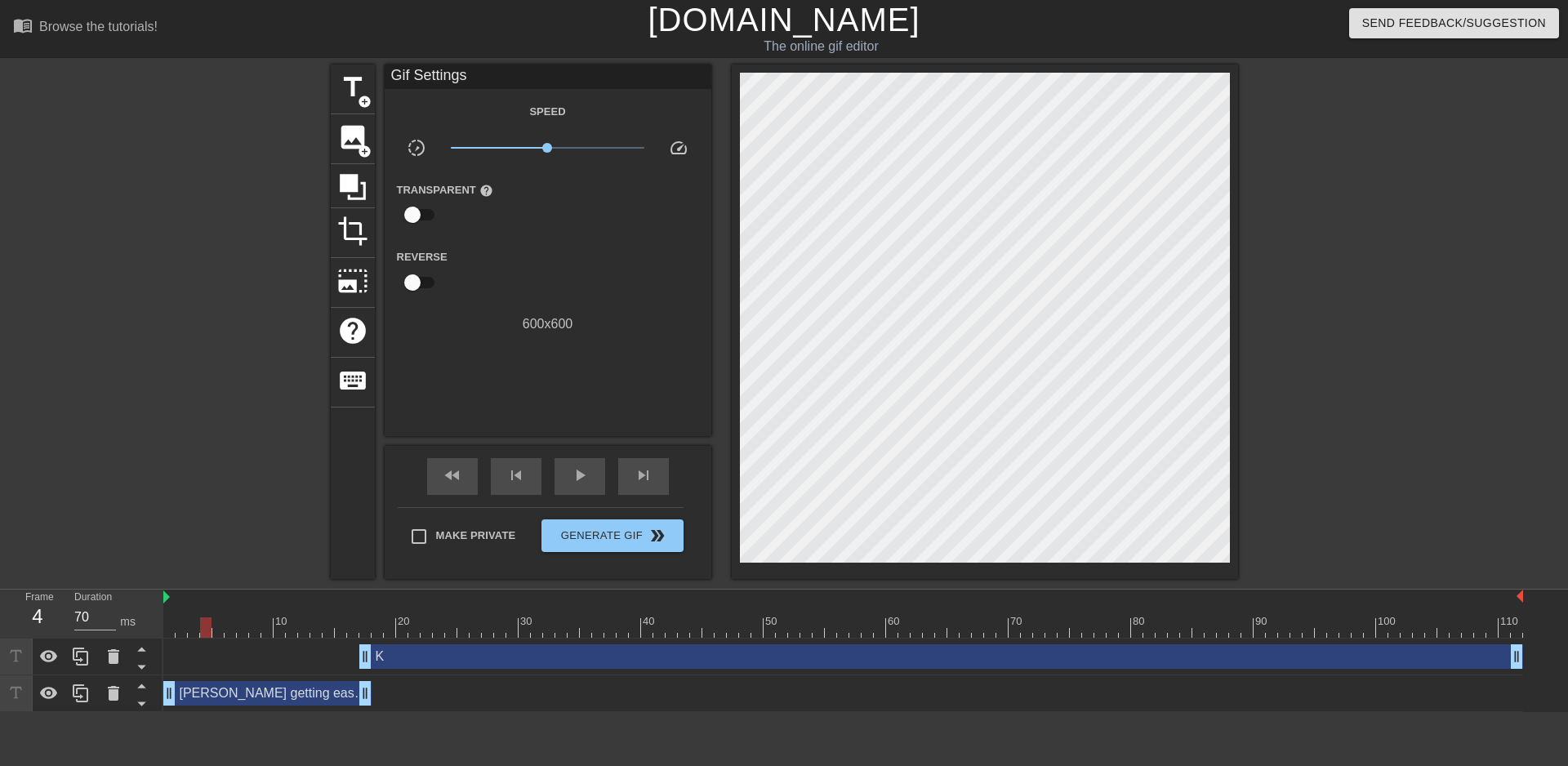
drag, startPoint x: 361, startPoint y: 633, endPoint x: 181, endPoint y: 640, distance: 180.1
click at [172, 635] on div at bounding box center [842, 628] width 1359 height 21
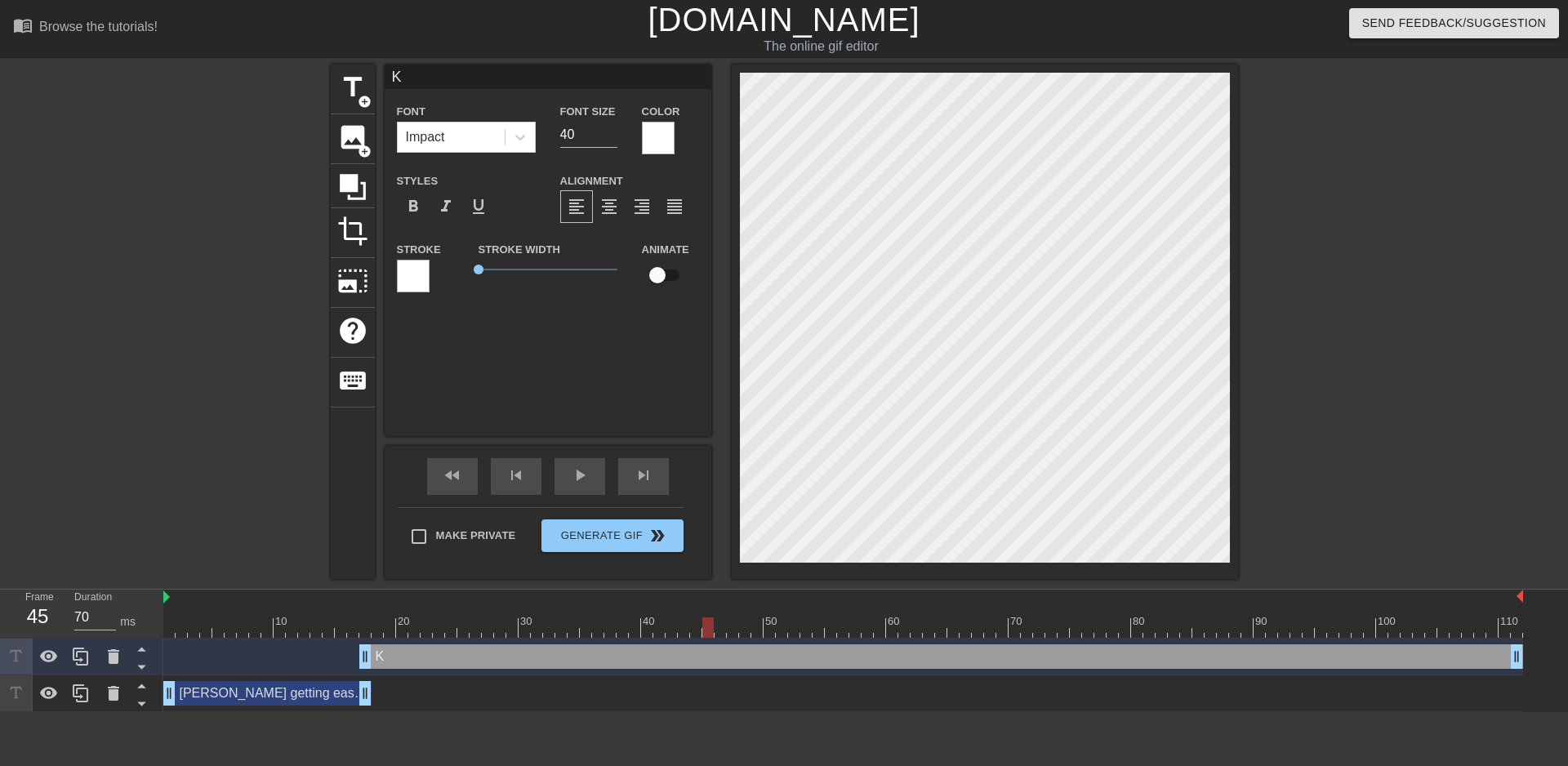
click at [659, 712] on html "menu_book Browse the tutorials! [DOMAIN_NAME] The online gif editor Send Feedba…" at bounding box center [784, 356] width 1568 height 712
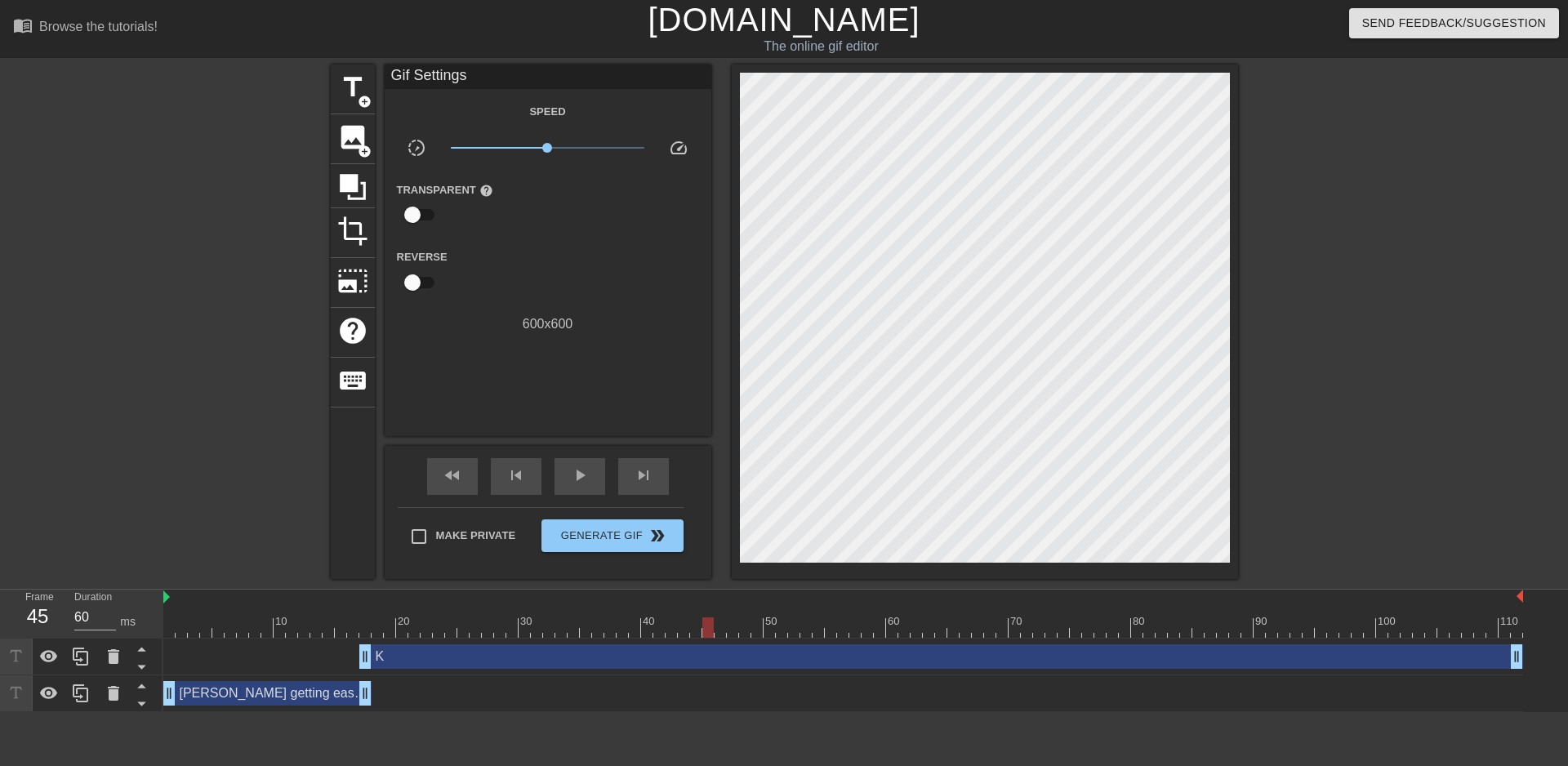
drag, startPoint x: 277, startPoint y: 629, endPoint x: 184, endPoint y: 627, distance: 93.0
click at [184, 627] on div at bounding box center [842, 628] width 1359 height 21
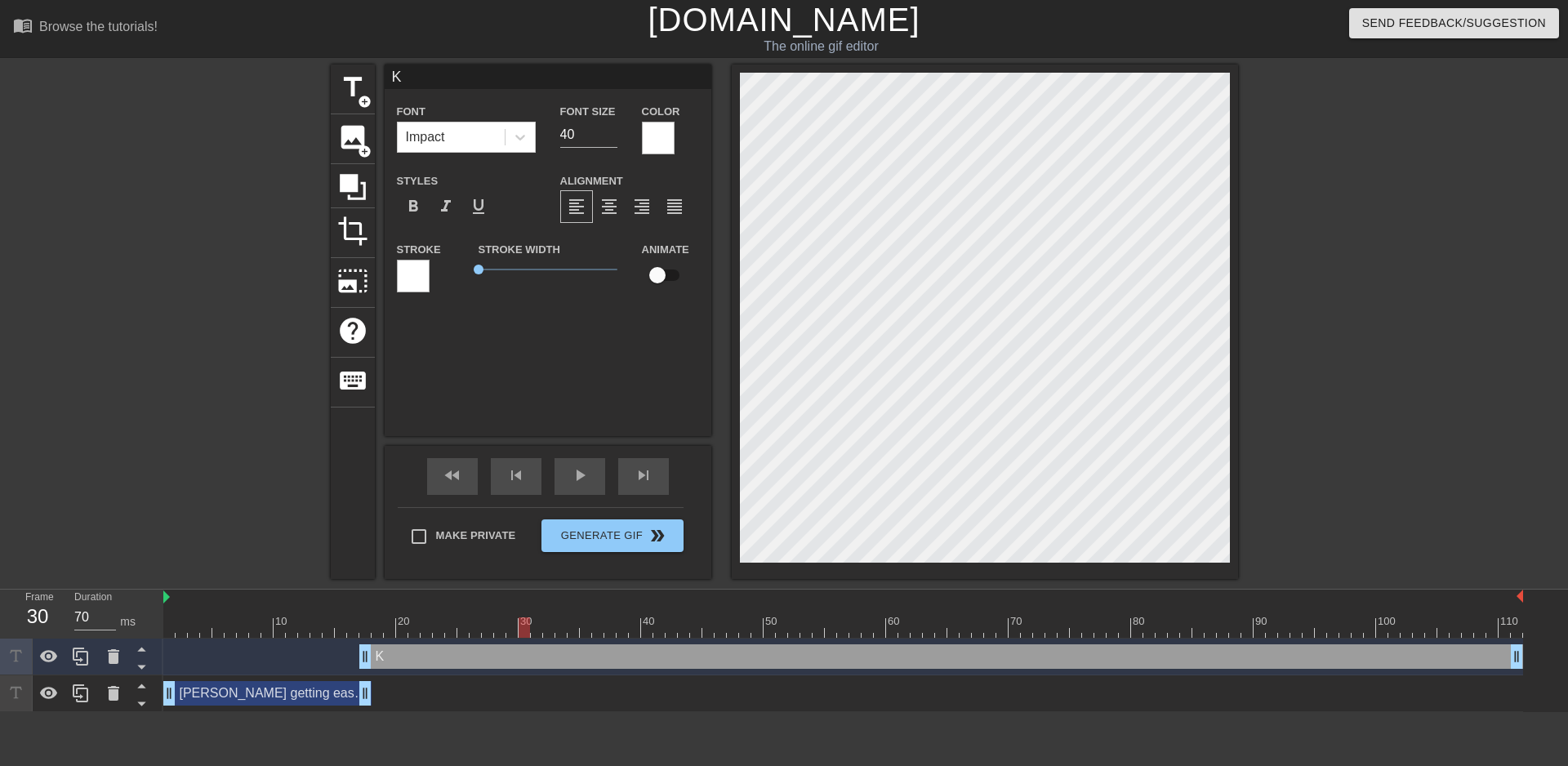
click at [739, 681] on div "[PERSON_NAME] getting easy wincon, about to win the set drag_handle drag_handle" at bounding box center [842, 693] width 1359 height 25
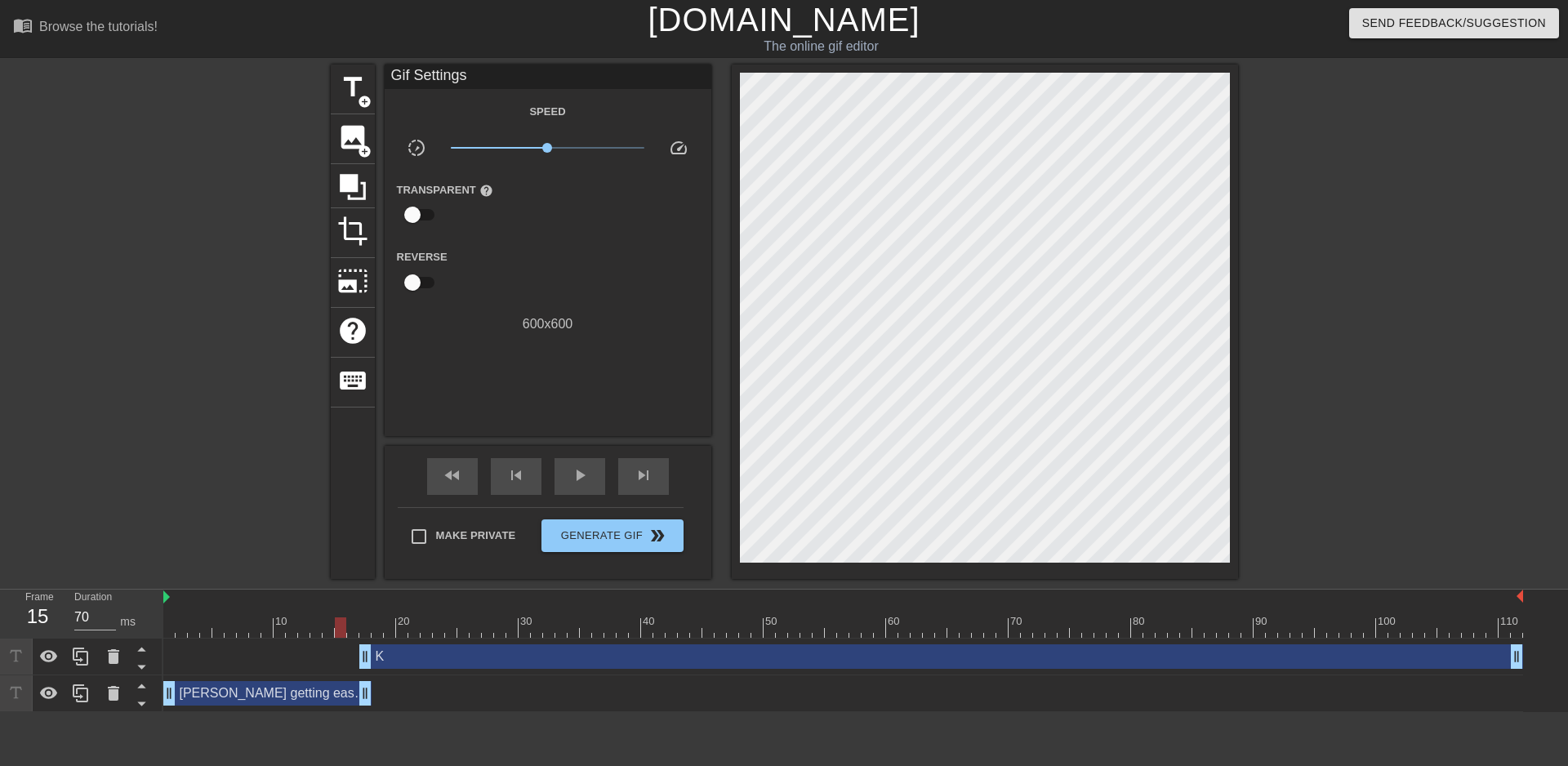
drag, startPoint x: 392, startPoint y: 633, endPoint x: 167, endPoint y: 636, distance: 225.0
click at [167, 636] on div at bounding box center [842, 628] width 1359 height 21
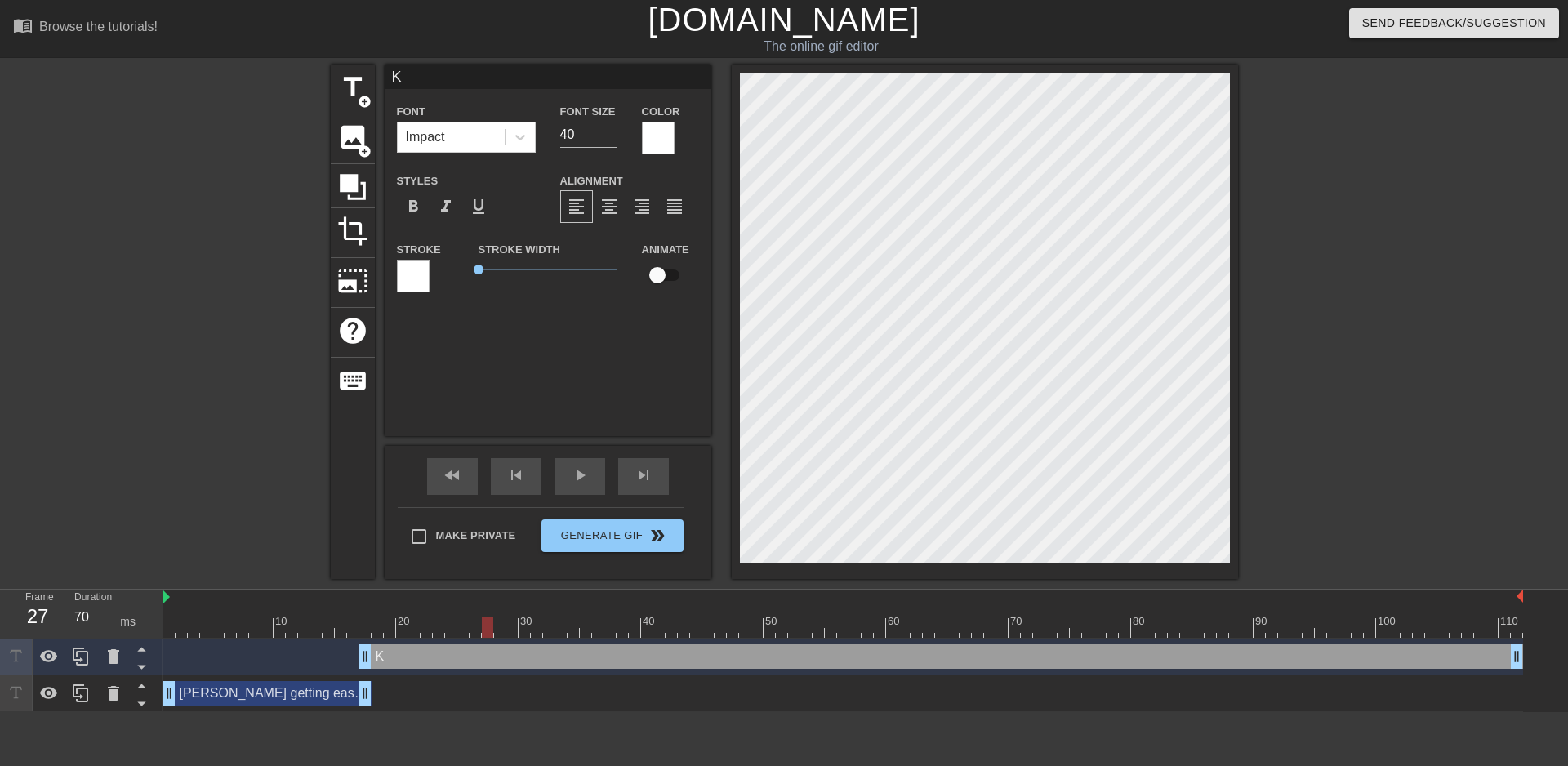
click at [543, 712] on html "menu_book Browse the tutorials! [DOMAIN_NAME] The online gif editor Send Feedba…" at bounding box center [784, 356] width 1568 height 712
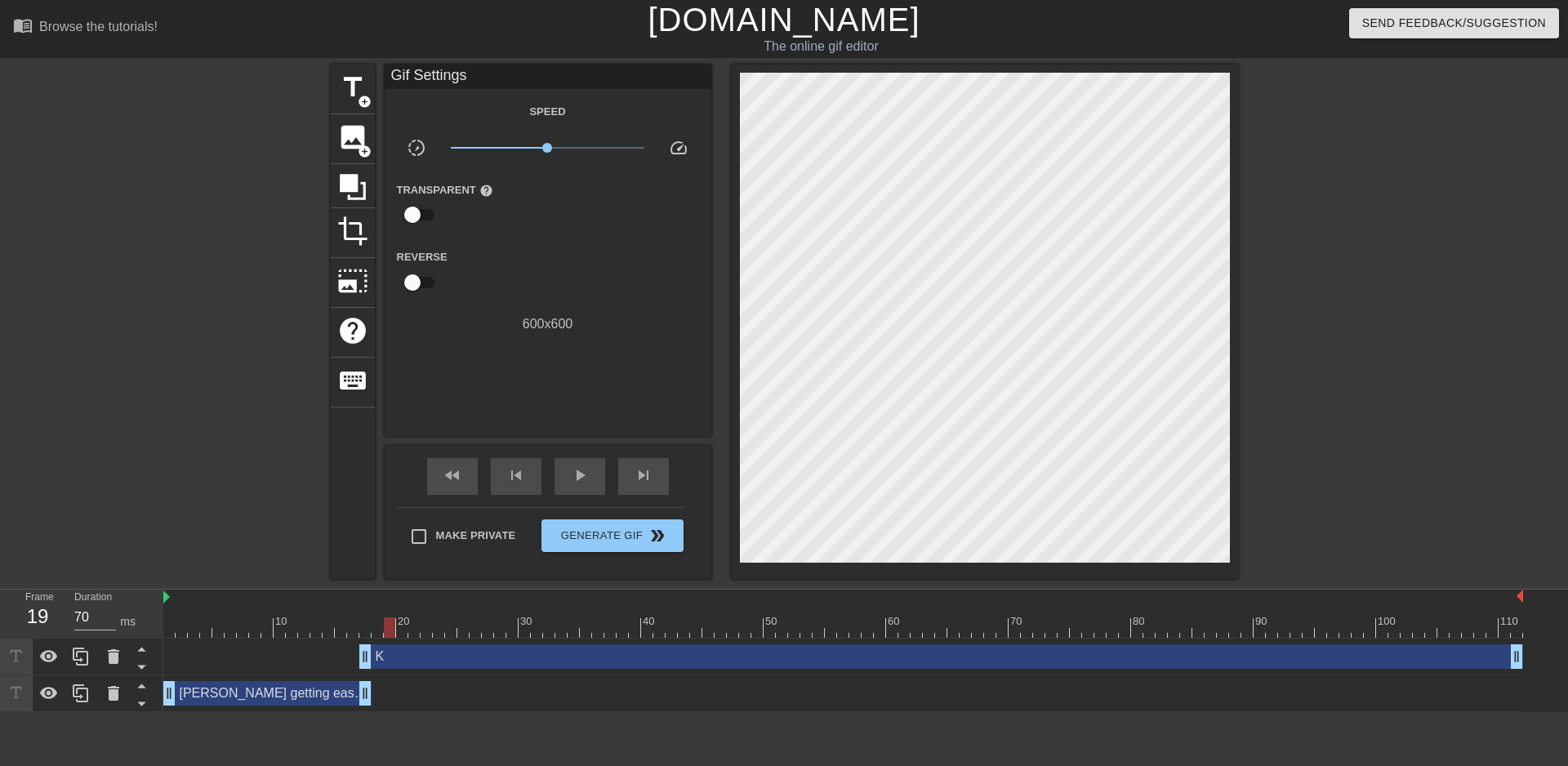
drag, startPoint x: 349, startPoint y: 618, endPoint x: 386, endPoint y: 624, distance: 37.5
click at [386, 624] on div at bounding box center [842, 628] width 1359 height 21
drag, startPoint x: 417, startPoint y: 635, endPoint x: 158, endPoint y: 633, distance: 259.0
click at [158, 633] on div "Frame 1 Duration 70 ms 10 20 30 40 50 60 70 80 90 100 110 K drag_handle drag_ha…" at bounding box center [784, 651] width 1568 height 123
type input "70"
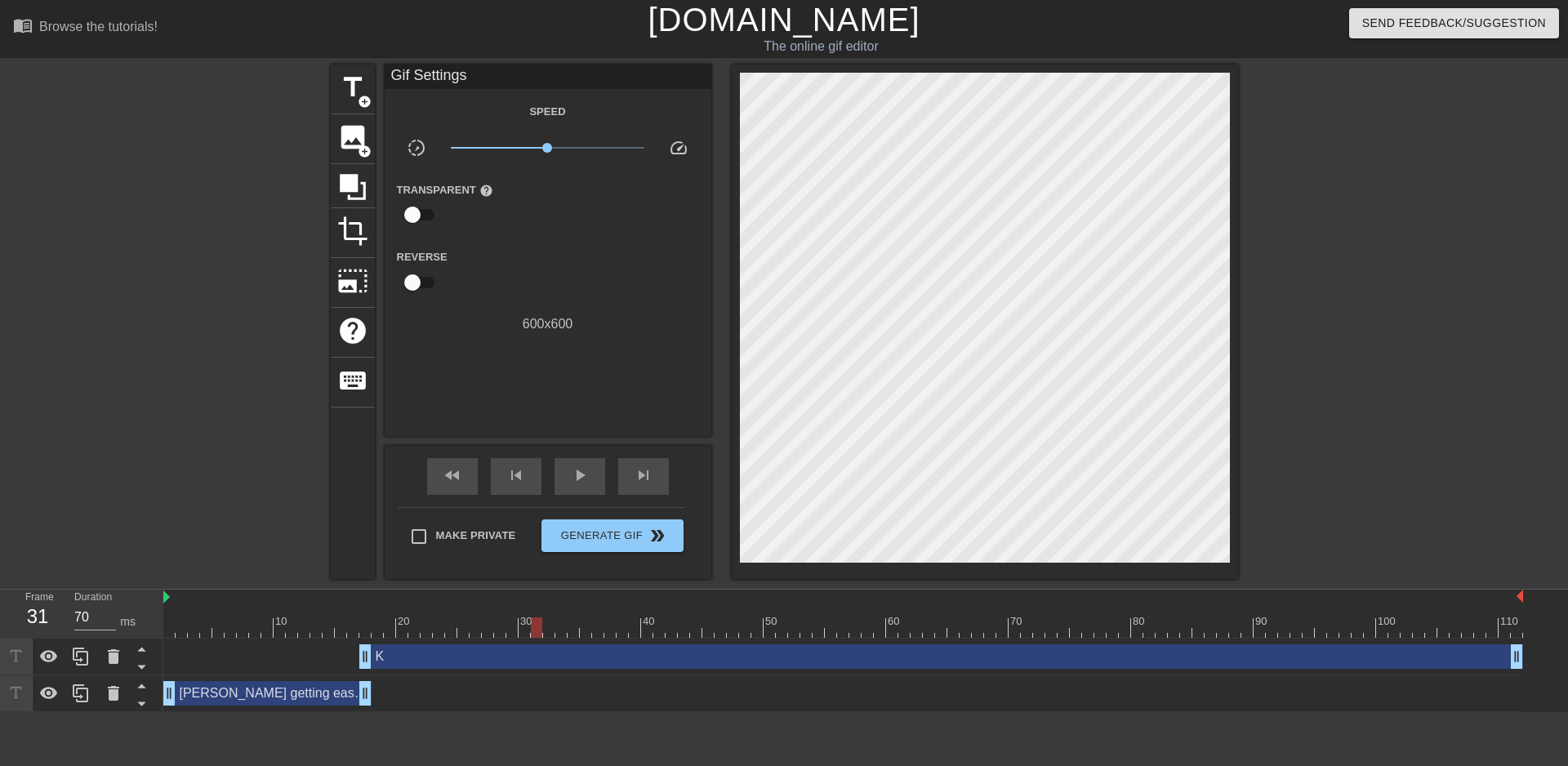
click at [468, 654] on div "K drag_handle drag_handle" at bounding box center [942, 657] width 1164 height 25
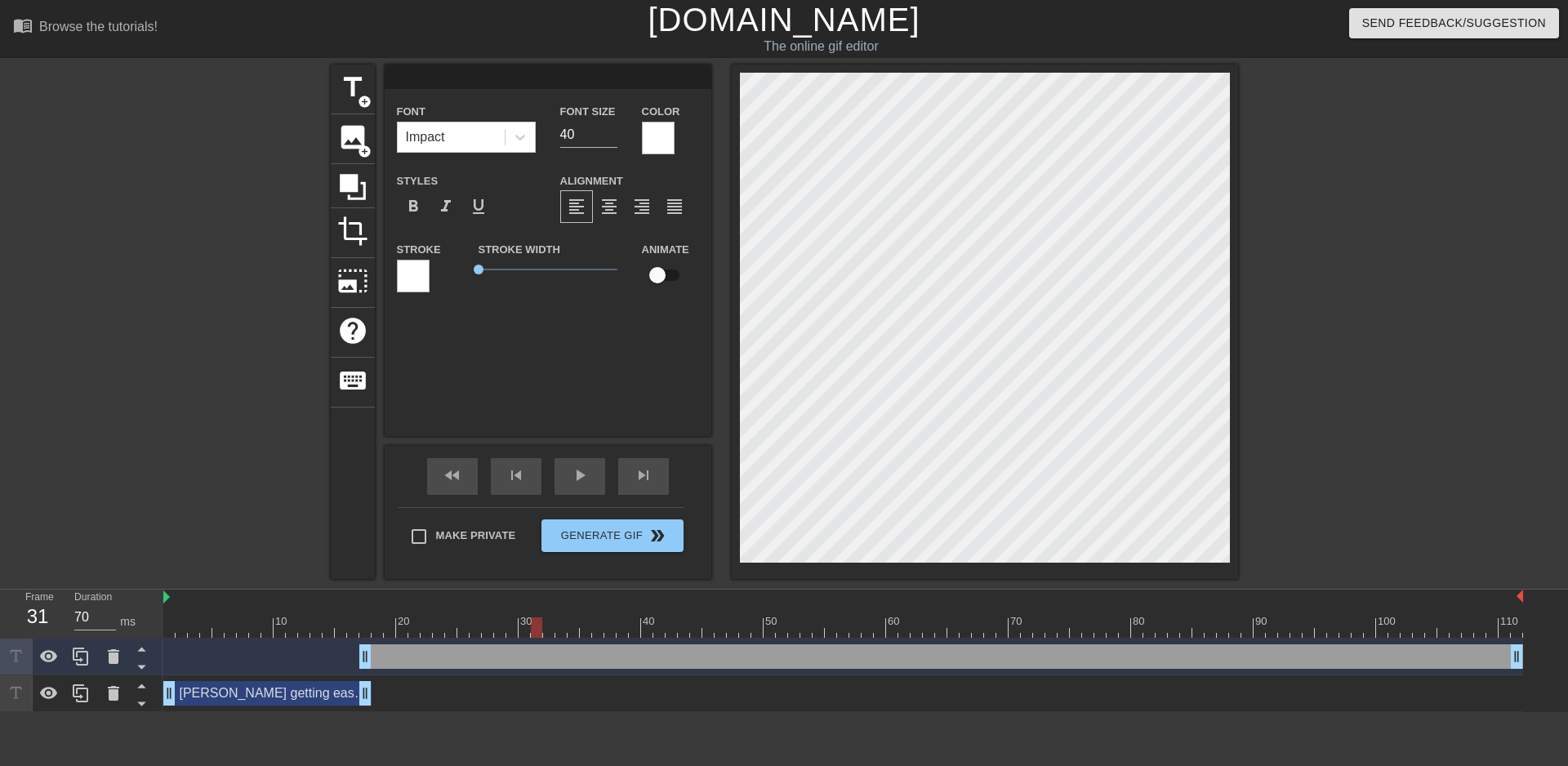
type input "K"
type textarea "K"
type input "KA"
type textarea "KA"
type input "KAc"
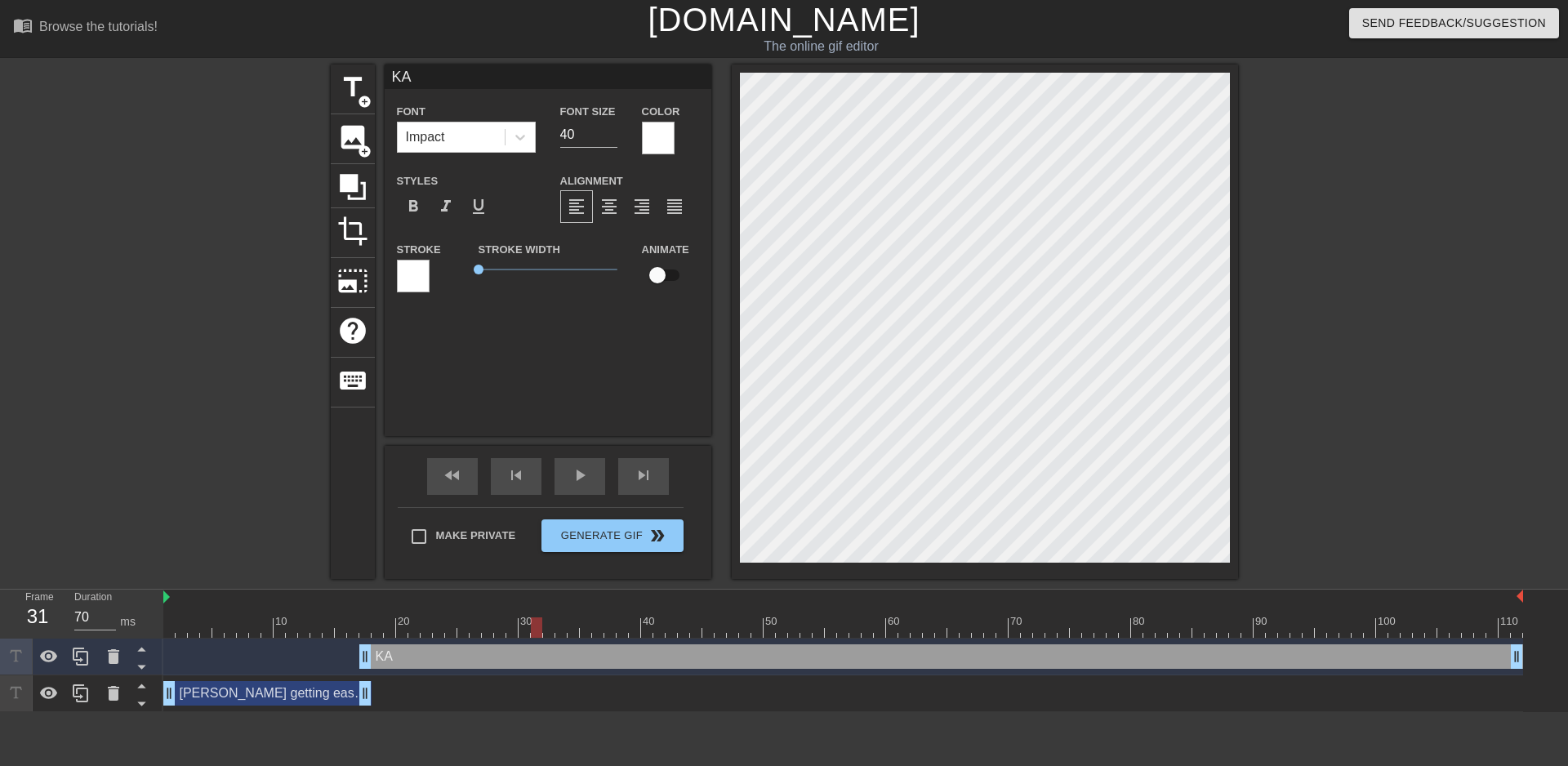
type textarea "KAc"
type input "KAcu"
type textarea "KAcua"
type input "KAcu"
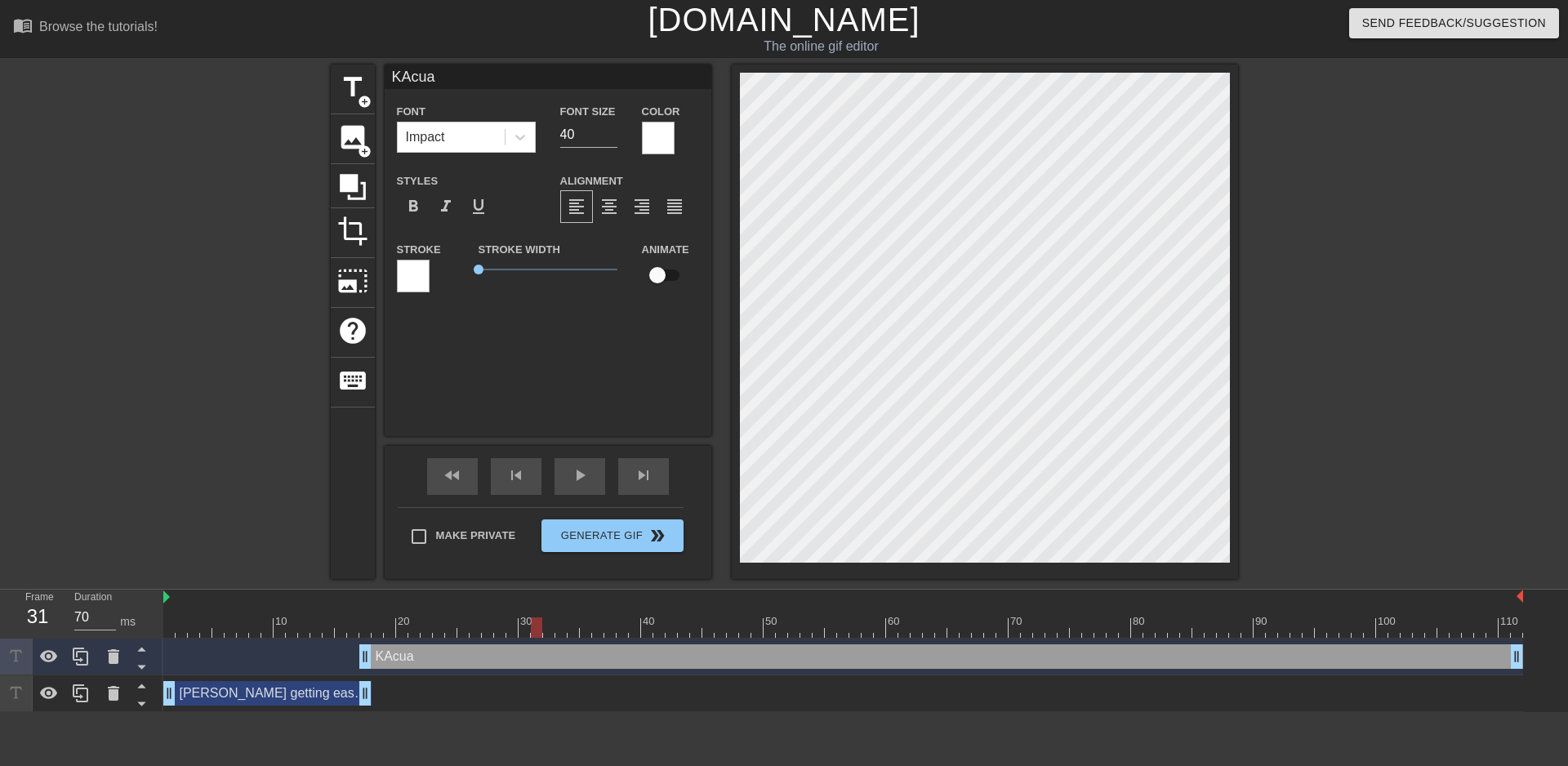
type textarea "KAcu"
type input "KAc"
type textarea "KAc"
type input "KA"
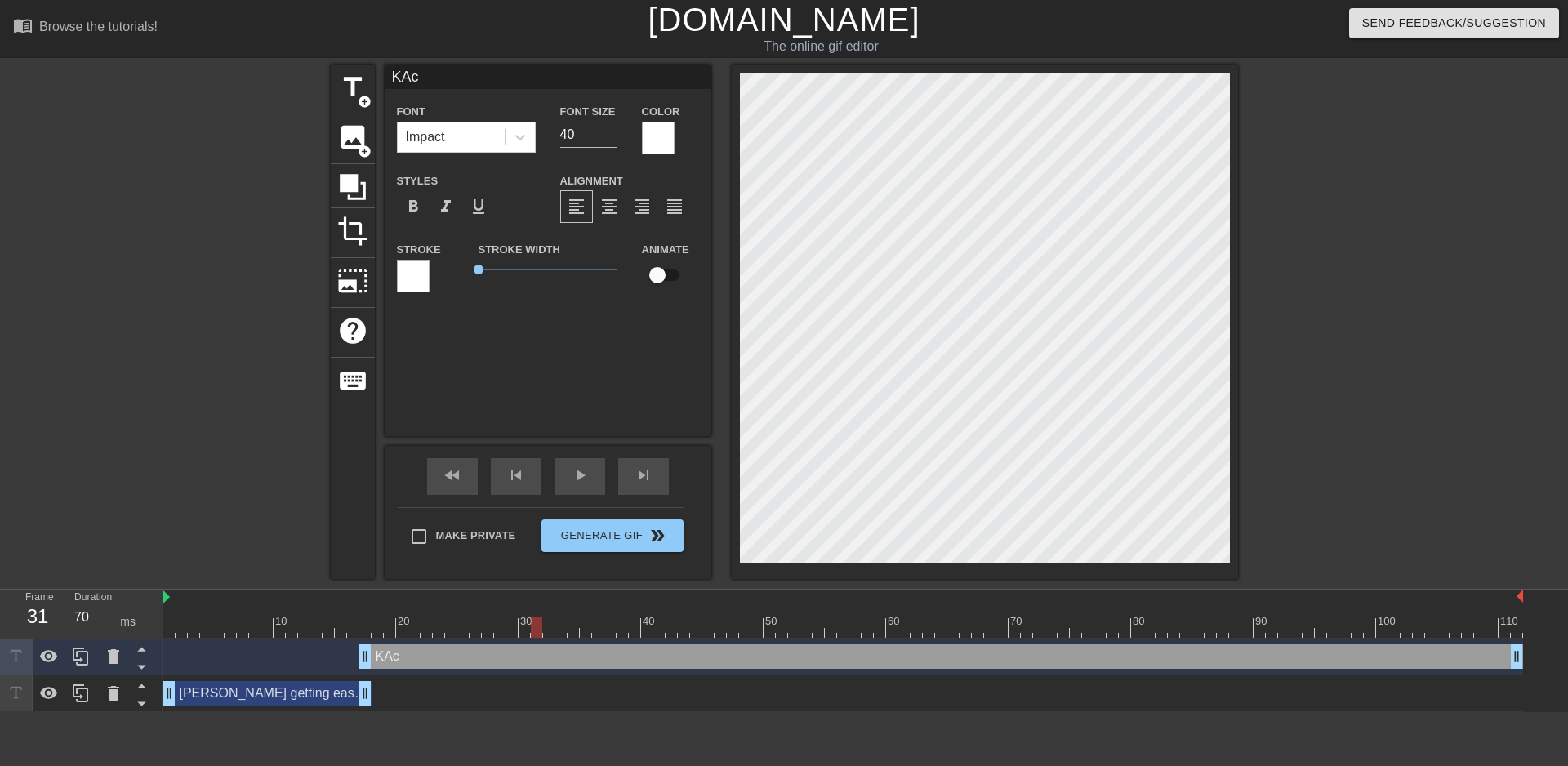
type textarea "KA"
type input "K"
type textarea "K"
type input "Ka"
type textarea "Ka"
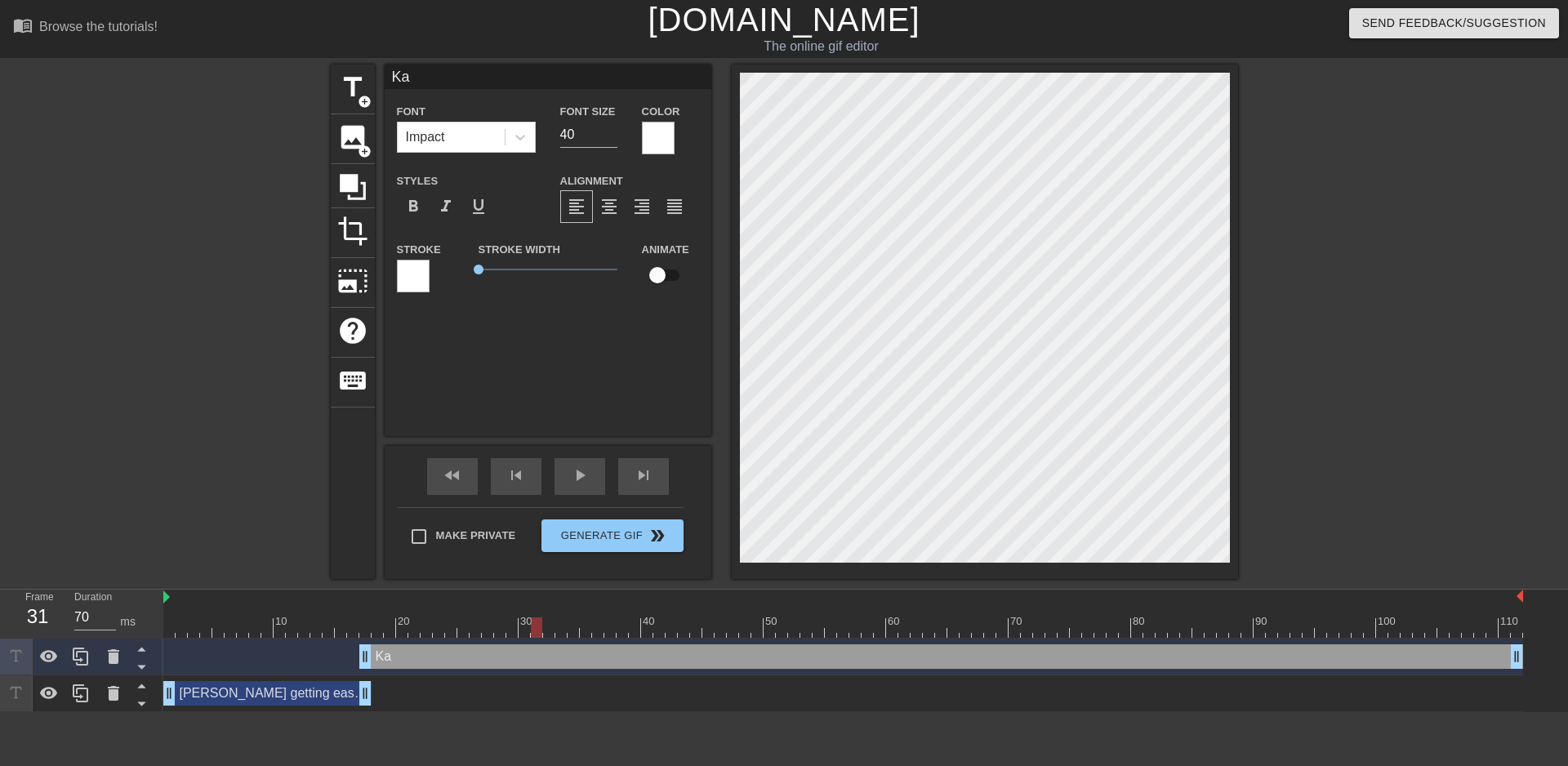
type input "Kac"
type textarea "Kac"
type input "Kacu"
type textarea "Kacu"
type input "Kacua"
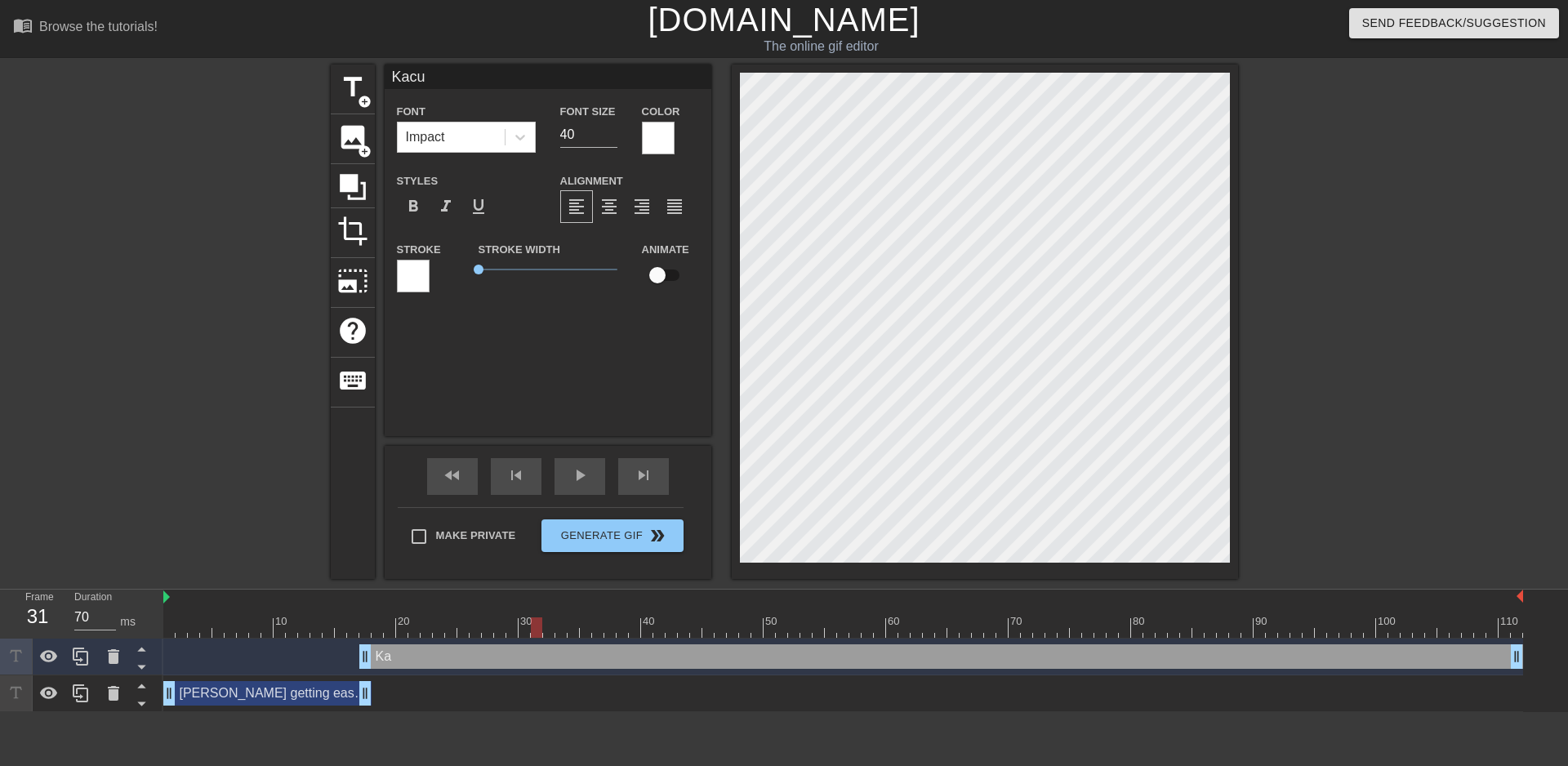
type textarea "Kacua"
click at [605, 712] on html "menu_book Browse the tutorials! [DOMAIN_NAME] The online gif editor Send Feedba…" at bounding box center [784, 356] width 1568 height 712
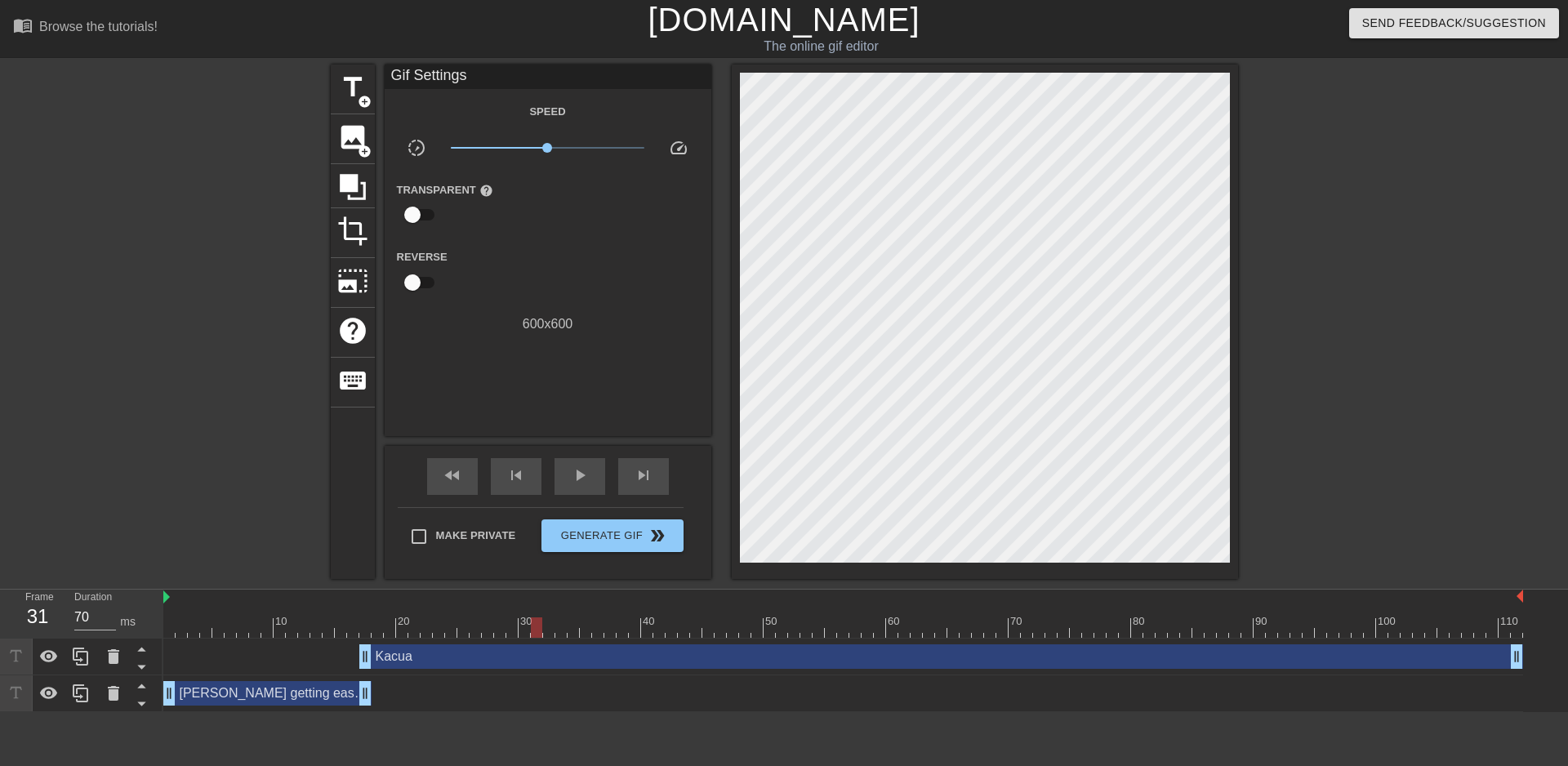
click at [601, 646] on div "Kacua drag_handle drag_handle" at bounding box center [942, 657] width 1164 height 25
click at [472, 698] on div "[PERSON_NAME] getting easy wincon, about to win the set drag_handle drag_handle" at bounding box center [842, 693] width 1359 height 25
drag, startPoint x: 264, startPoint y: 628, endPoint x: 150, endPoint y: 618, distance: 114.4
click at [149, 620] on div "Frame 31 Duration 70 ms 10 20 30 40 50 60 70 80 90 100 110 Kacua drag_handle dr…" at bounding box center [784, 651] width 1568 height 123
drag, startPoint x: 589, startPoint y: 735, endPoint x: 338, endPoint y: 627, distance: 273.2
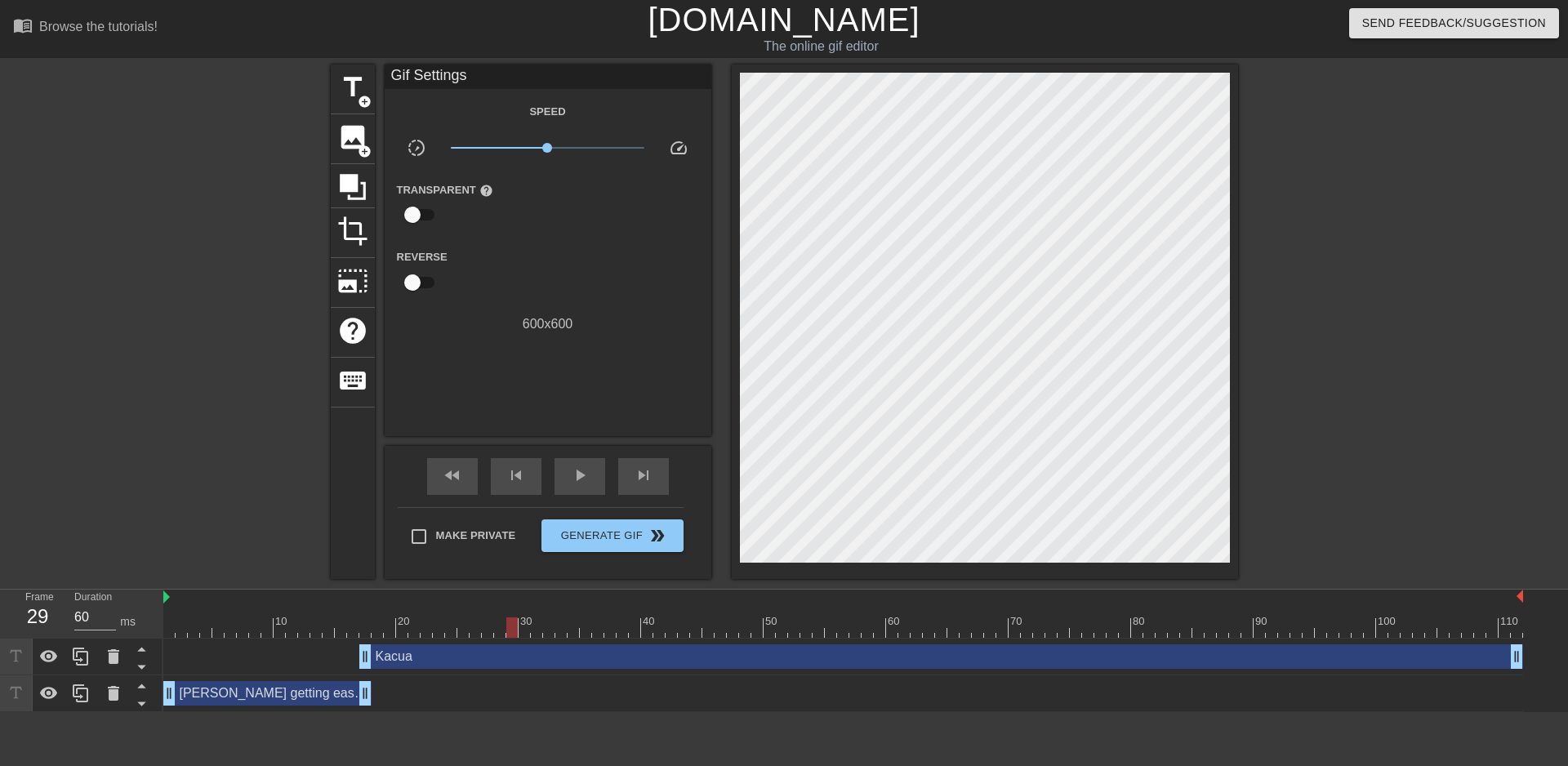
click at [587, 712] on html "menu_book Browse the tutorials! [DOMAIN_NAME] The online gif editor Send Feedba…" at bounding box center [784, 356] width 1568 height 712
drag, startPoint x: 337, startPoint y: 628, endPoint x: 228, endPoint y: 645, distance: 110.3
click at [109, 626] on div "Frame 1 Duration 70 ms 10 20 30 40 50 60 70 80 90 100 110 Kacua drag_handle dra…" at bounding box center [784, 651] width 1568 height 123
drag, startPoint x: 477, startPoint y: 618, endPoint x: 204, endPoint y: 620, distance: 273.0
click at [168, 611] on div "10 20 30 40 50 60 70 80 90 100 110" at bounding box center [842, 613] width 1359 height 48
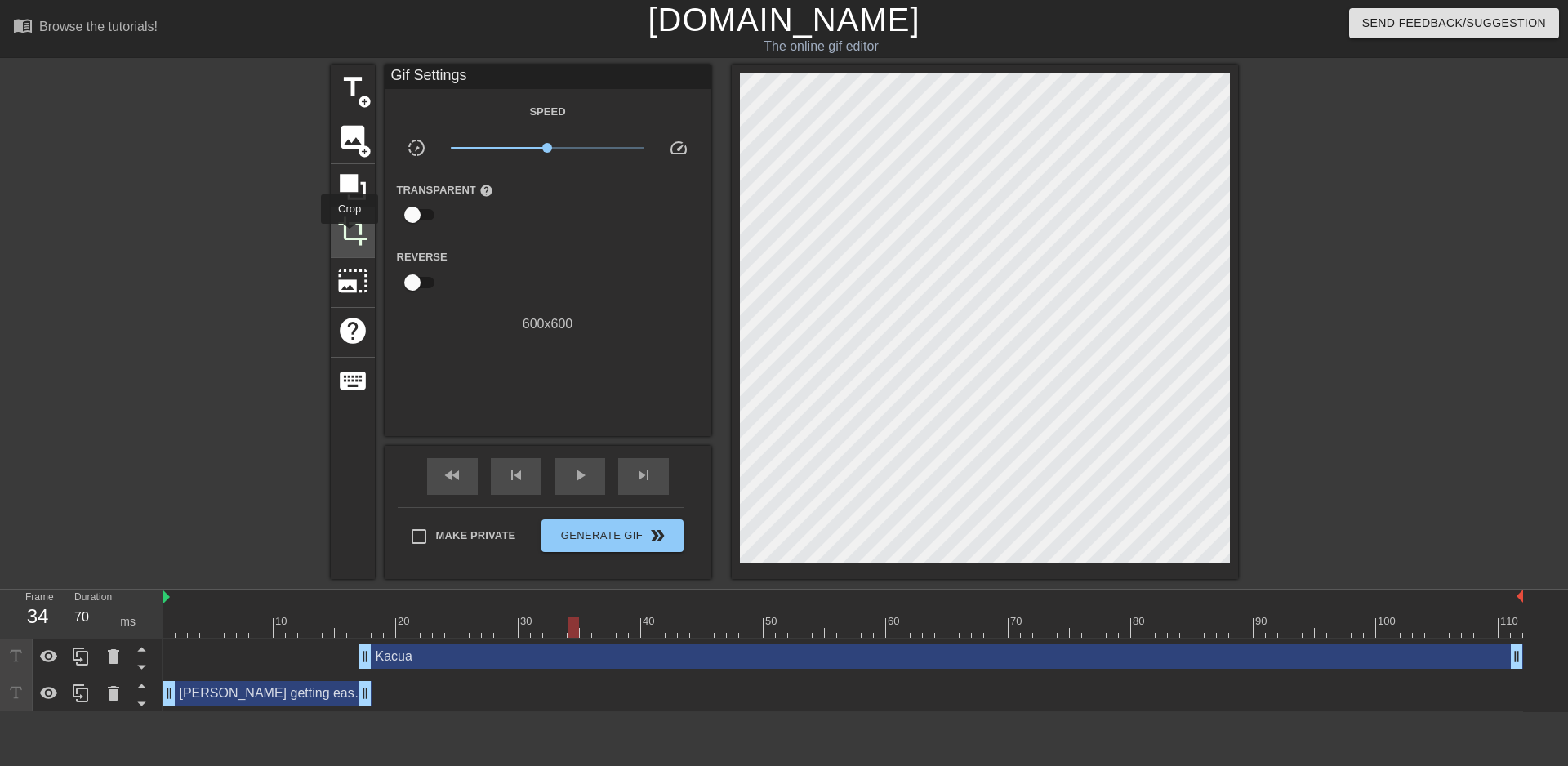
click at [350, 235] on span "crop" at bounding box center [353, 231] width 31 height 31
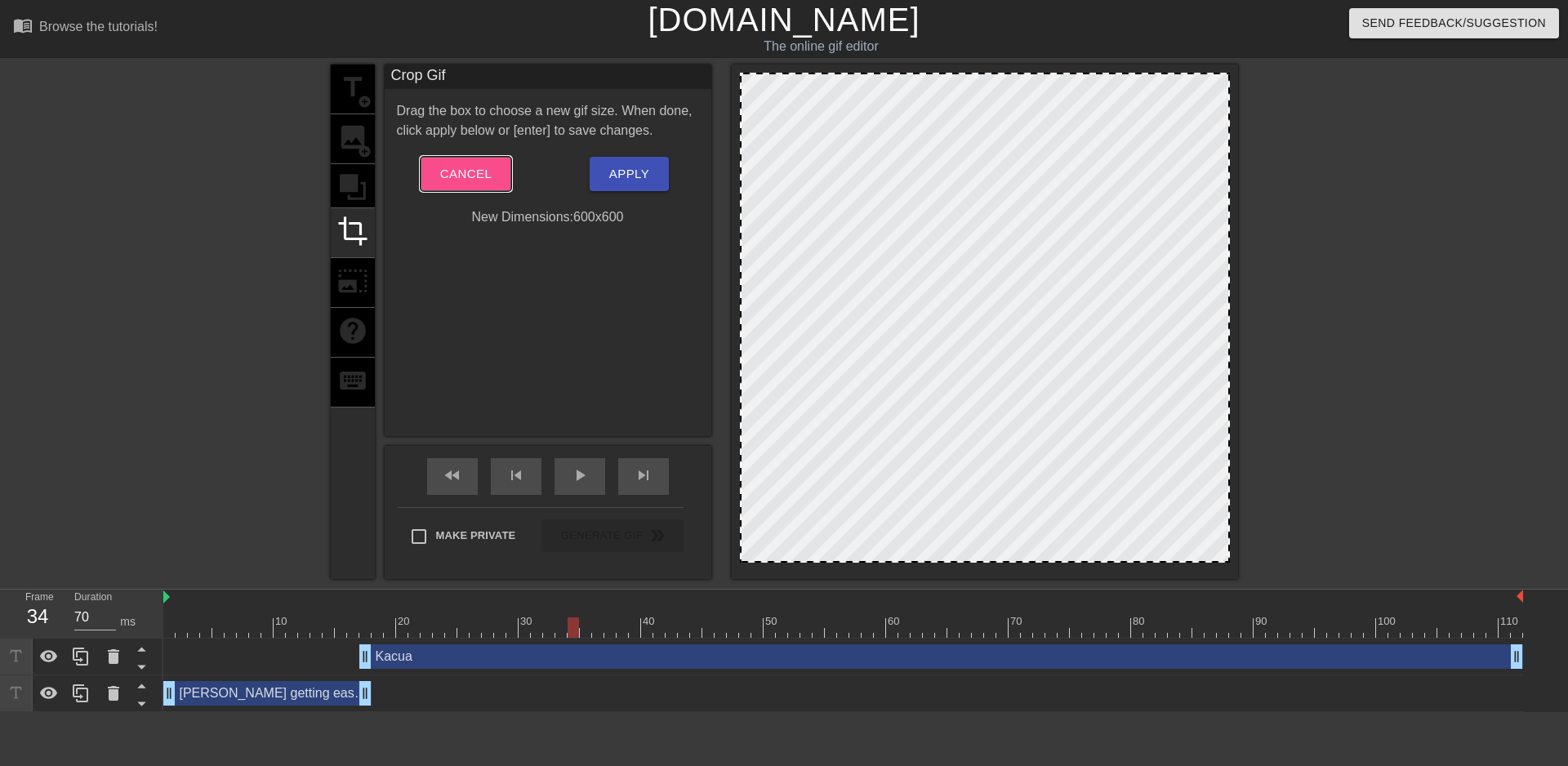
click at [449, 170] on span "Cancel" at bounding box center [466, 174] width 52 height 22
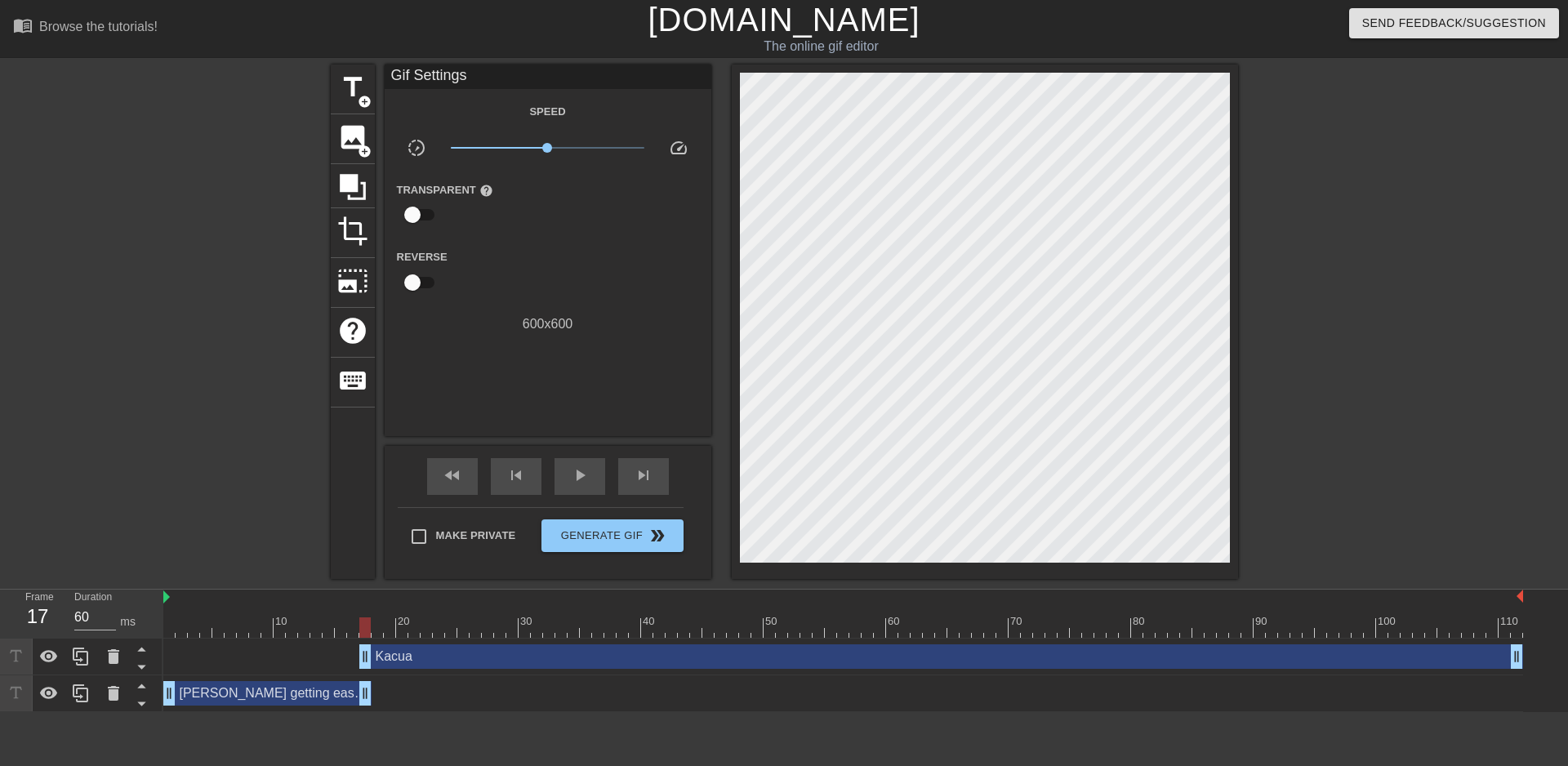
drag, startPoint x: 223, startPoint y: 628, endPoint x: 362, endPoint y: 624, distance: 139.1
click at [362, 624] on div at bounding box center [842, 628] width 1359 height 21
drag, startPoint x: 365, startPoint y: 620, endPoint x: 624, endPoint y: 623, distance: 259.0
click at [624, 623] on div at bounding box center [623, 628] width 11 height 21
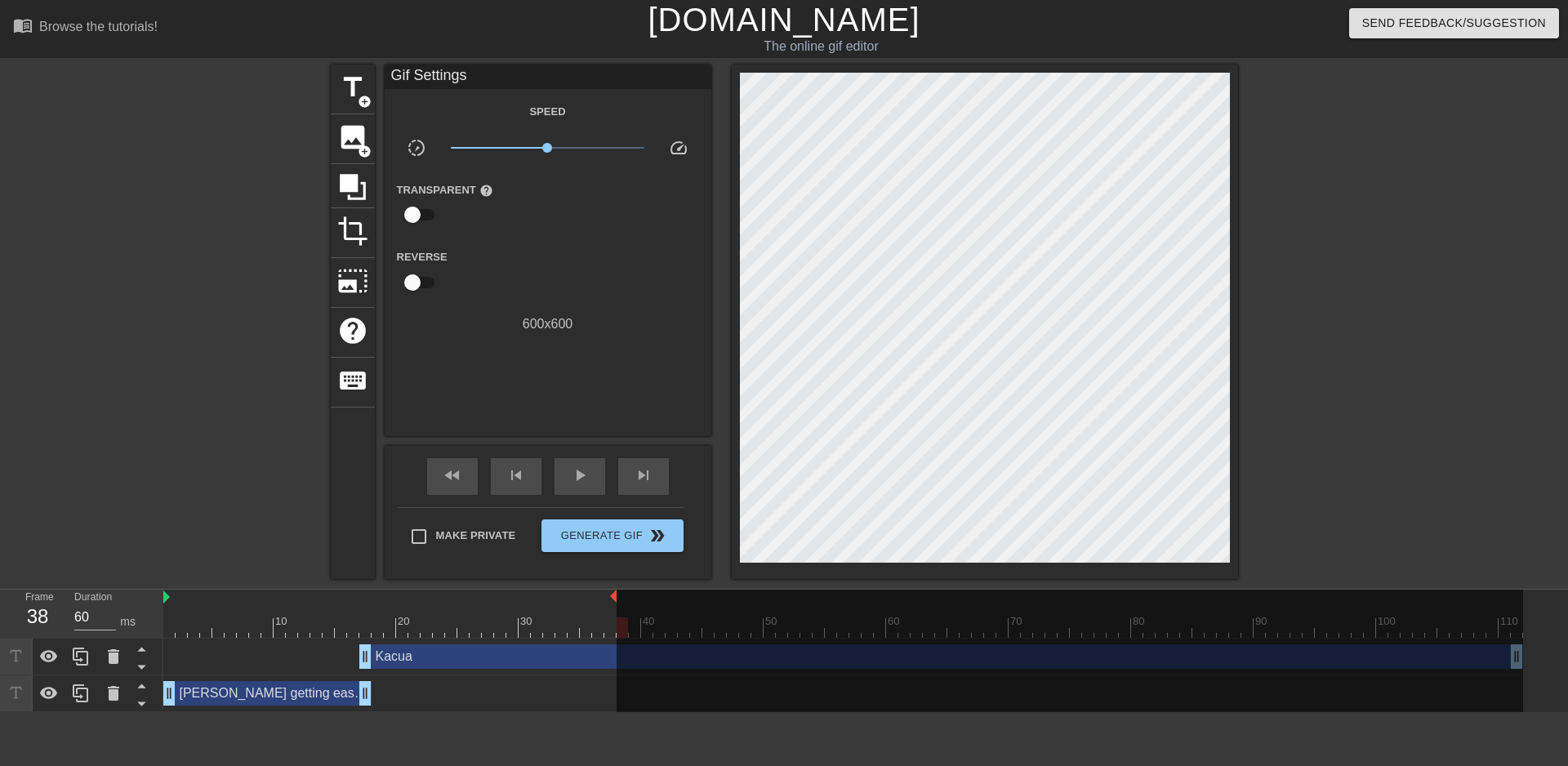
drag, startPoint x: 1520, startPoint y: 591, endPoint x: 624, endPoint y: 662, distance: 898.8
click at [624, 662] on div "10 20 30 40 50 60 70 80 90 100 110 Kacua drag_handle drag_handle Aashura gettin…" at bounding box center [865, 651] width 1405 height 123
drag, startPoint x: 277, startPoint y: 614, endPoint x: 84, endPoint y: 610, distance: 193.0
click at [84, 610] on div "Frame 1 Duration 70 ms 10 20 30 40 50 60 70 80 90 100 110 Kacua drag_handle dra…" at bounding box center [784, 651] width 1568 height 123
drag, startPoint x: 627, startPoint y: 599, endPoint x: 579, endPoint y: 599, distance: 48.0
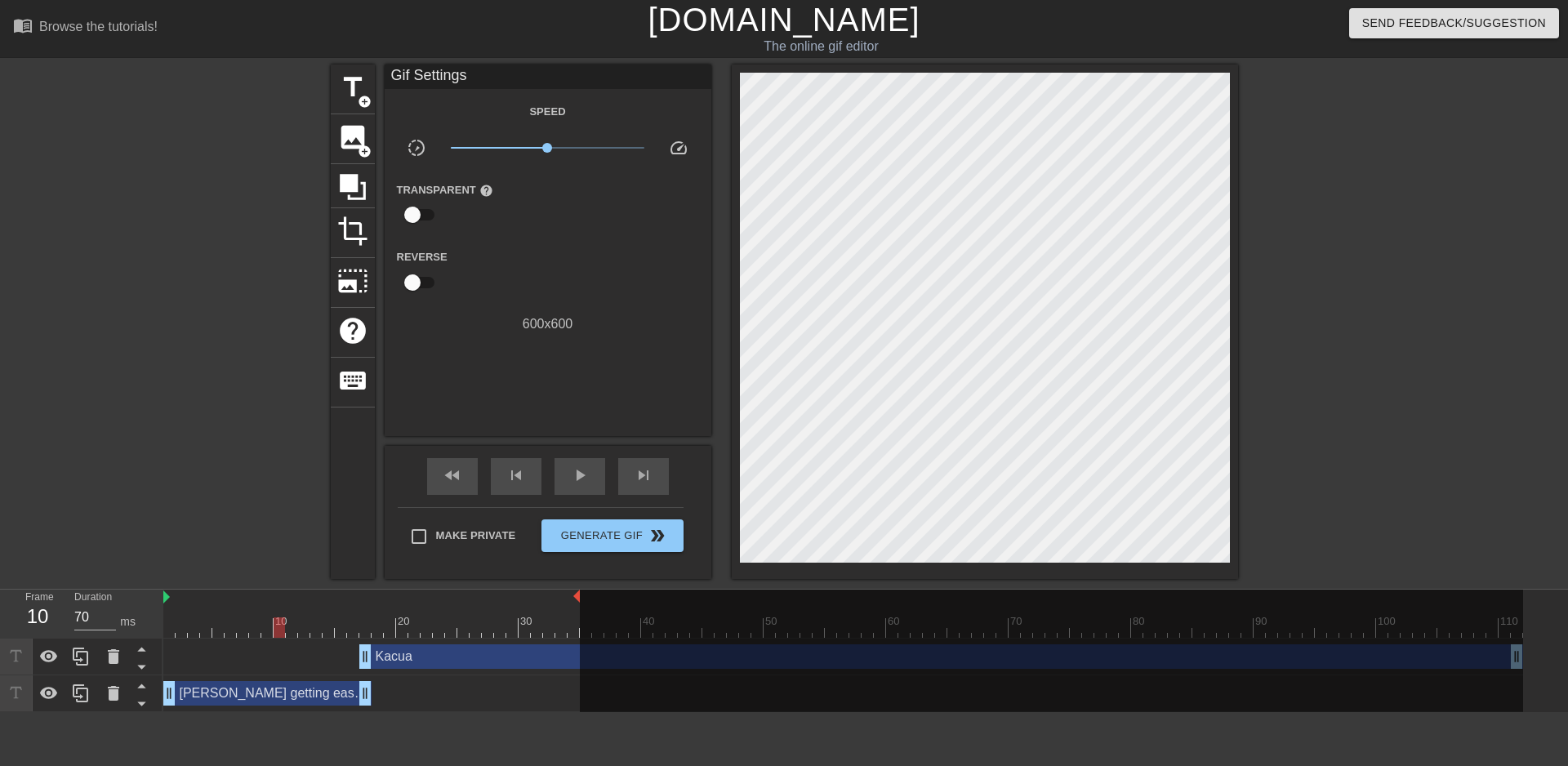
click at [579, 599] on div at bounding box center [372, 597] width 417 height 16
drag, startPoint x: 300, startPoint y: 605, endPoint x: 125, endPoint y: 608, distance: 175.0
click at [125, 608] on div "Frame 5 Duration 70 ms 10 20 30 40 50 60 70 80 90 100 110 Kacua drag_handle dra…" at bounding box center [784, 651] width 1568 height 123
type input "70"
drag, startPoint x: 398, startPoint y: 620, endPoint x: 133, endPoint y: 620, distance: 265.0
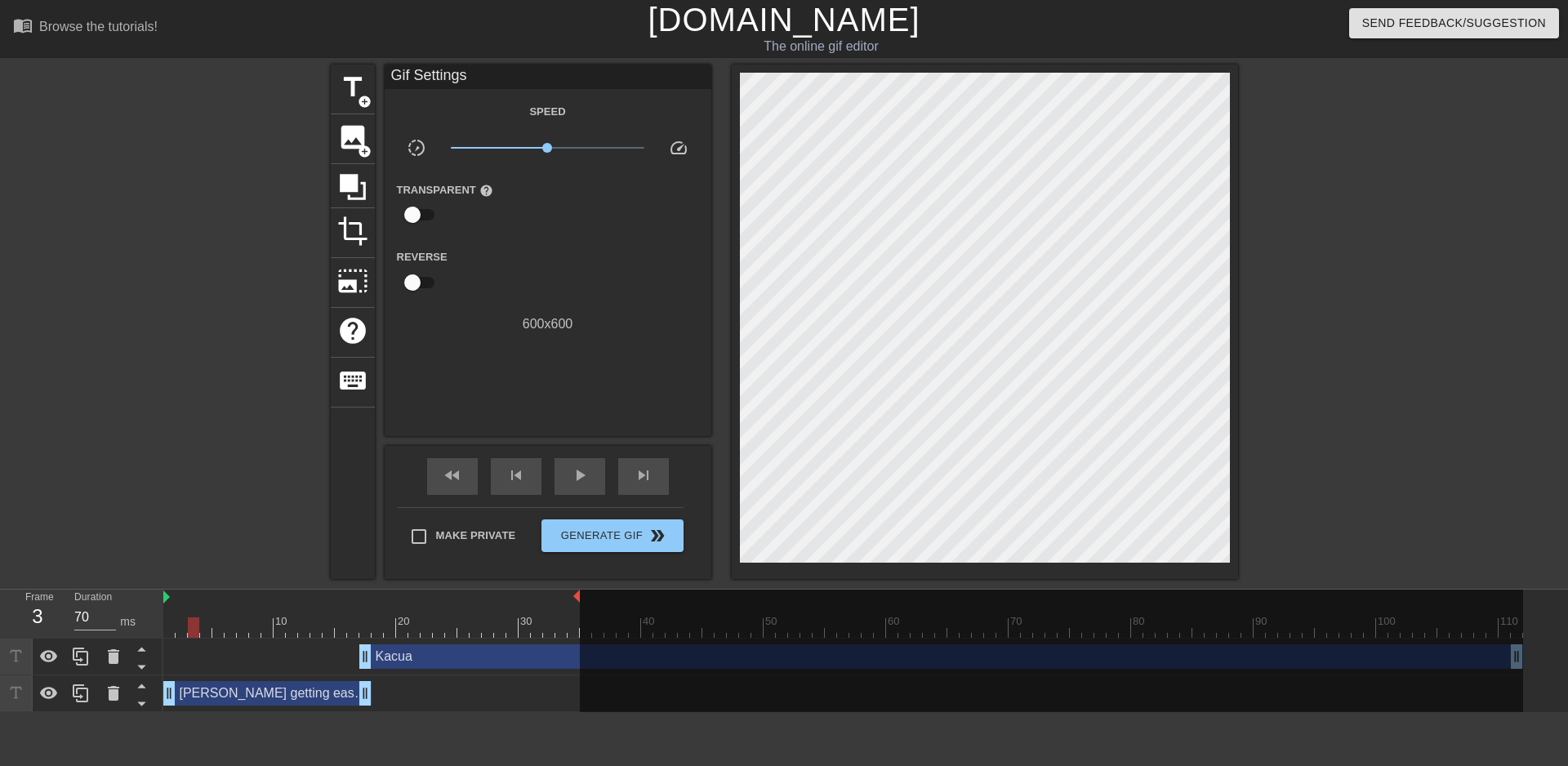
click at [133, 620] on div "Frame 3 Duration 70 ms 10 20 30 40 50 60 70 80 90 100 110 Kacua drag_handle dra…" at bounding box center [784, 651] width 1568 height 123
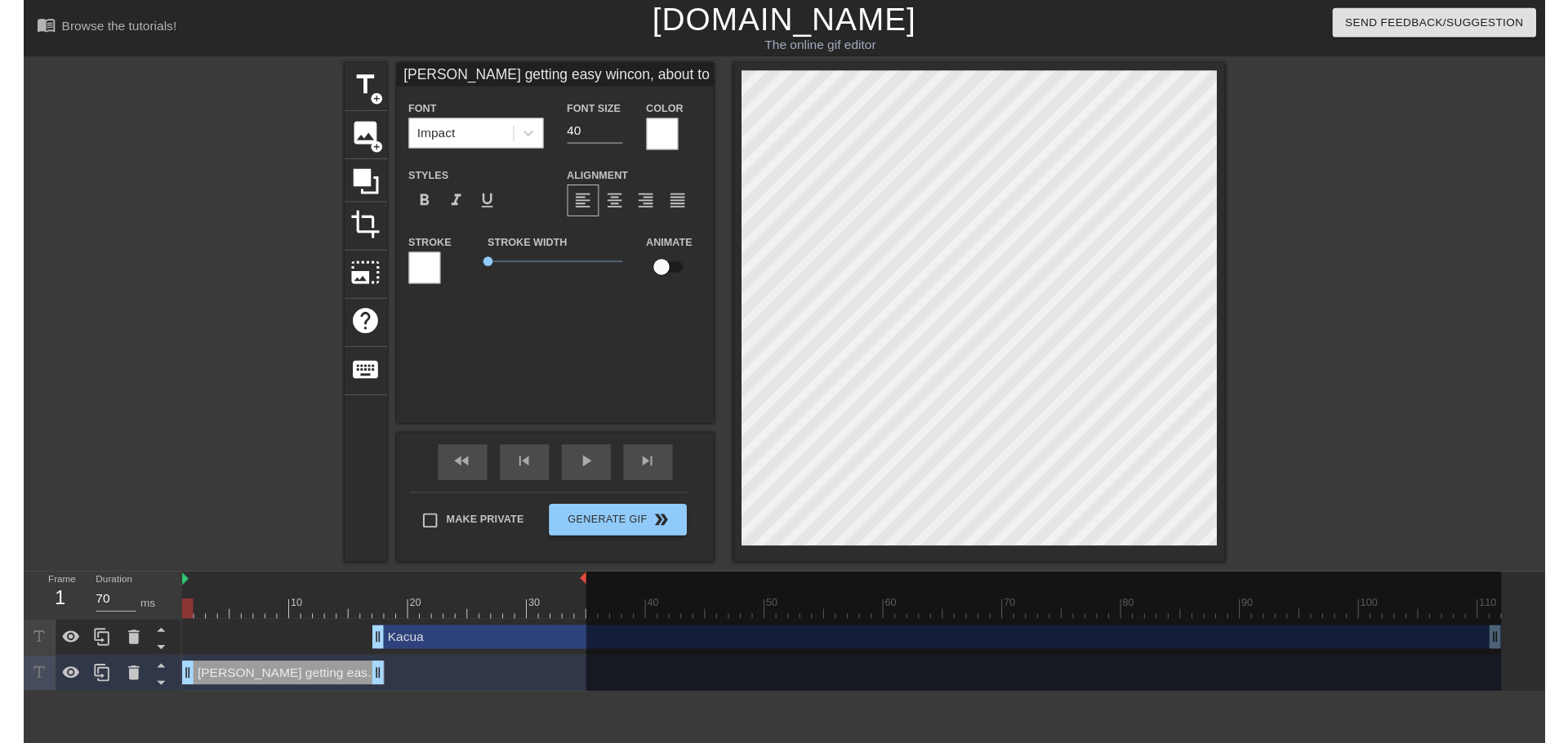
scroll to position [0, 5]
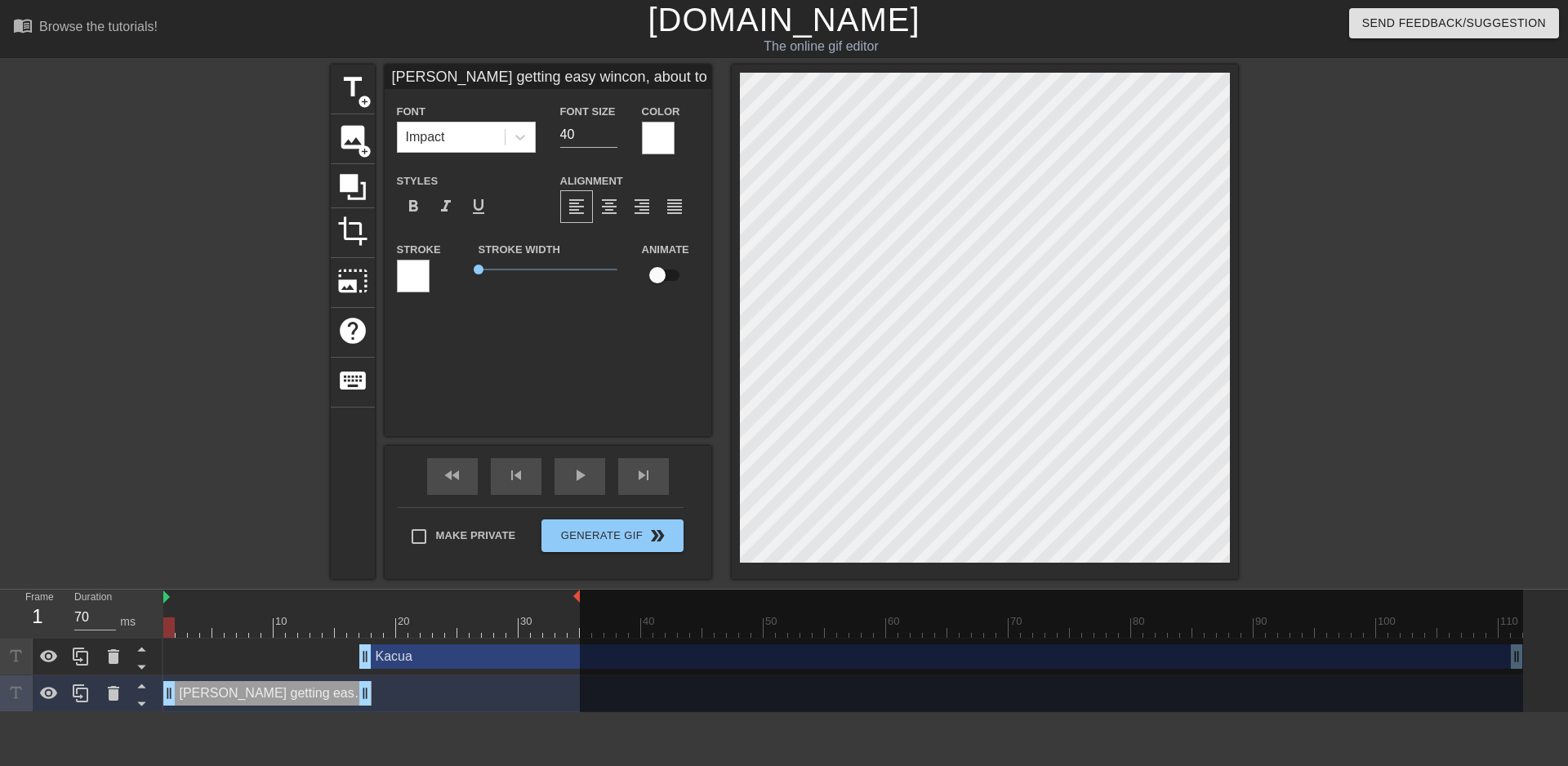
type input "Aashura s easy wincon, about to win the set"
type textarea "Aashura s easy wincon, about to win the set"
type input "Aashura se easy wincon, about to win the set"
type textarea "Aashura se easy wincon, about to win the set"
type input "Aashura set easy wincon, about to win the set"
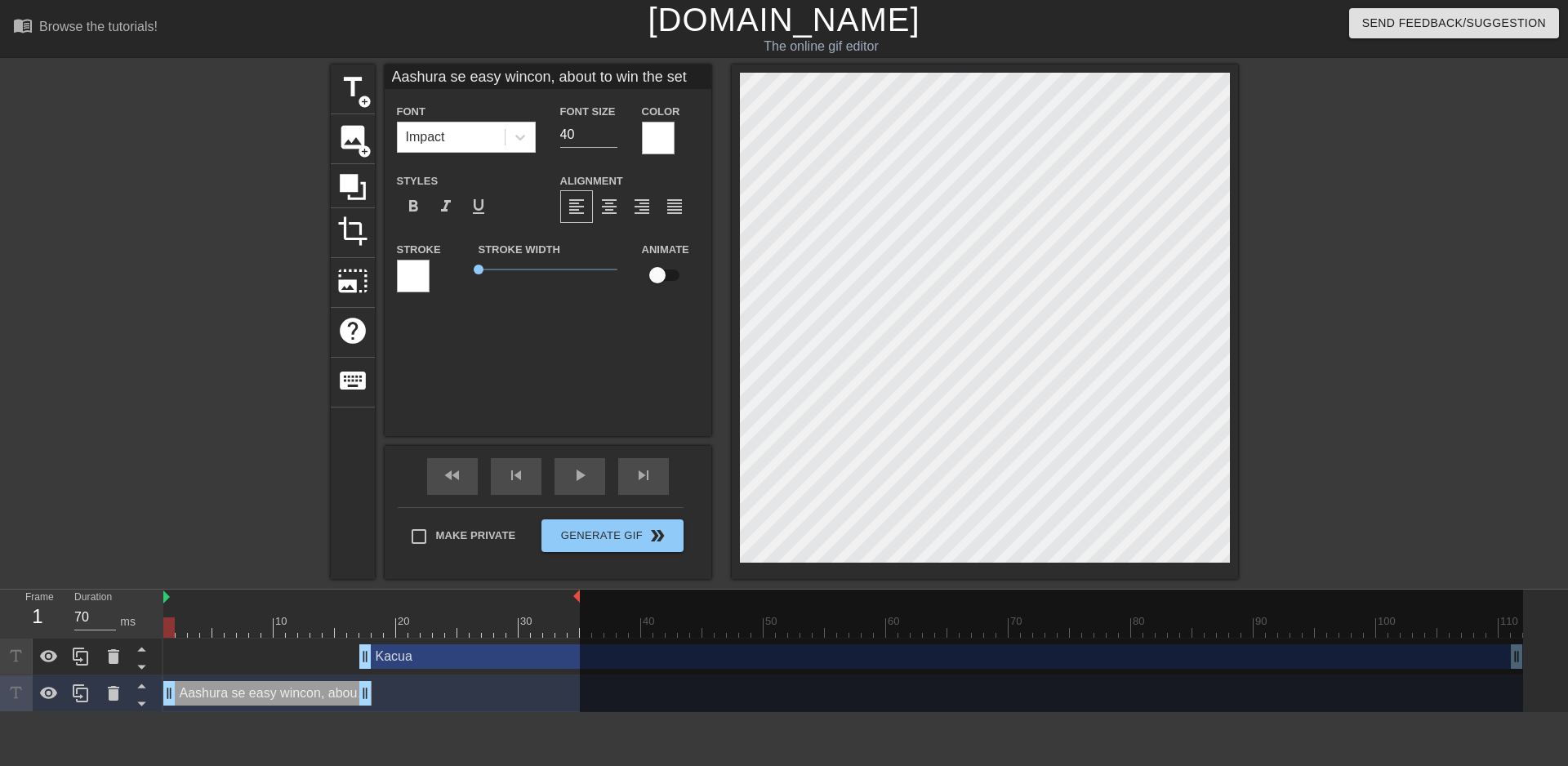
type textarea "Aashura set easy wincon, about to win the set"
type input "Aashura sett easy wincon, about to win the set"
type textarea "Aashura sett easy wincon, about to win the set"
type input "Aashura setti easy wincon, about to win the set"
type textarea "Aashura setti easy wincon, about to win the set"
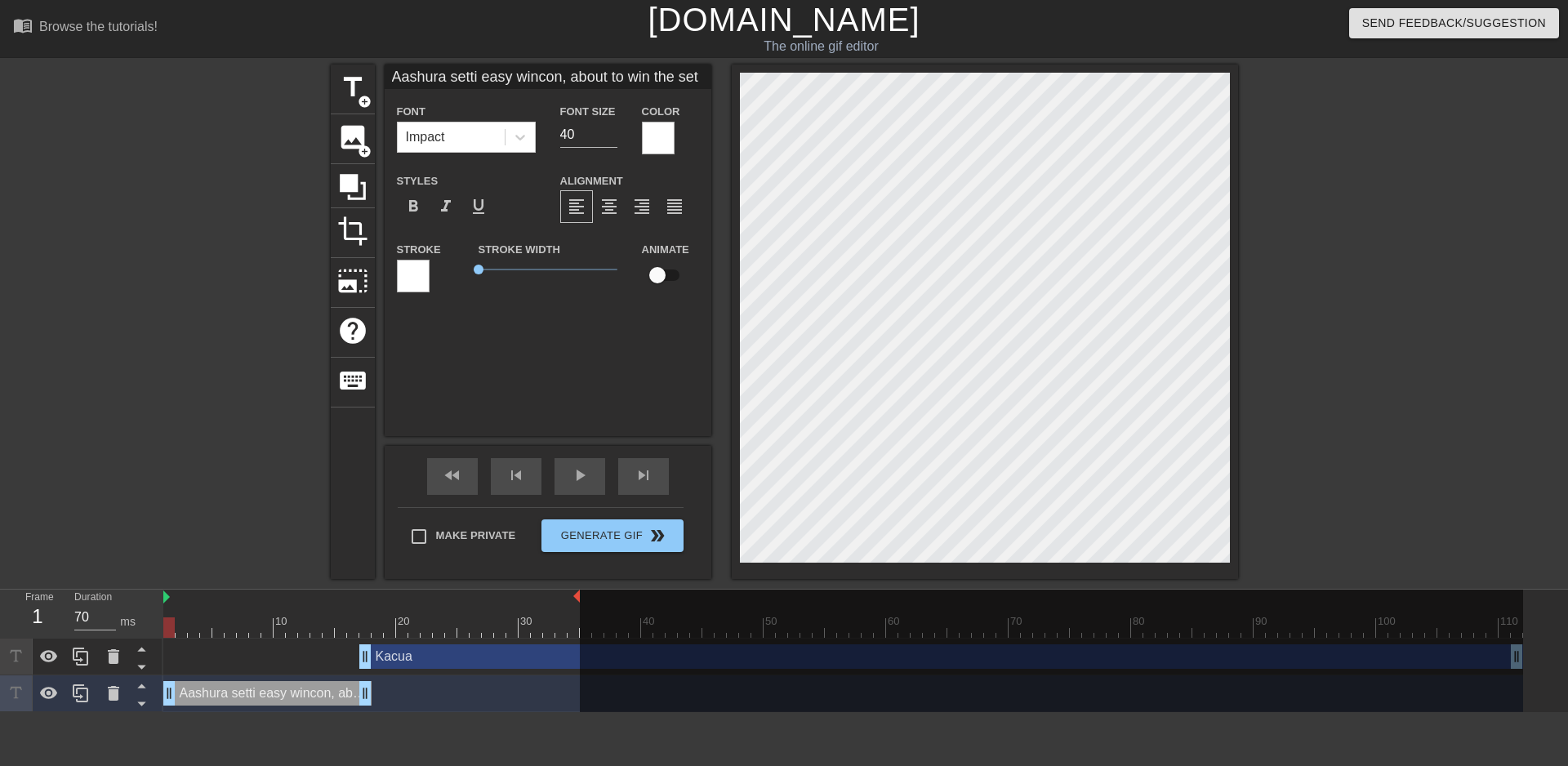
type input "Aashura settin easy wincon, about to win the set"
type textarea "Aashura settin easy wincon, about to win the set"
type input "Aashura setting easy wincon, about to win the set"
type textarea "Aashura setting easy wincon, about to win the set"
click at [819, 712] on html "menu_book Browse the tutorials! [DOMAIN_NAME] The online gif editor Send Feedba…" at bounding box center [784, 356] width 1568 height 712
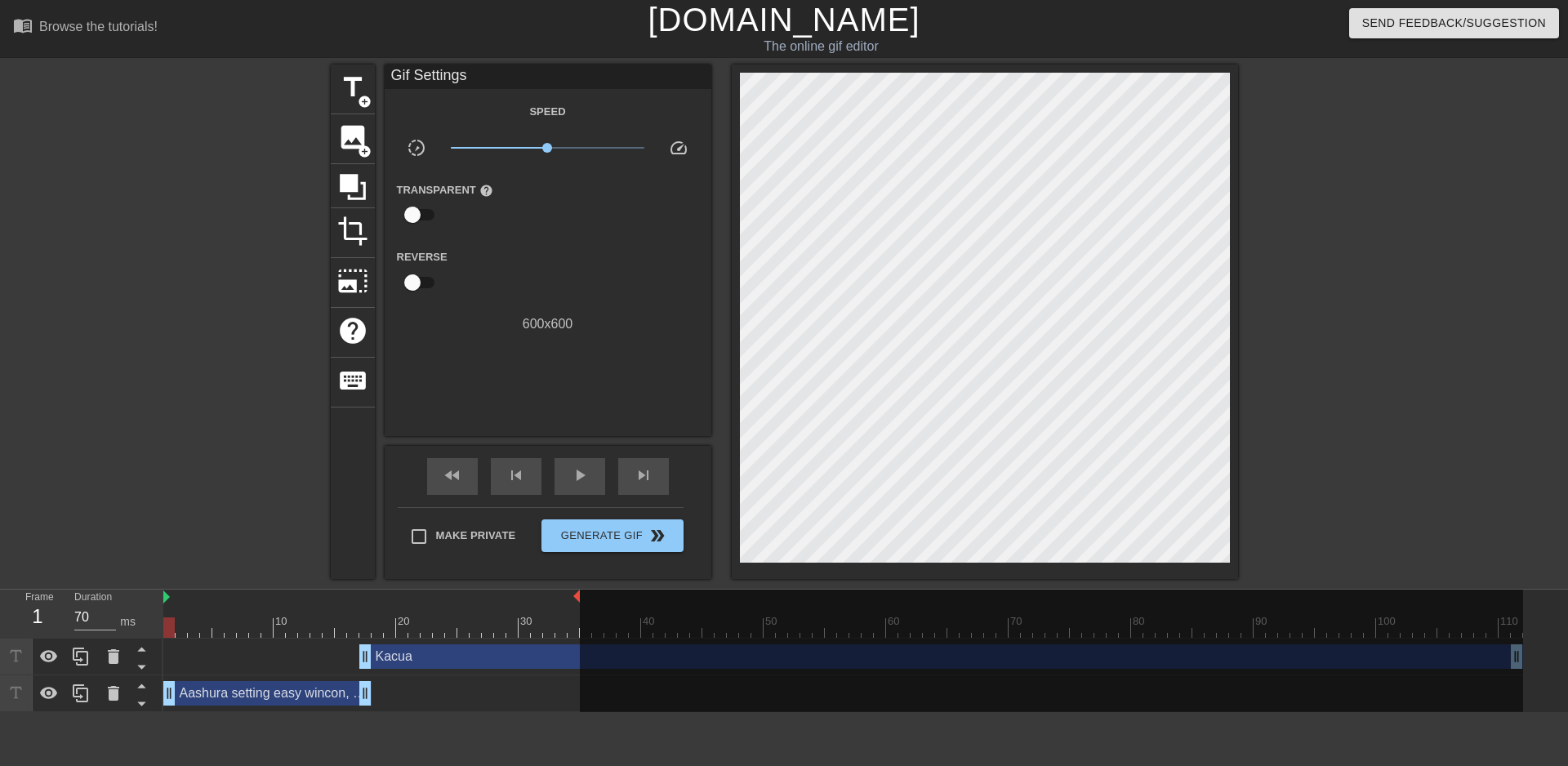
drag, startPoint x: 174, startPoint y: 629, endPoint x: 147, endPoint y: 626, distance: 27.2
click at [147, 626] on div "Frame 1 Duration 70 ms 10 20 30 40 50 60 70 80 90 100 110 Kacua drag_handle dra…" at bounding box center [784, 651] width 1568 height 123
drag, startPoint x: 185, startPoint y: 630, endPoint x: 156, endPoint y: 626, distance: 29.3
click at [148, 631] on div "Frame 2 Duration 70 ms 10 20 30 40 50 60 70 80 90 100 110 Kacua drag_handle dra…" at bounding box center [784, 651] width 1568 height 123
click at [900, 712] on html "menu_book Browse the tutorials! [DOMAIN_NAME] The online gif editor Send Feedba…" at bounding box center [784, 356] width 1568 height 712
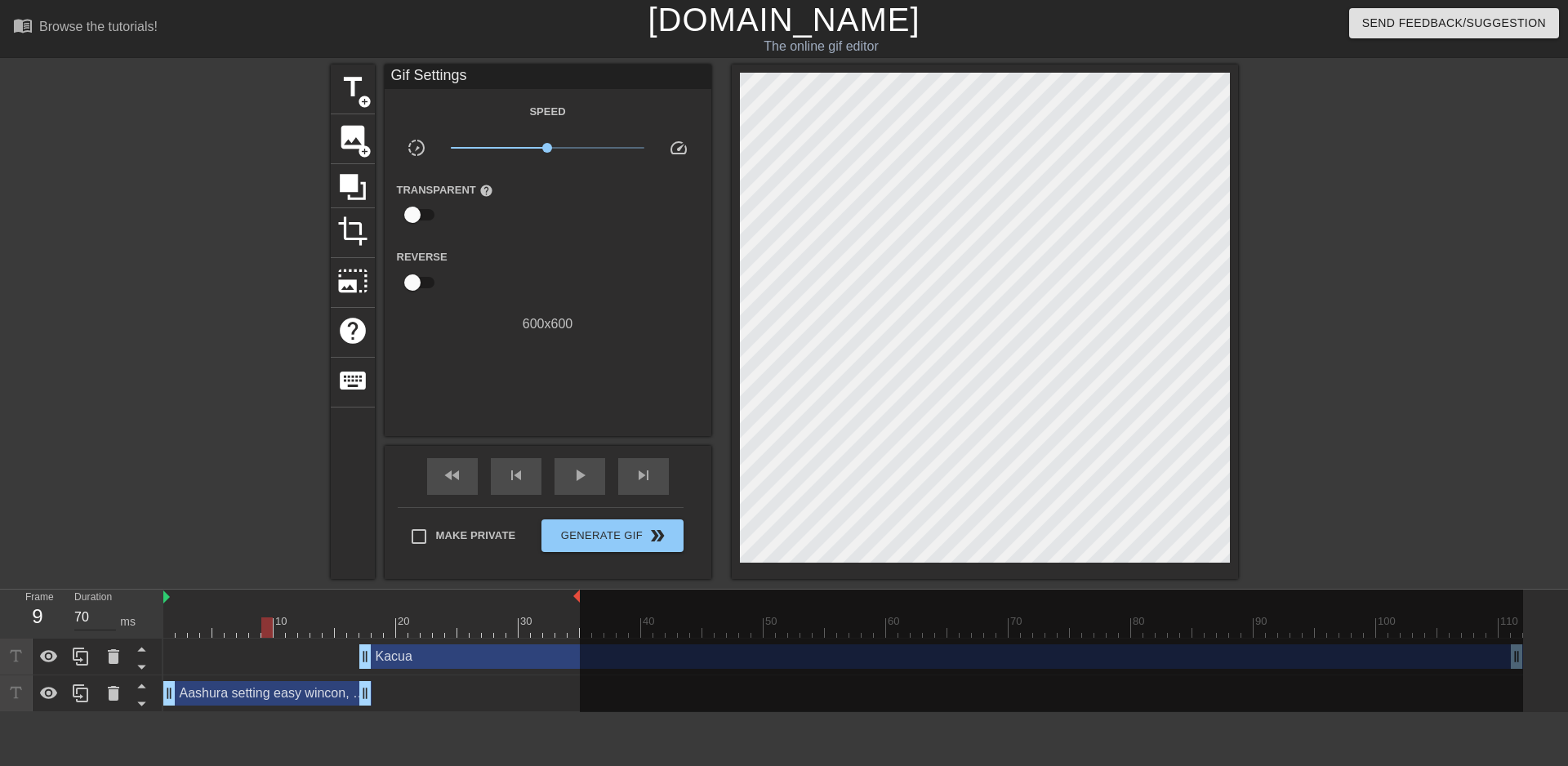
drag, startPoint x: 325, startPoint y: 622, endPoint x: 93, endPoint y: 608, distance: 232.4
click at [94, 608] on div "Frame 9 Duration 70 ms 10 20 30 40 50 60 70 80 90 100 110 Kacua drag_handle dra…" at bounding box center [784, 651] width 1568 height 123
type input "70"
click at [621, 535] on span "Generate Gif double_arrow" at bounding box center [612, 536] width 128 height 20
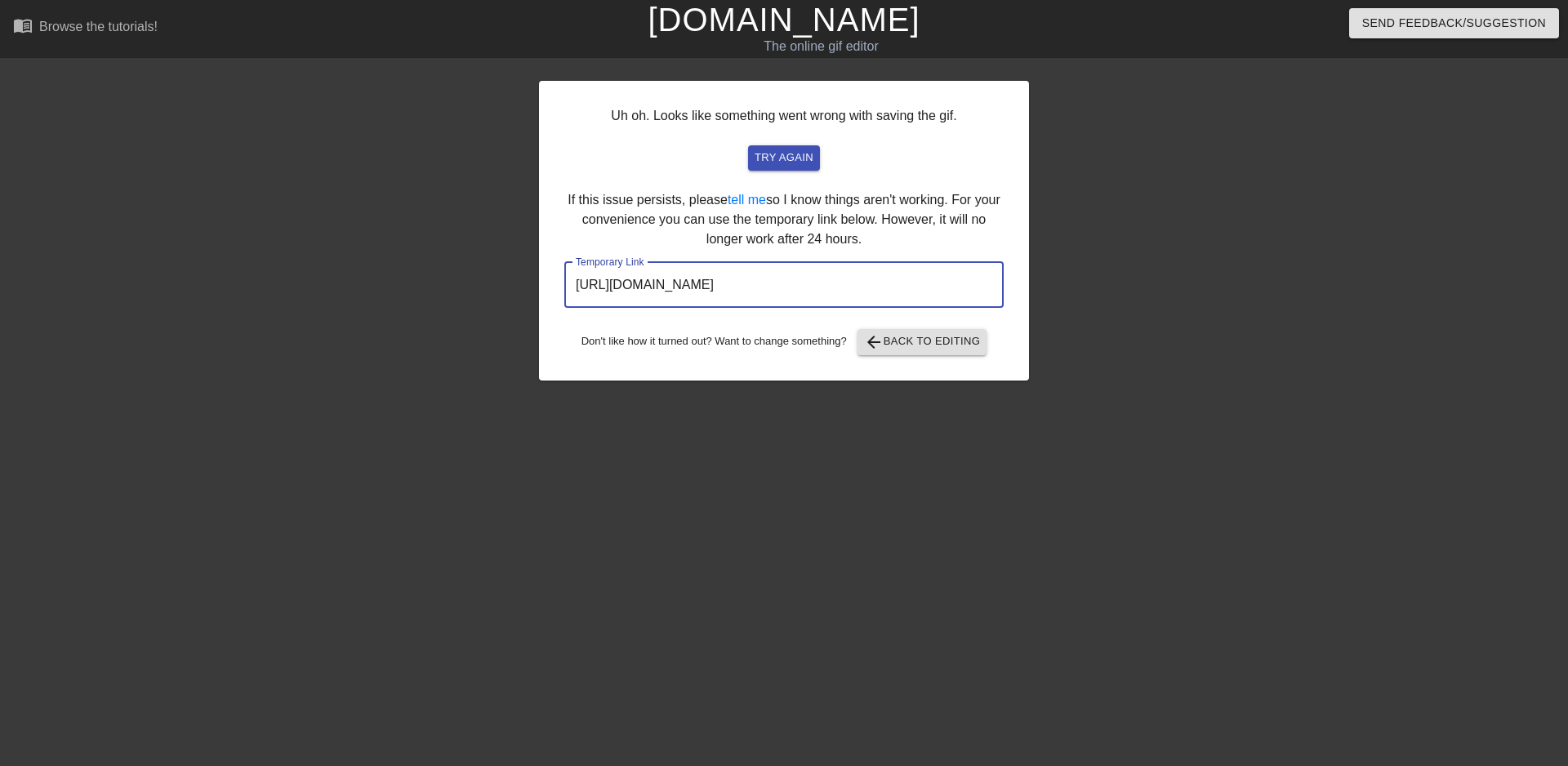
drag, startPoint x: 925, startPoint y: 275, endPoint x: 526, endPoint y: 274, distance: 399.0
click at [564, 274] on input "[URL][DOMAIN_NAME]" at bounding box center [784, 285] width 440 height 45
click at [88, 108] on div "Uh oh. Looks like something went wrong with saving the gif. try again If this i…" at bounding box center [784, 308] width 1568 height 490
click at [793, 157] on span "try again" at bounding box center [784, 158] width 58 height 19
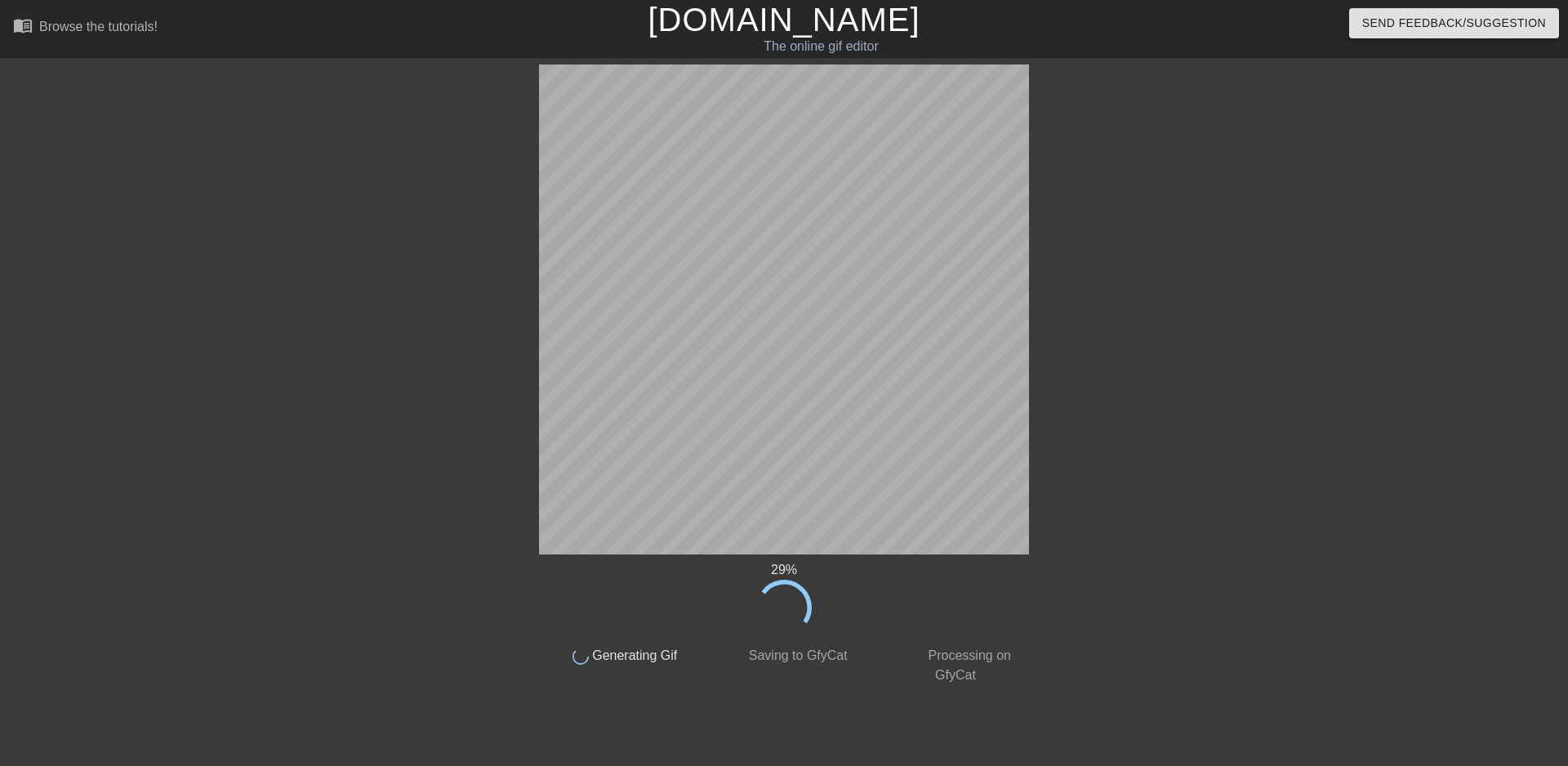
click at [405, 458] on div at bounding box center [397, 308] width 245 height 490
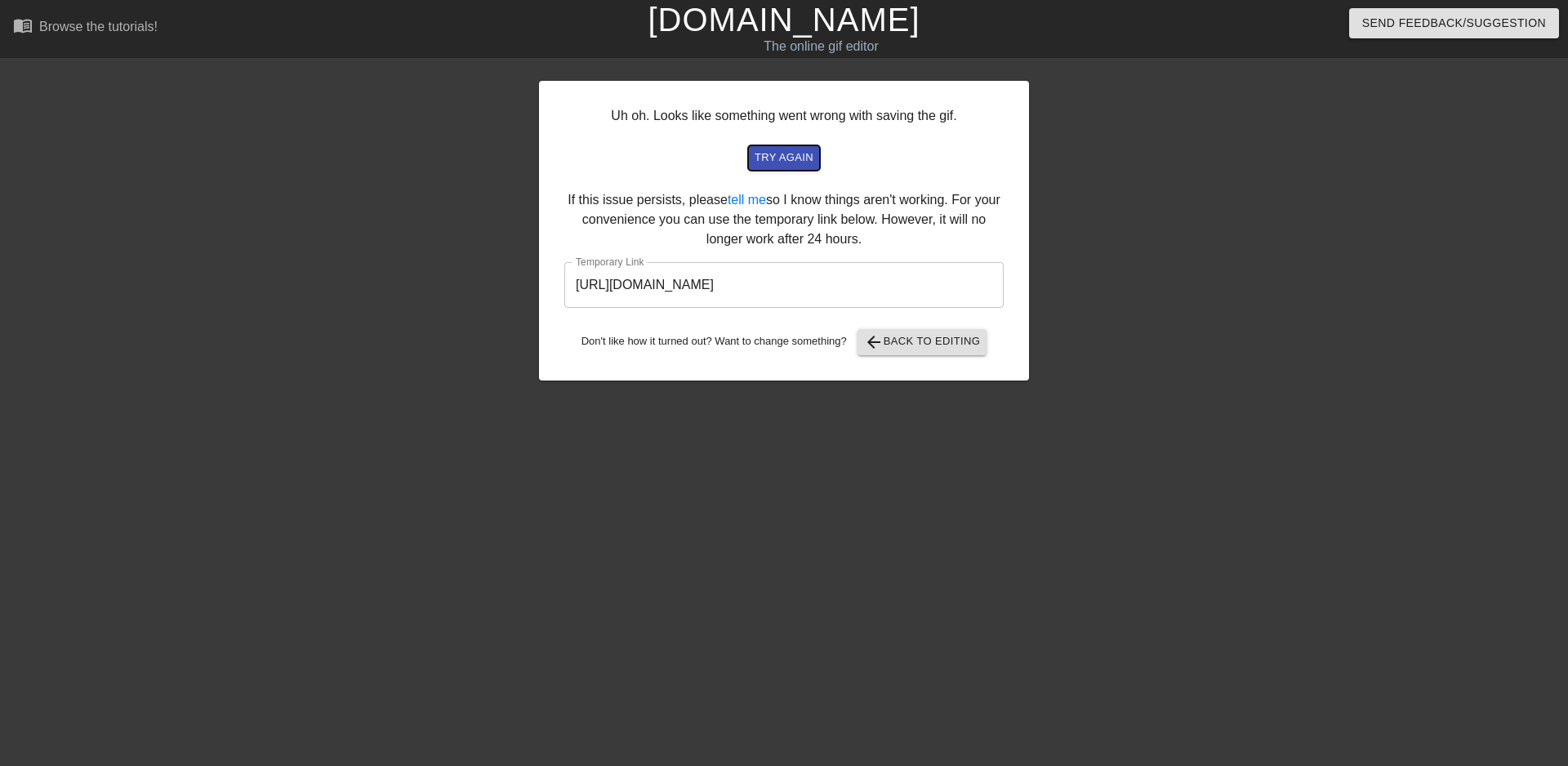
click at [776, 149] on span "try again" at bounding box center [784, 158] width 58 height 19
click at [952, 331] on button "arrow_back Back to Editing" at bounding box center [923, 342] width 130 height 26
